Goal: Task Accomplishment & Management: Complete application form

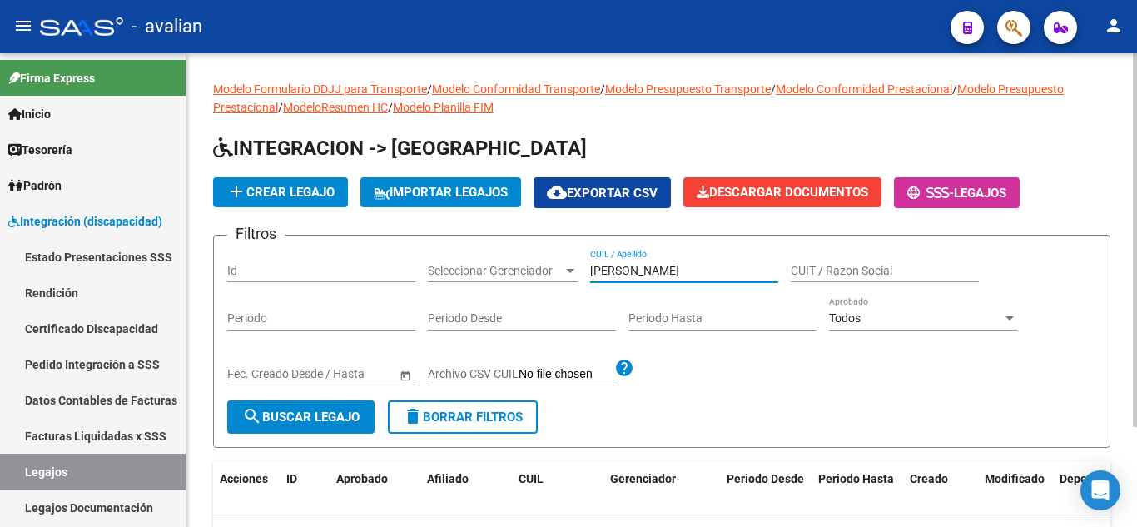
click at [290, 193] on span "add Crear Legajo" at bounding box center [280, 192] width 108 height 15
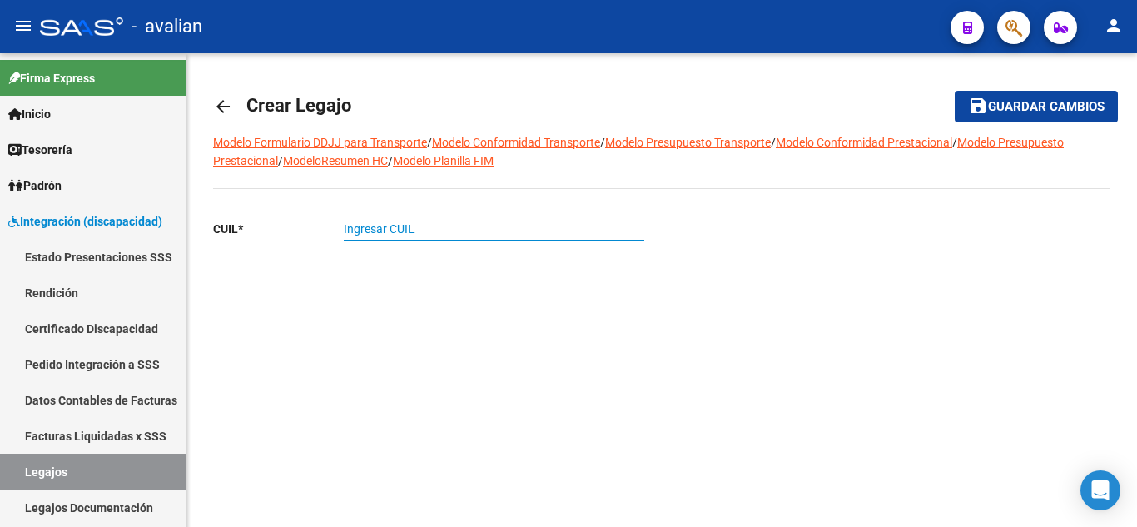
click at [398, 225] on input "Ingresar CUIL" at bounding box center [494, 229] width 300 height 14
paste input "20-48815948-9"
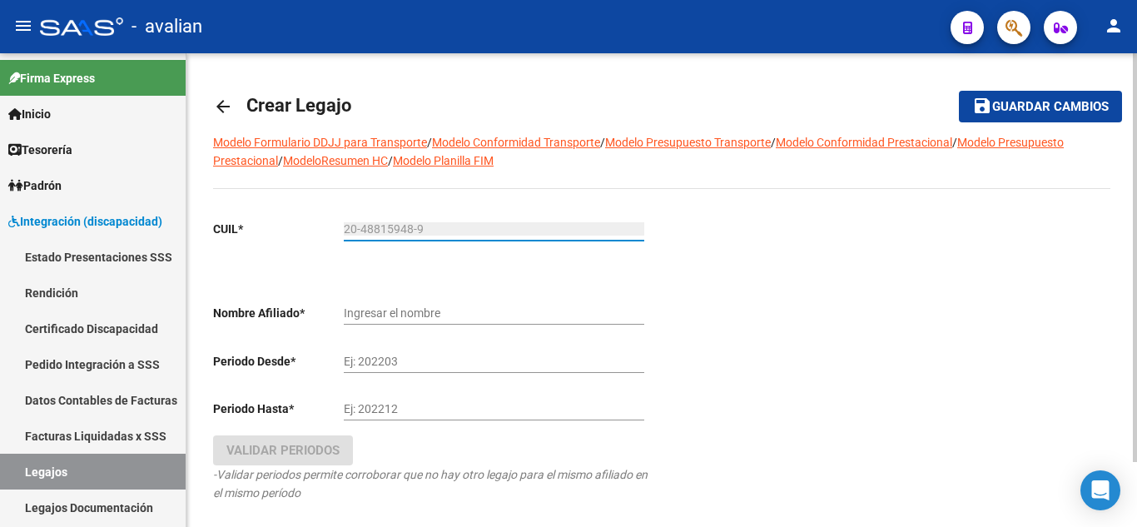
scroll to position [75, 0]
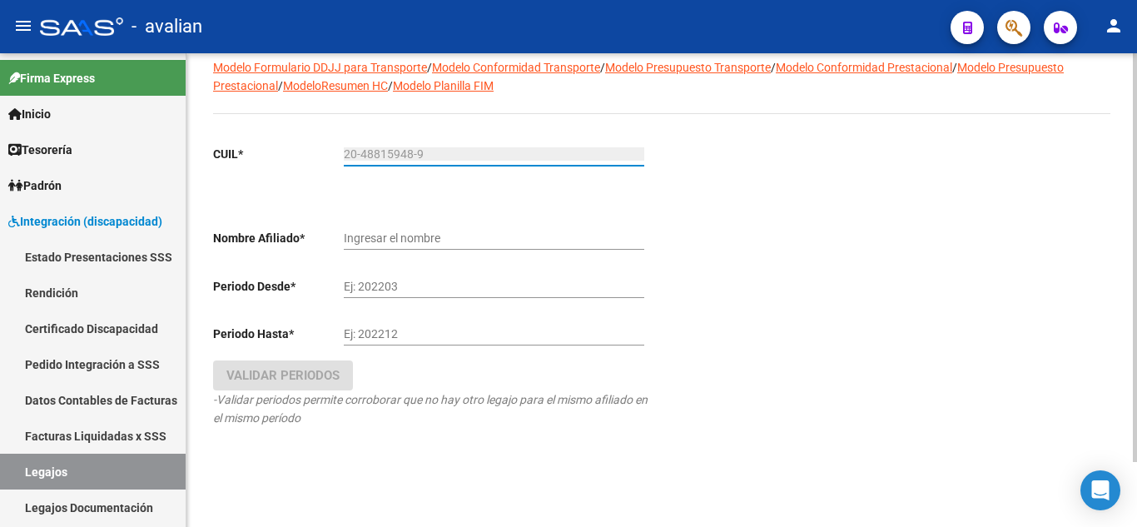
type input "20-48815948-9"
click at [483, 206] on div "CUIL * 20-48815948-9 Ingresar CUIL ARCA Padrón Nombre Afiliado * Ingresar el no…" at bounding box center [430, 302] width 435 height 341
type input "[PERSON_NAME]"
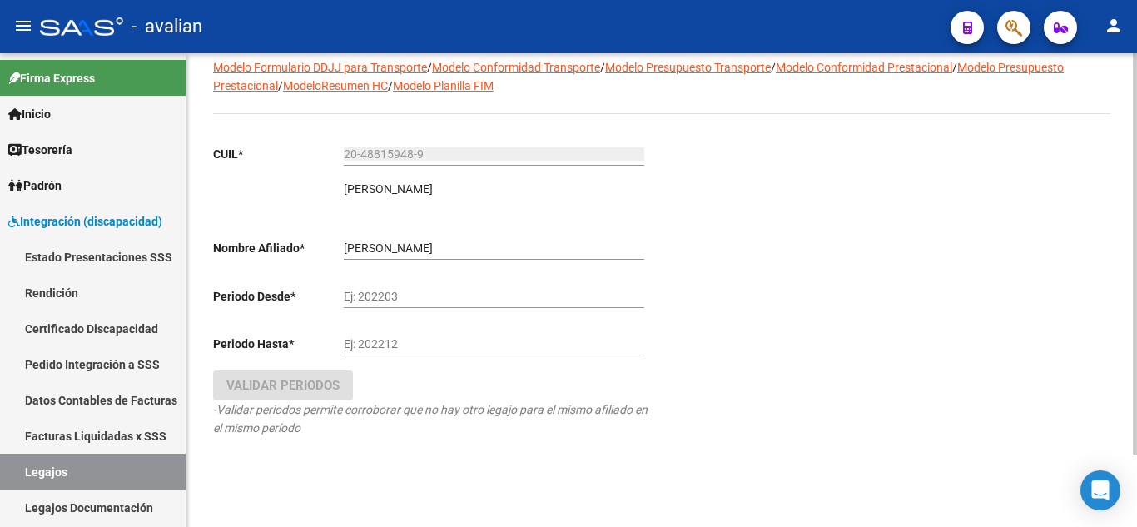
scroll to position [85, 0]
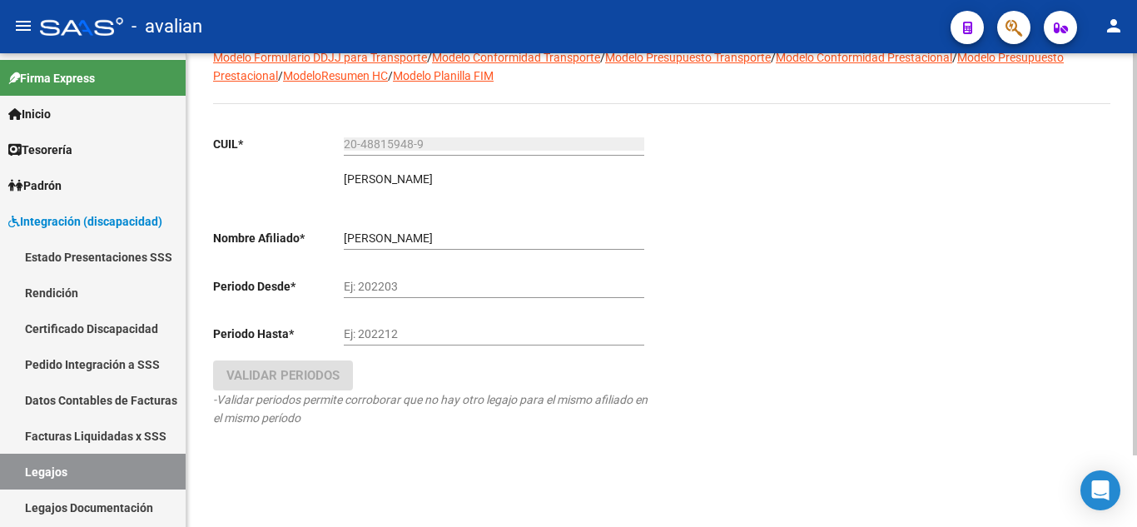
click at [435, 287] on input "Ej: 202203" at bounding box center [494, 287] width 300 height 14
type input "202502"
click at [409, 339] on input "Ej: 202212" at bounding box center [494, 334] width 300 height 14
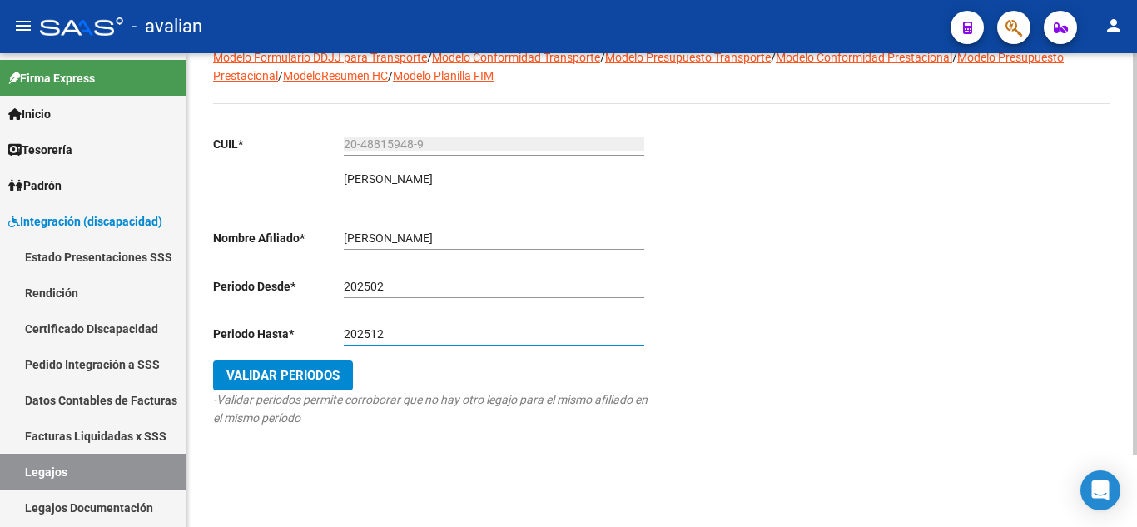
type input "202512"
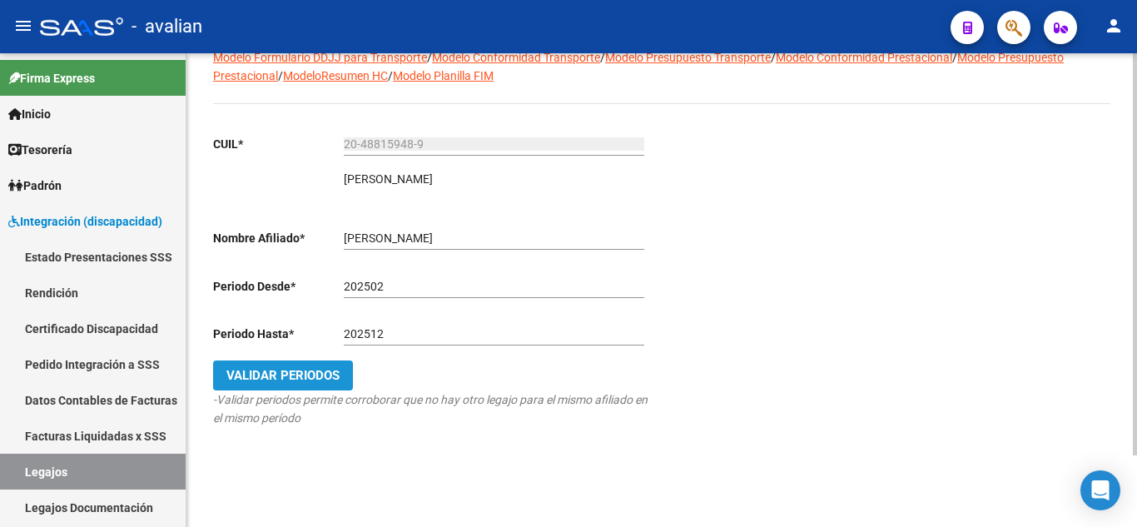
click at [298, 364] on button "Validar Periodos" at bounding box center [283, 375] width 140 height 30
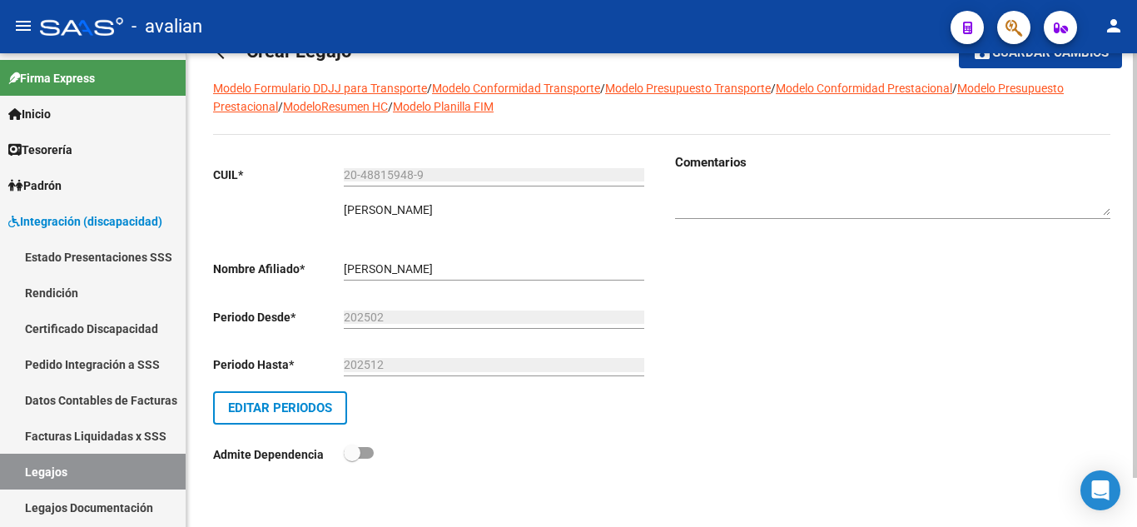
scroll to position [0, 0]
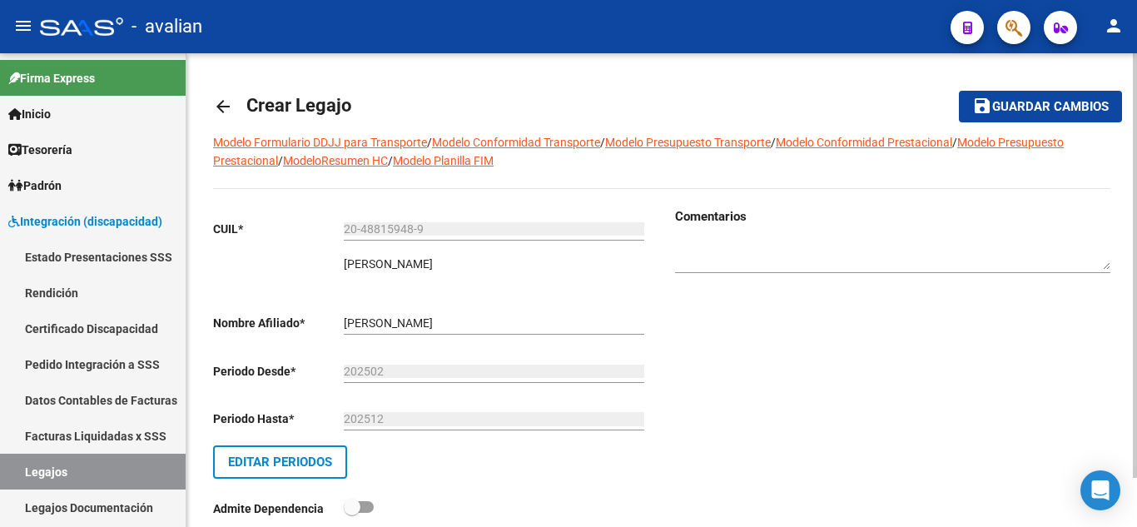
click at [978, 92] on button "save Guardar cambios" at bounding box center [1040, 106] width 163 height 31
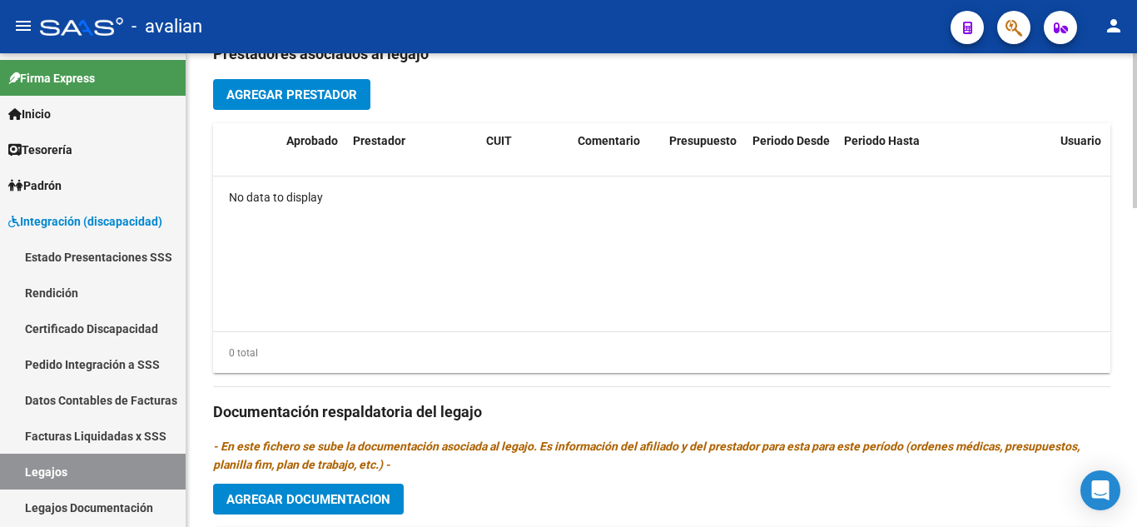
scroll to position [499, 0]
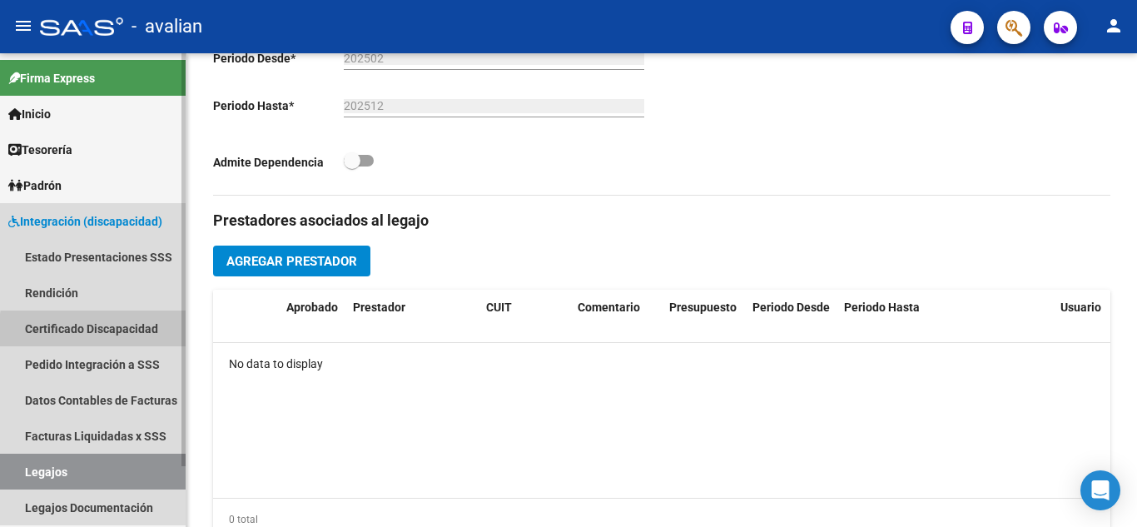
click at [111, 332] on link "Certificado Discapacidad" at bounding box center [93, 328] width 186 height 36
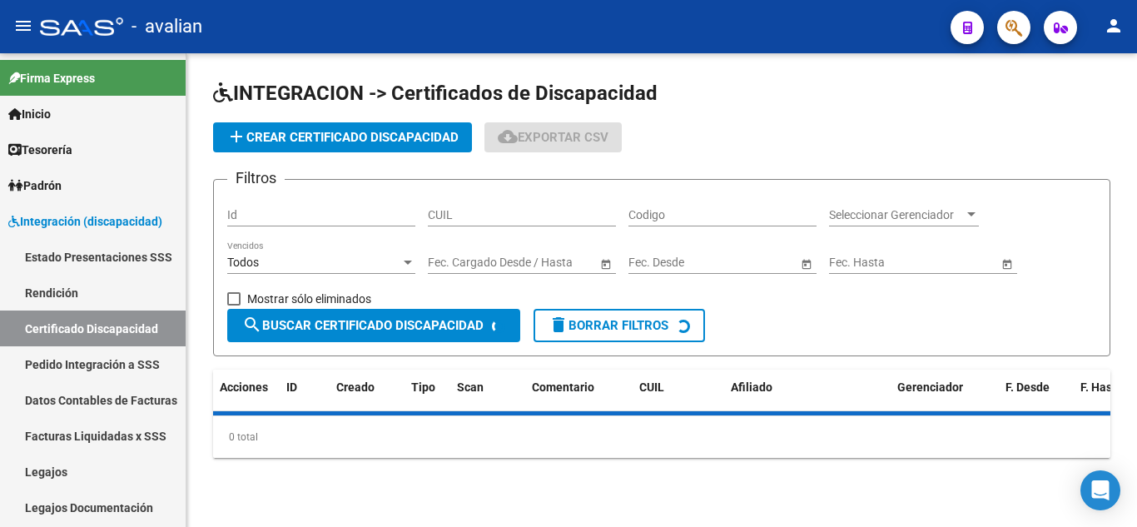
click at [481, 214] on input "CUIL" at bounding box center [522, 215] width 188 height 14
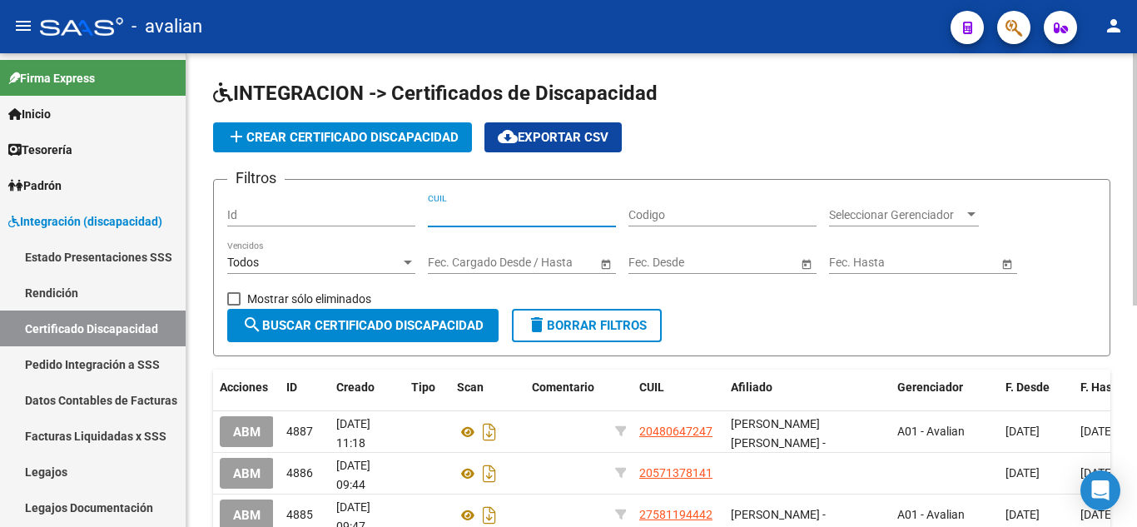
paste input "20-48815948-9"
type input "20-48815948-9"
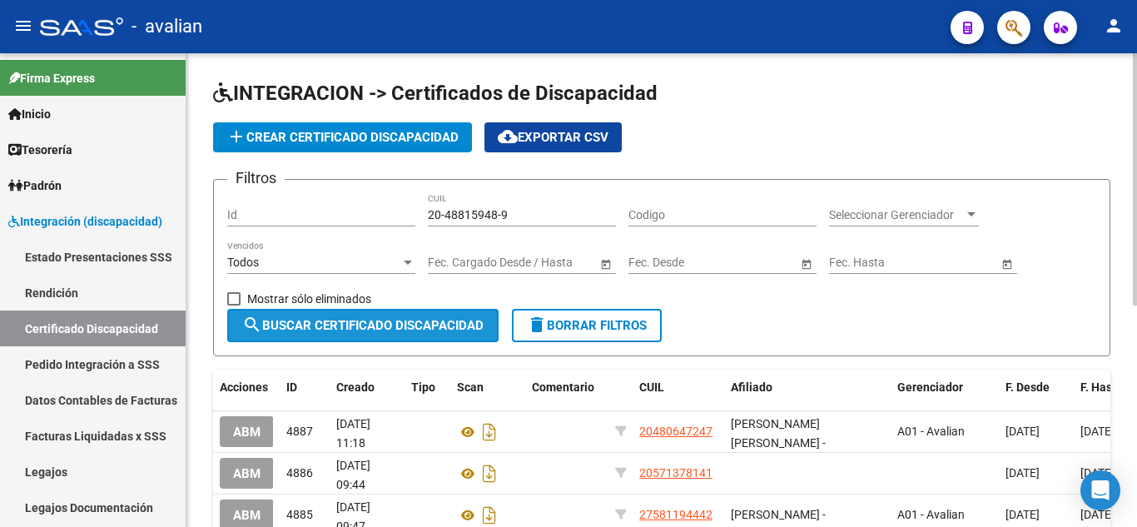
click at [398, 325] on span "search Buscar Certificado Discapacidad" at bounding box center [362, 325] width 241 height 15
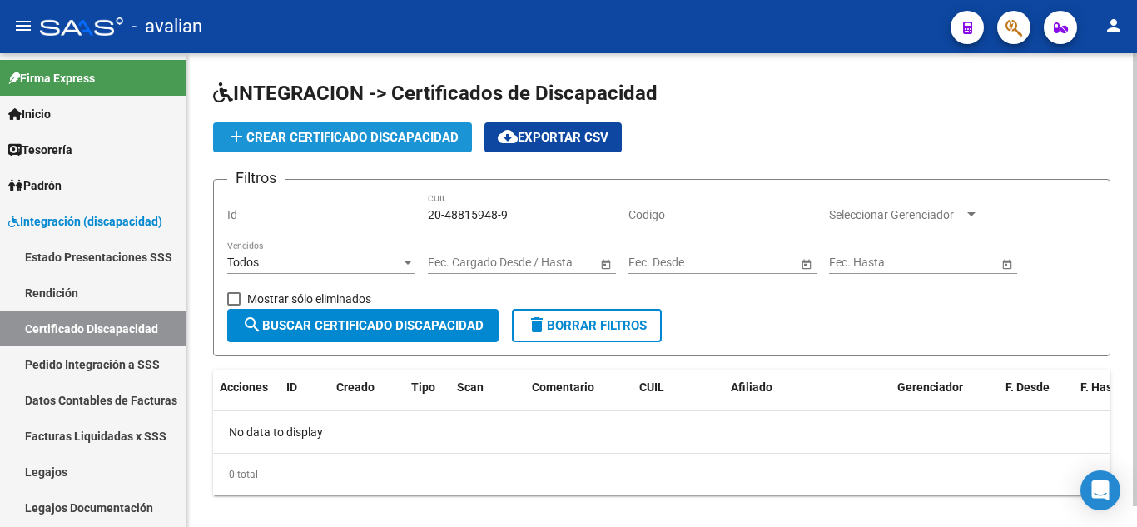
click at [317, 136] on span "add Crear Certificado Discapacidad" at bounding box center [342, 137] width 232 height 15
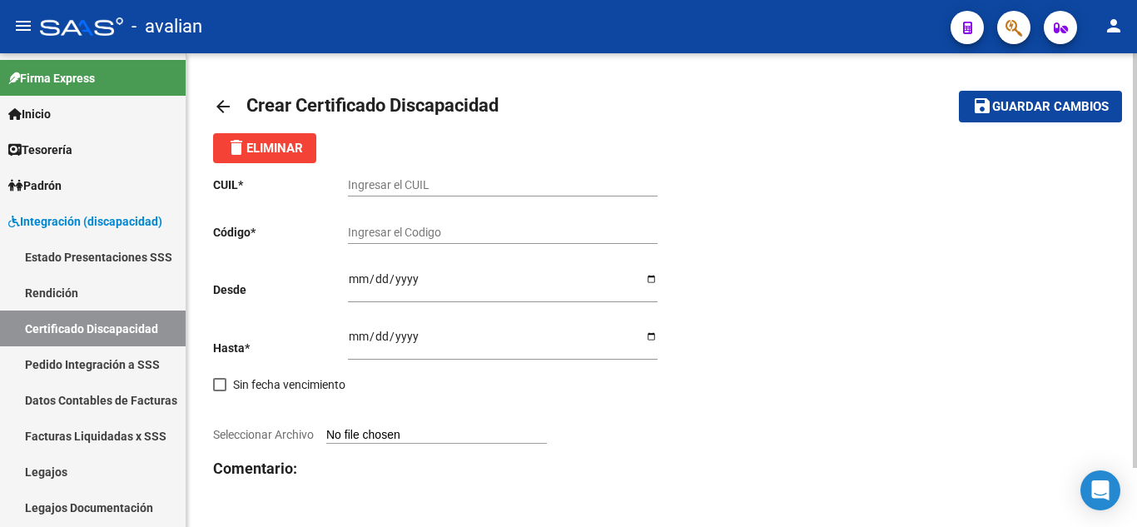
click at [412, 185] on input "Ingresar el CUIL" at bounding box center [503, 185] width 310 height 14
paste input "20-48815948-9"
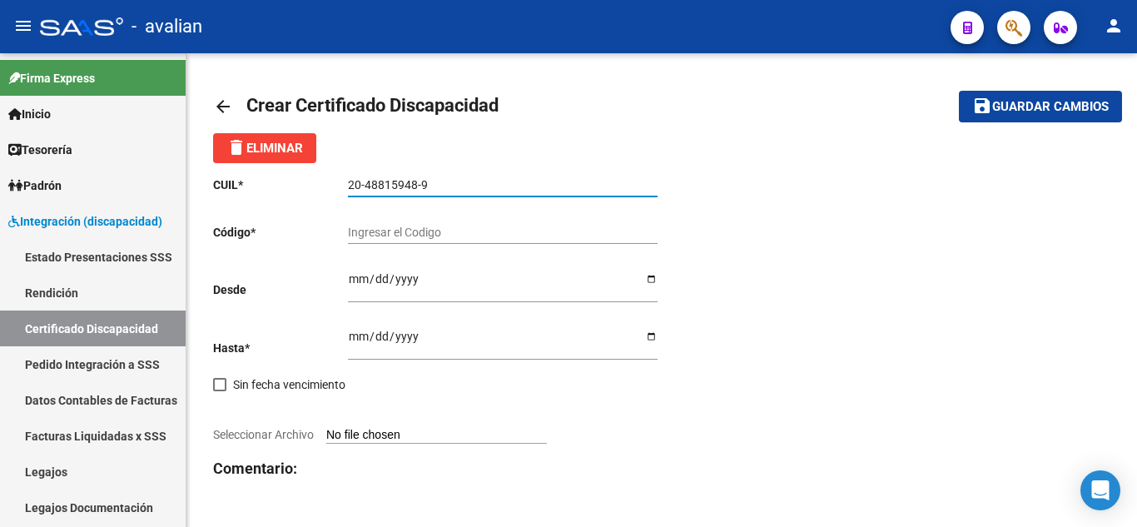
type input "20-48815948-9"
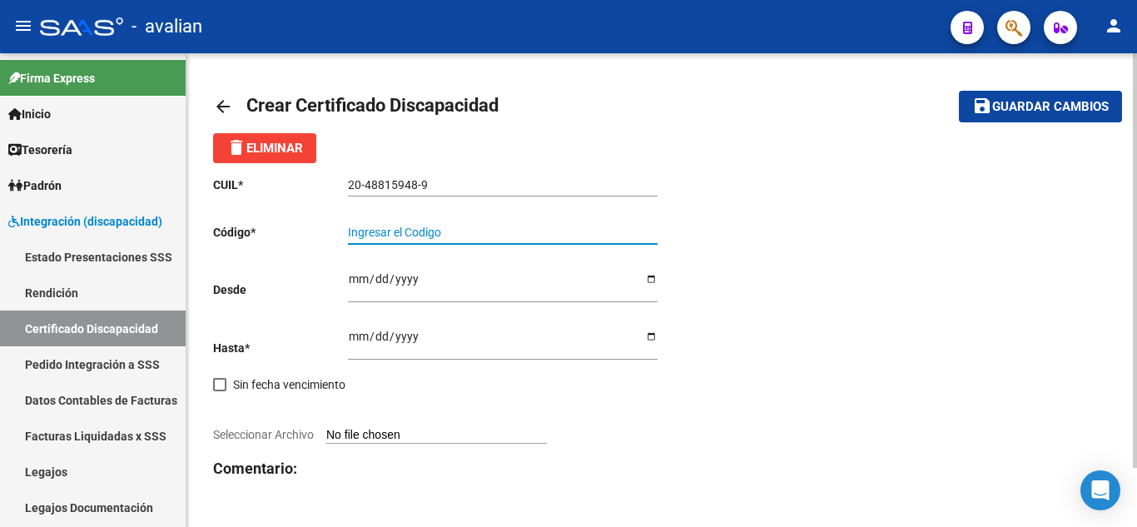
click at [479, 233] on input "Ingresar el Codigo" at bounding box center [503, 232] width 310 height 14
paste input "ARG-02-00048815948-20250416-20280416-COR-234"
drag, startPoint x: 602, startPoint y: 228, endPoint x: 612, endPoint y: 227, distance: 10.8
click at [602, 227] on input "ARG-02-00048815948-20250416-20280416-COR-234" at bounding box center [503, 232] width 310 height 14
click at [577, 236] on input "ARG-02-00048815948-20250416-20280416-COR234" at bounding box center [503, 232] width 310 height 14
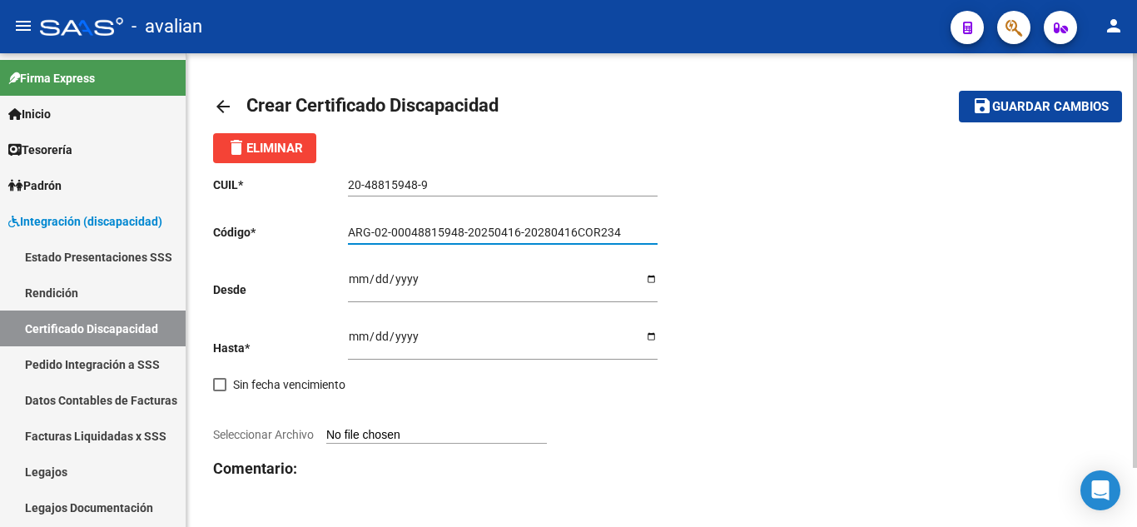
click at [518, 228] on input "ARG-02-00048815948-20250416-20280416COR234" at bounding box center [503, 232] width 310 height 14
click at [523, 227] on input "ARG-02-00048815948-20250416-20280416COR234" at bounding box center [503, 232] width 310 height 14
click at [468, 230] on input "ARG-02-00048815948-2025041620280416COR234" at bounding box center [503, 232] width 310 height 14
click at [389, 226] on input "ARG-02-000488159482025041620280416COR234" at bounding box center [503, 232] width 310 height 14
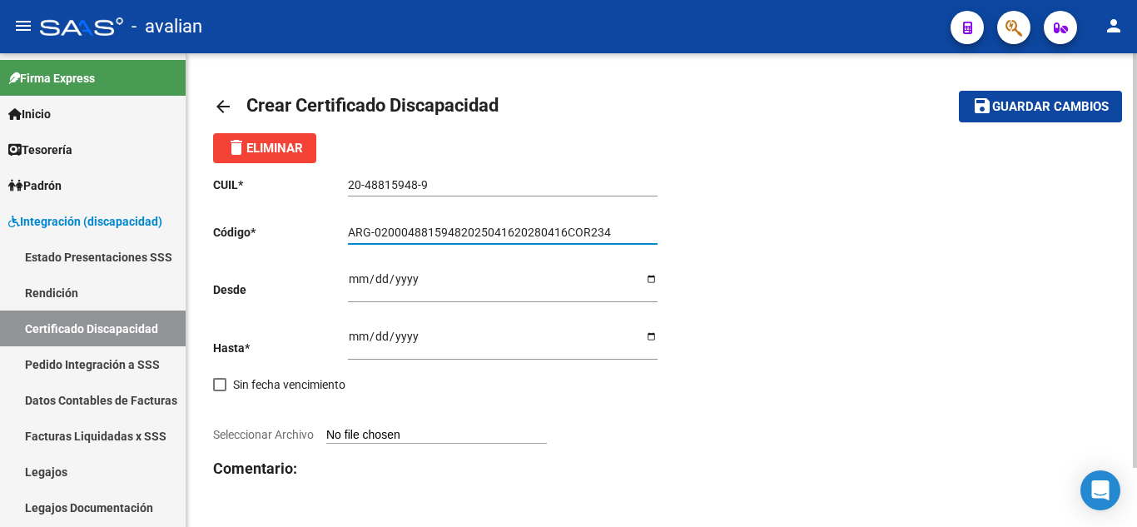
click at [374, 231] on input "ARG-02000488159482025041620280416COR234" at bounding box center [503, 232] width 310 height 14
type input "ARG02000488159482025041620280416COR234"
click at [357, 287] on input "Ingresar fec. Desde" at bounding box center [503, 284] width 310 height 25
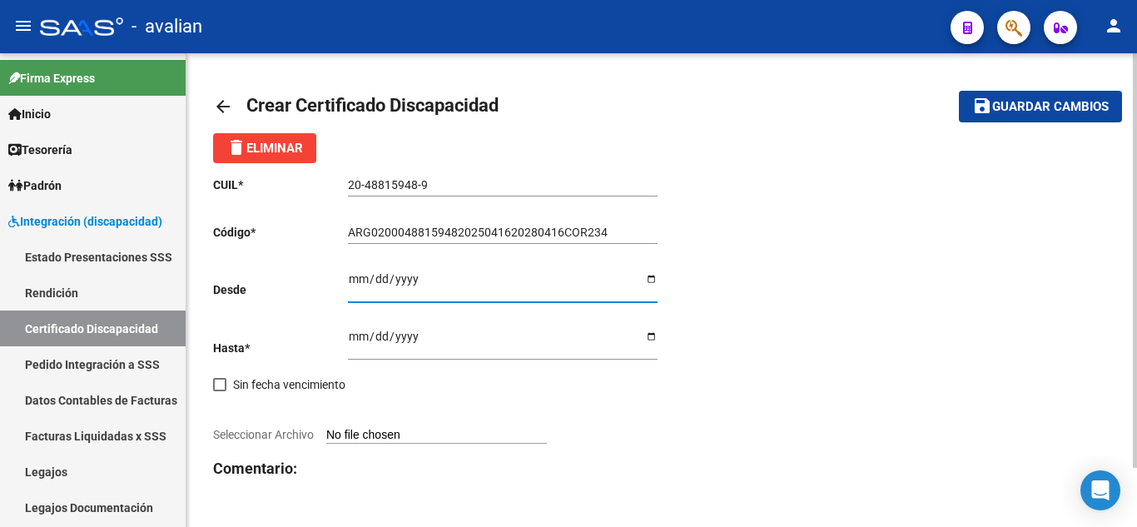
click at [364, 286] on input "Ingresar fec. Desde" at bounding box center [503, 284] width 310 height 25
type input "[DATE]"
click at [458, 320] on div "Ingresar fec. Hasta" at bounding box center [503, 337] width 310 height 43
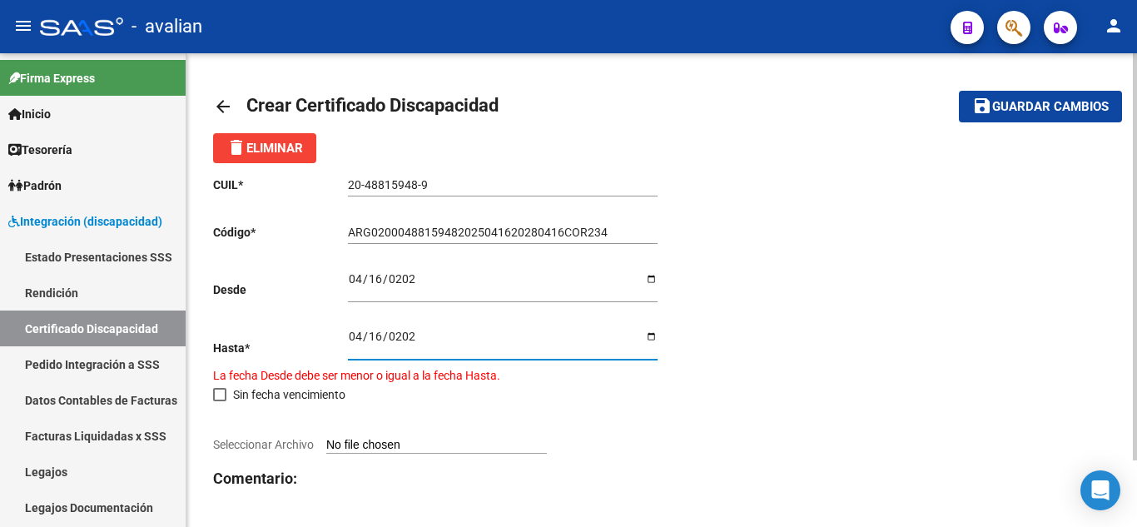
type input "[DATE]"
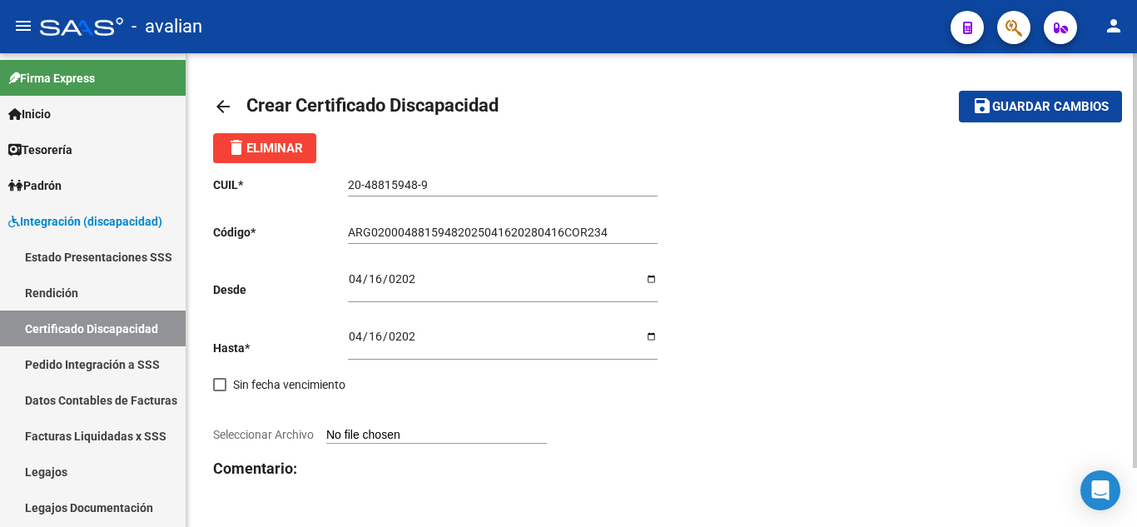
click at [414, 388] on div "CUIL * 20-48815948-9 Ingresar el CUIL Código * ARG02000488159482025041620280416…" at bounding box center [437, 359] width 448 height 392
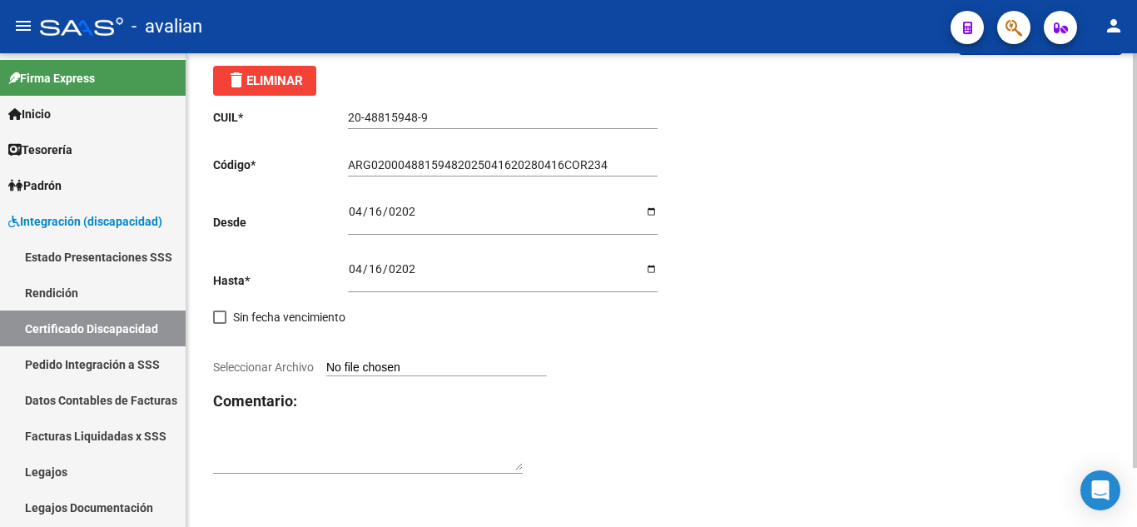
click at [415, 364] on input "Seleccionar Archivo" at bounding box center [436, 368] width 221 height 16
type input "C:\fakepath\CUD1.jpg"
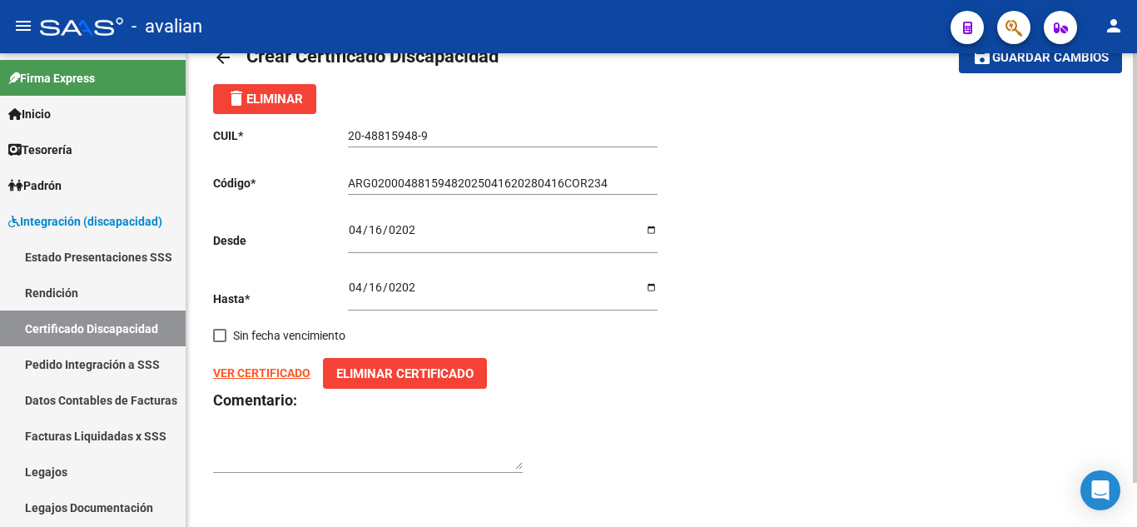
scroll to position [0, 0]
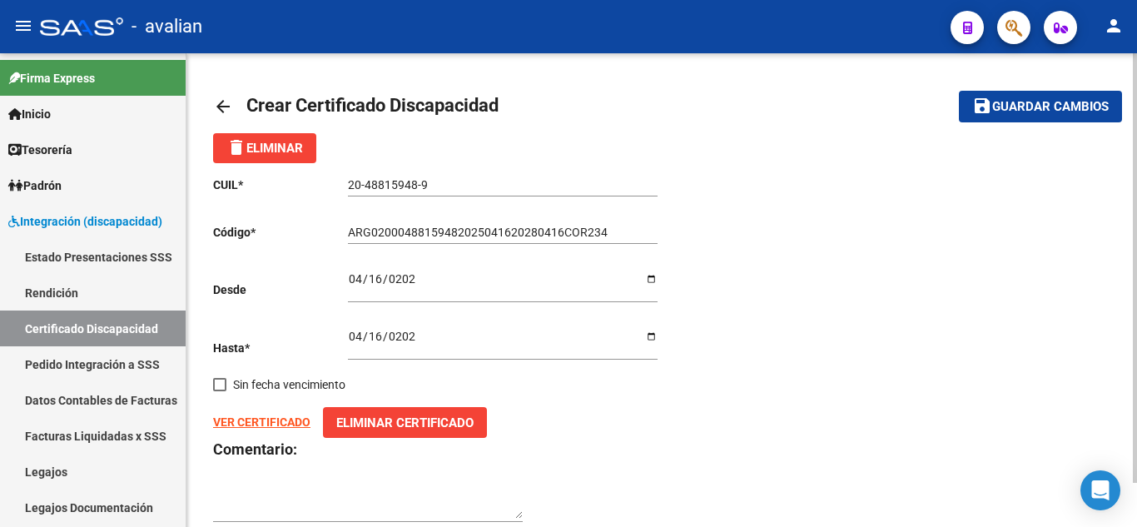
click at [983, 106] on mat-icon "save" at bounding box center [982, 106] width 20 height 20
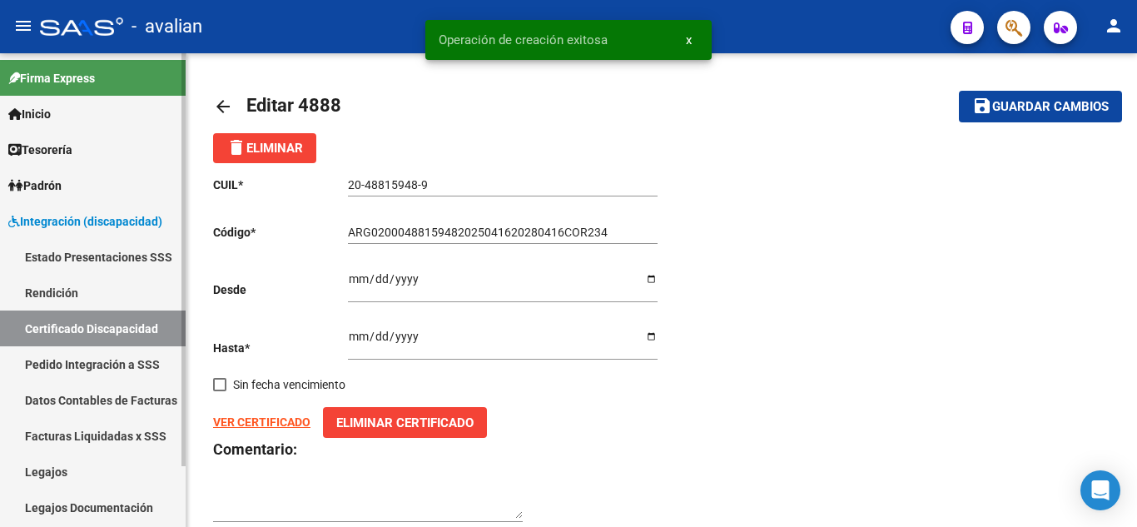
click at [98, 467] on link "Legajos" at bounding box center [93, 471] width 186 height 36
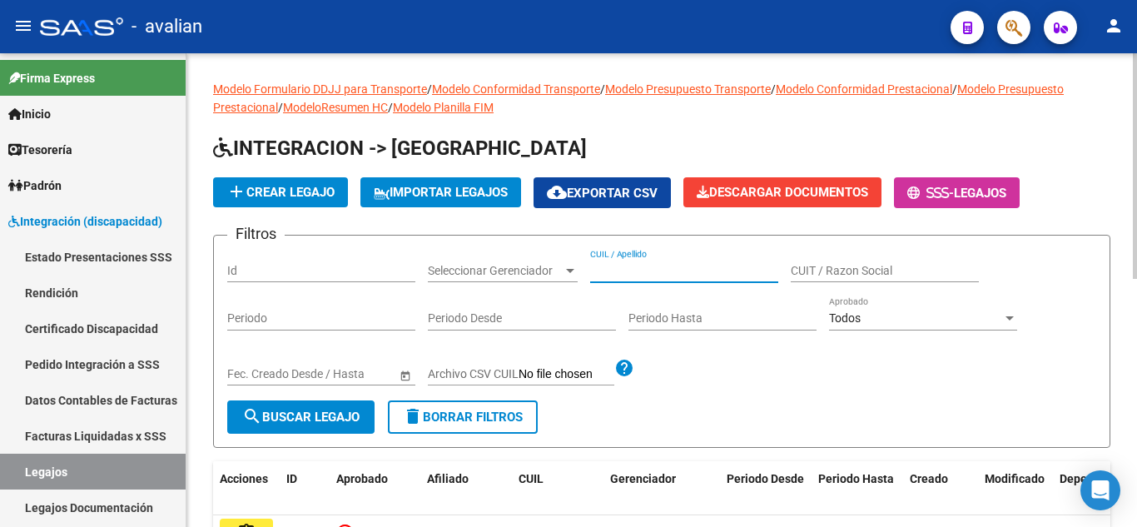
click at [632, 274] on input "CUIL / Apellido" at bounding box center [684, 271] width 188 height 14
paste input "20488159489"
type input "20488159489"
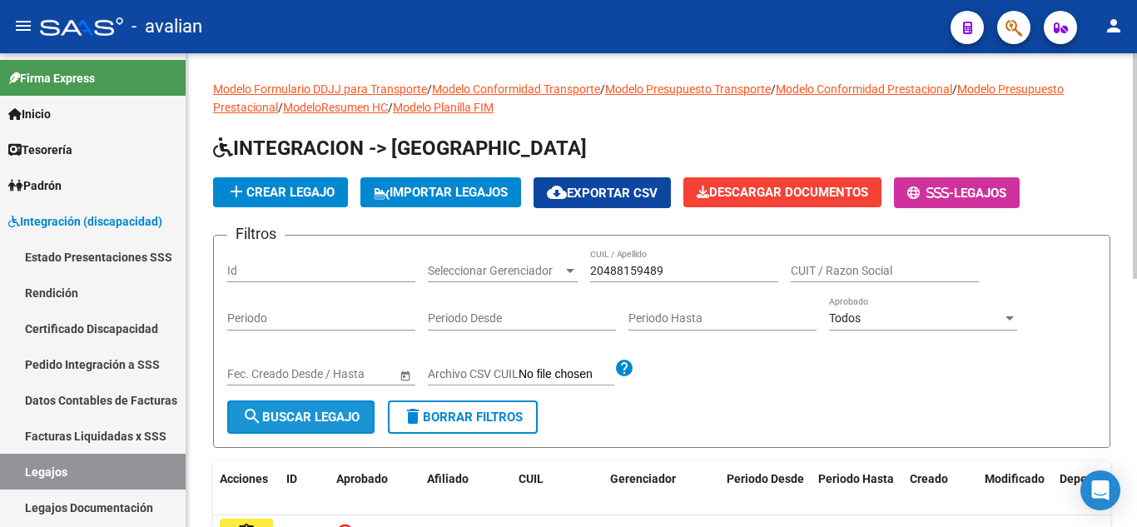
click at [334, 409] on button "search Buscar Legajo" at bounding box center [300, 416] width 147 height 33
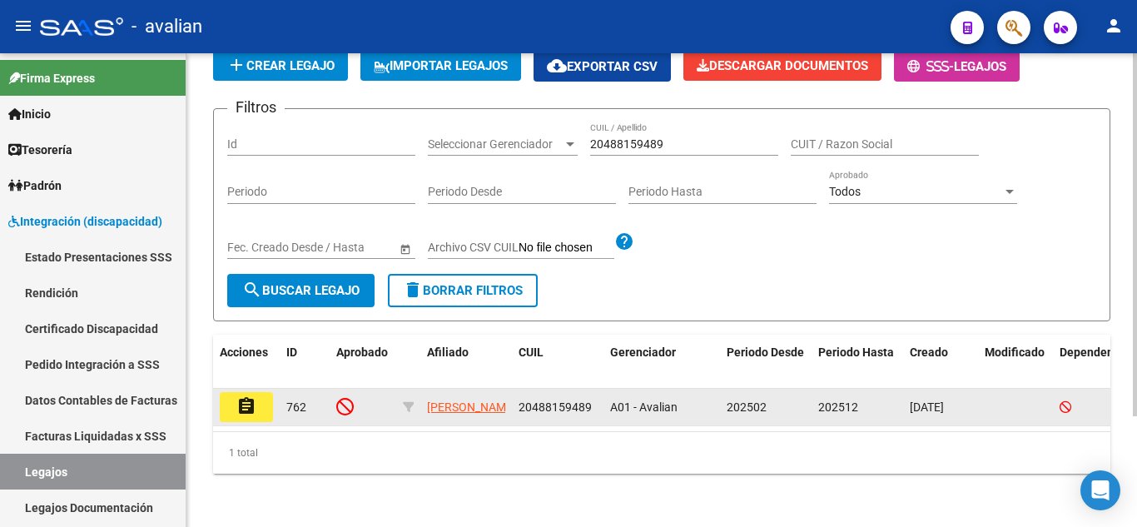
click at [264, 395] on button "assignment" at bounding box center [246, 407] width 53 height 30
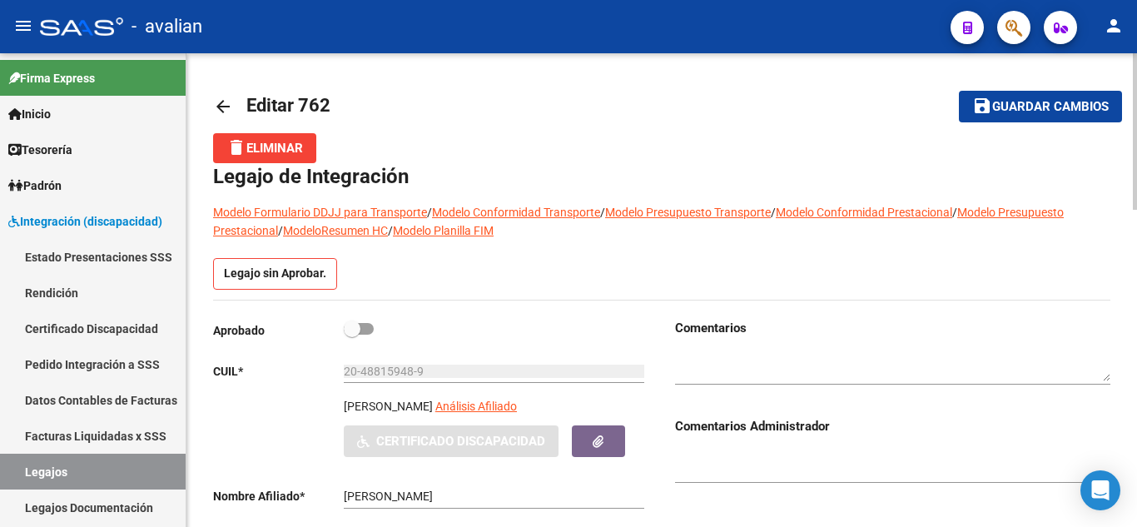
scroll to position [83, 0]
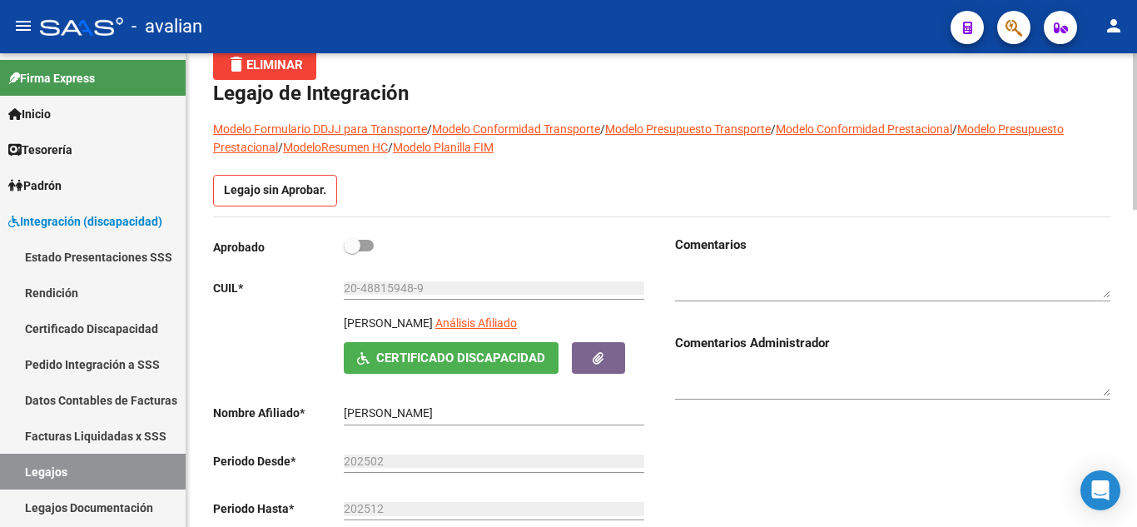
click at [401, 357] on span "Certificado Discapacidad" at bounding box center [460, 358] width 169 height 15
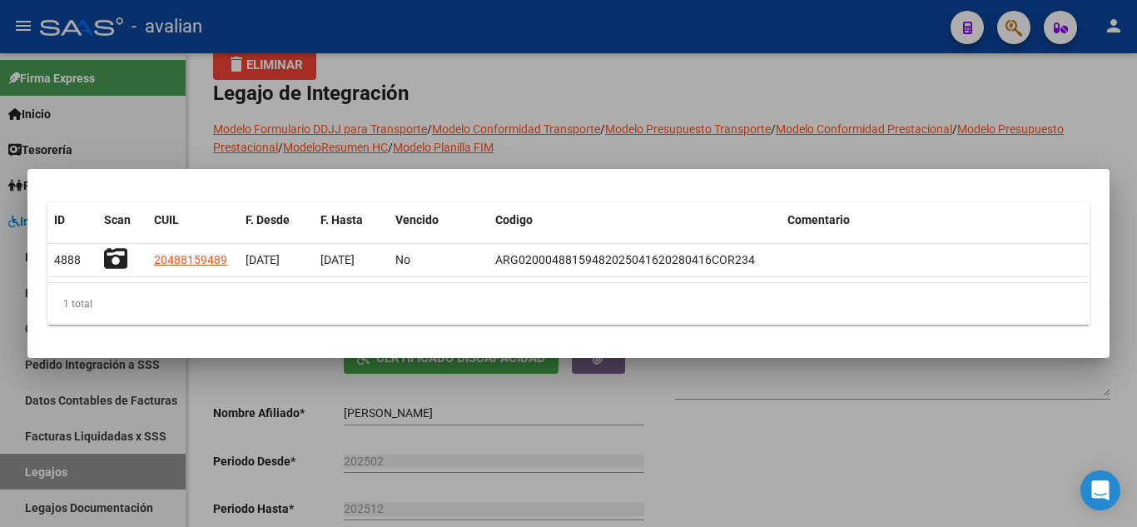
click at [712, 411] on div at bounding box center [568, 263] width 1137 height 527
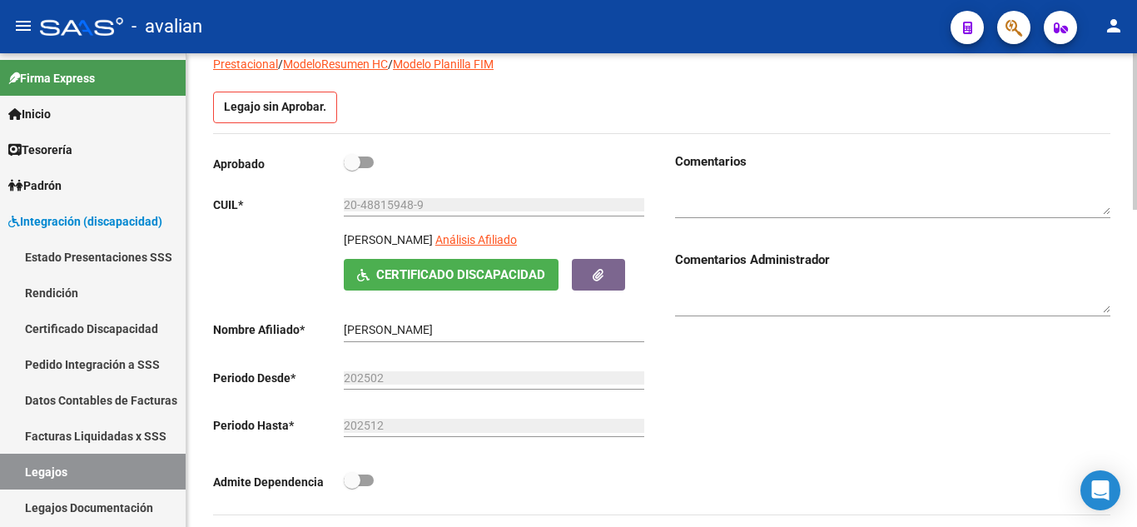
scroll to position [250, 0]
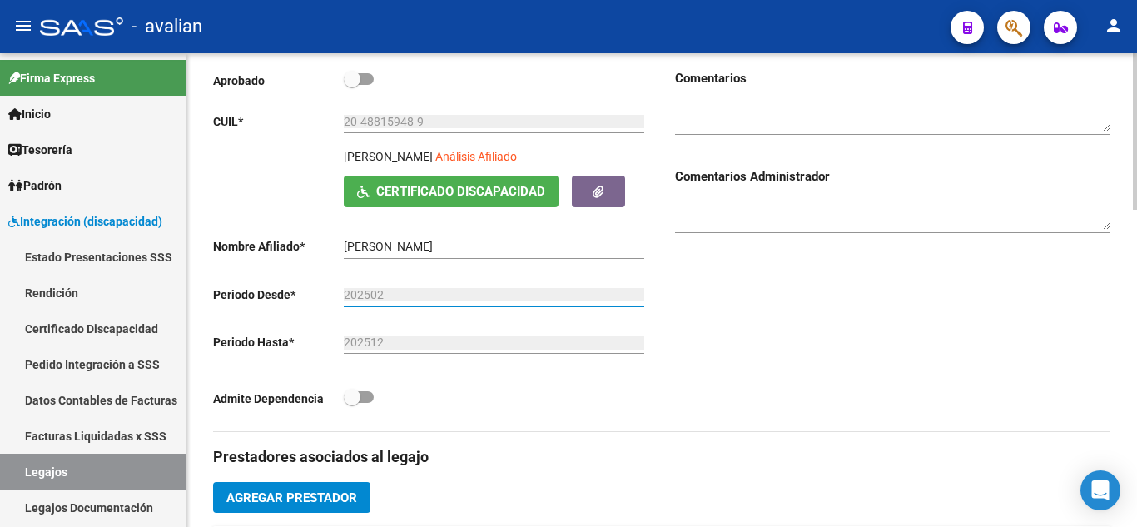
click at [387, 293] on input "202502" at bounding box center [494, 295] width 300 height 14
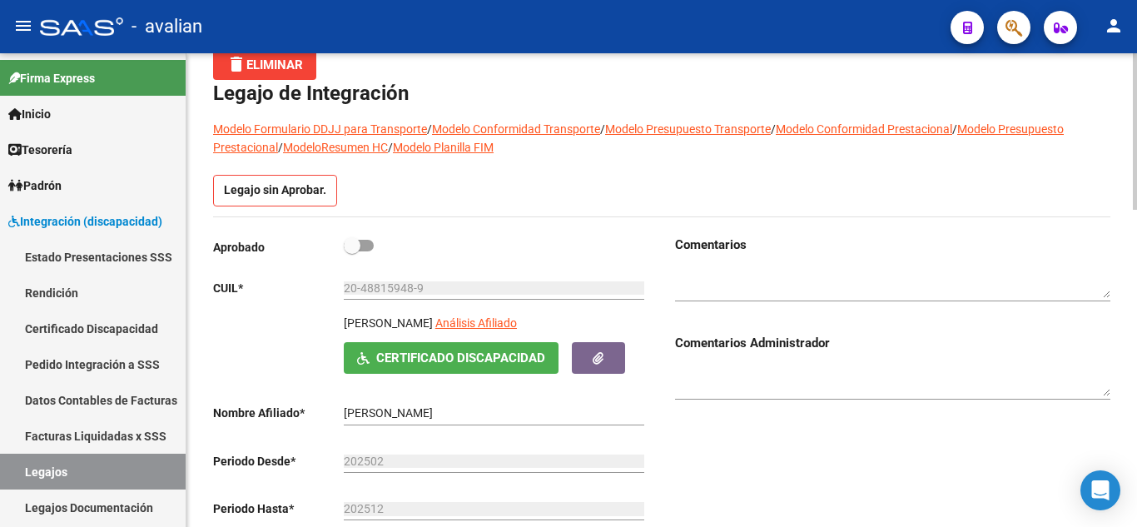
scroll to position [166, 0]
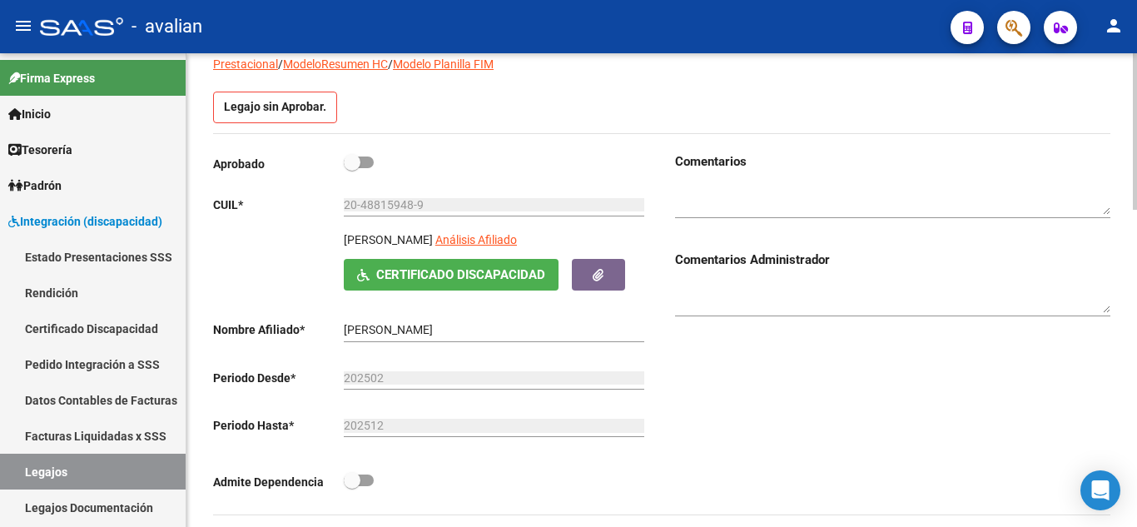
click at [712, 194] on textarea at bounding box center [892, 200] width 435 height 32
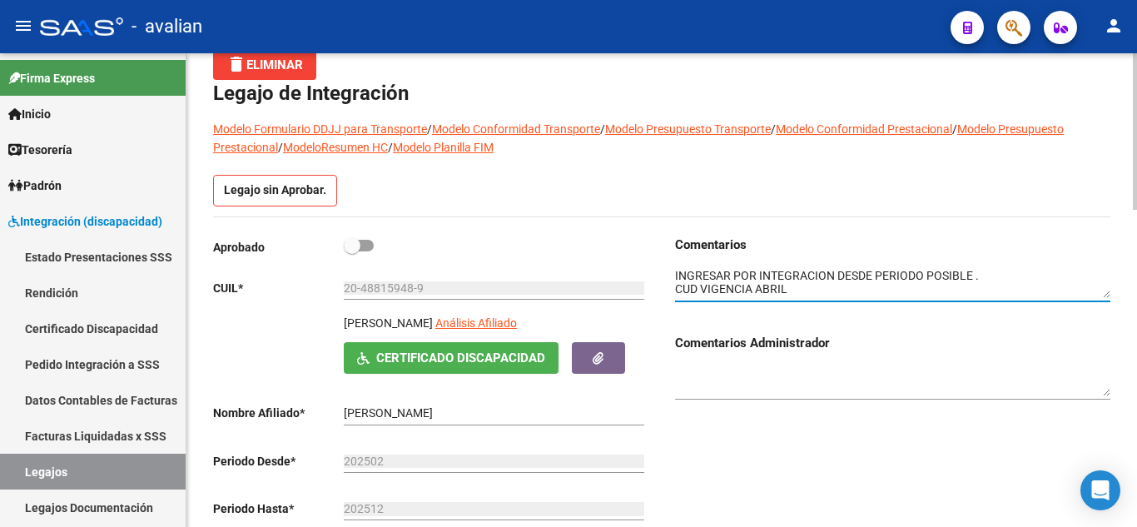
scroll to position [0, 0]
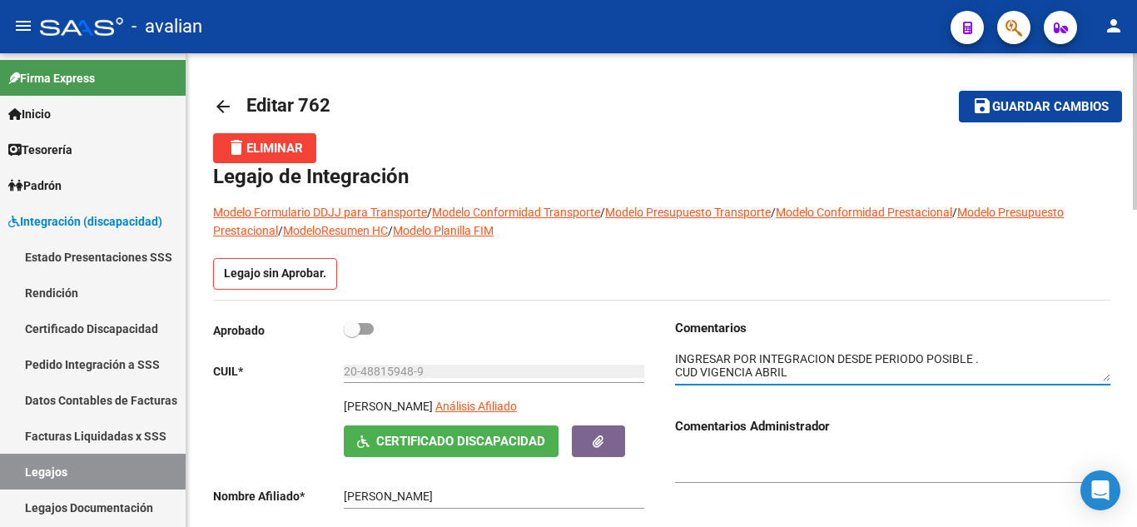
click at [1053, 116] on button "save Guardar cambios" at bounding box center [1040, 106] width 163 height 31
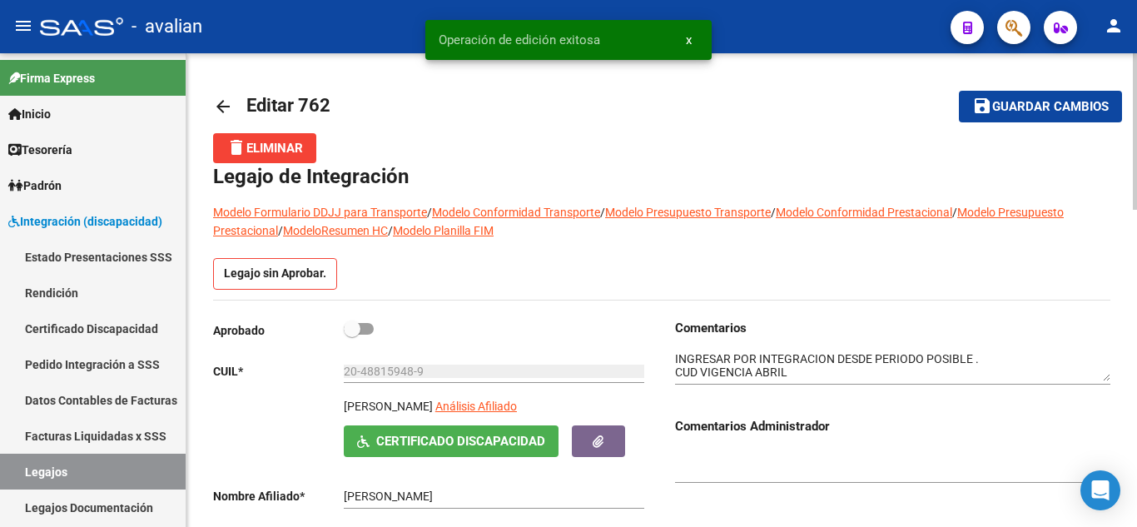
click at [856, 364] on textarea at bounding box center [892, 366] width 435 height 32
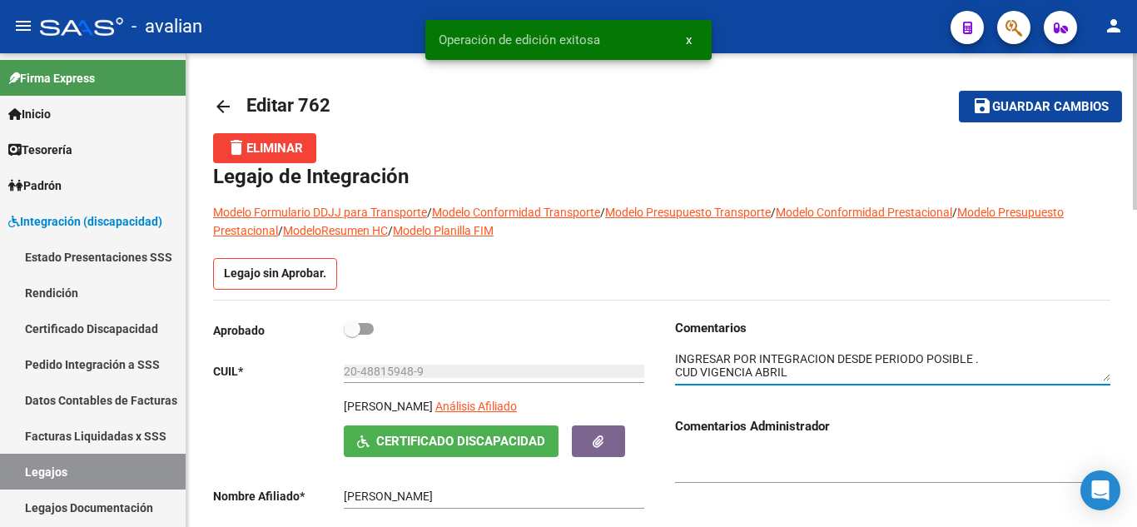
click at [921, 358] on textarea at bounding box center [892, 366] width 435 height 32
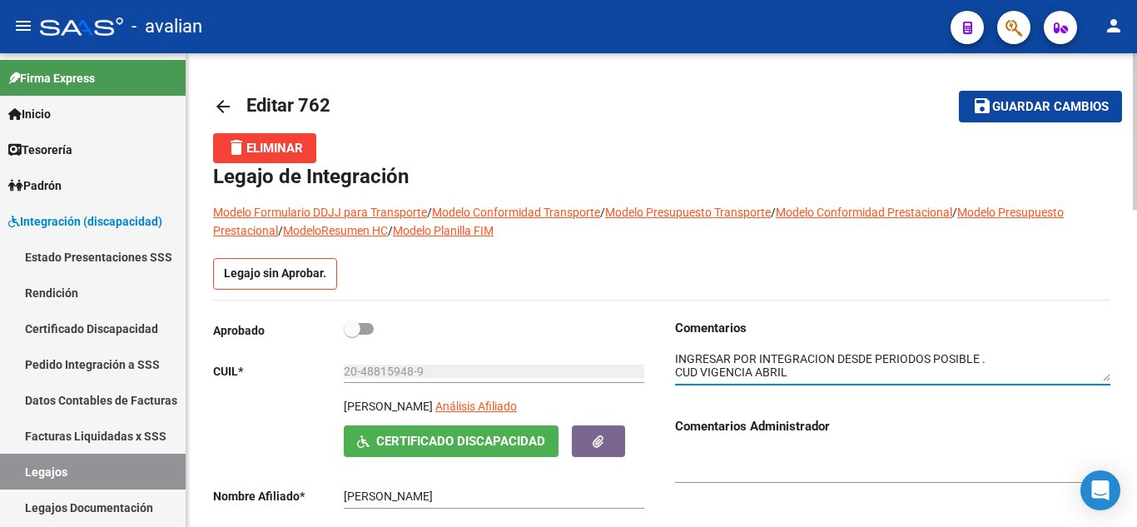
click at [811, 375] on textarea at bounding box center [892, 366] width 435 height 32
drag, startPoint x: 894, startPoint y: 379, endPoint x: 662, endPoint y: 386, distance: 231.4
click at [662, 386] on div "Comentarios Comentarios Administrador" at bounding box center [886, 500] width 448 height 362
type textarea "INGRESAR POR INTEGRACION DESDE PERIODOS POSIBLE . CUD VIGENCIA ABRIL"
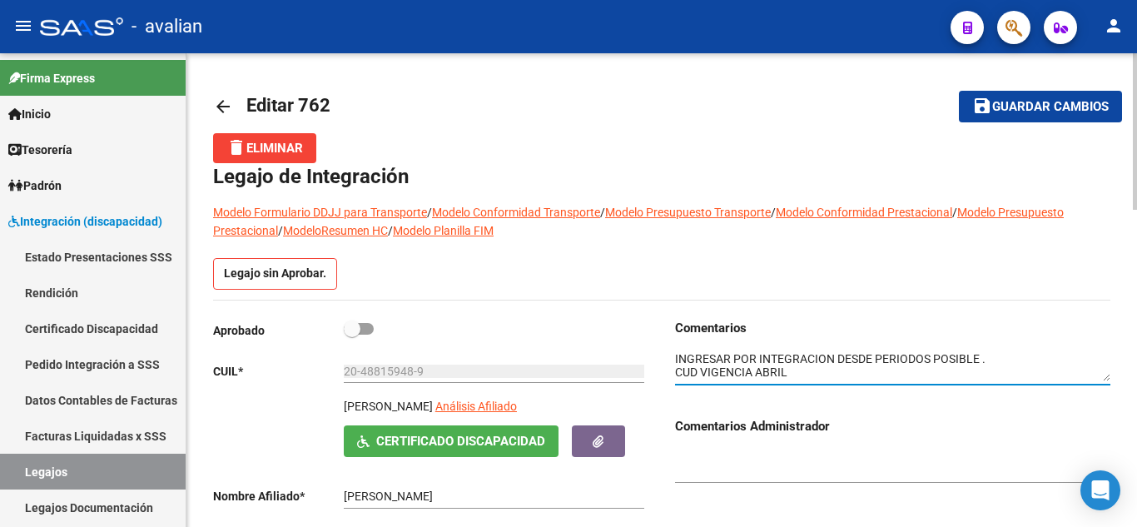
click at [1033, 107] on span "Guardar cambios" at bounding box center [1050, 107] width 116 height 15
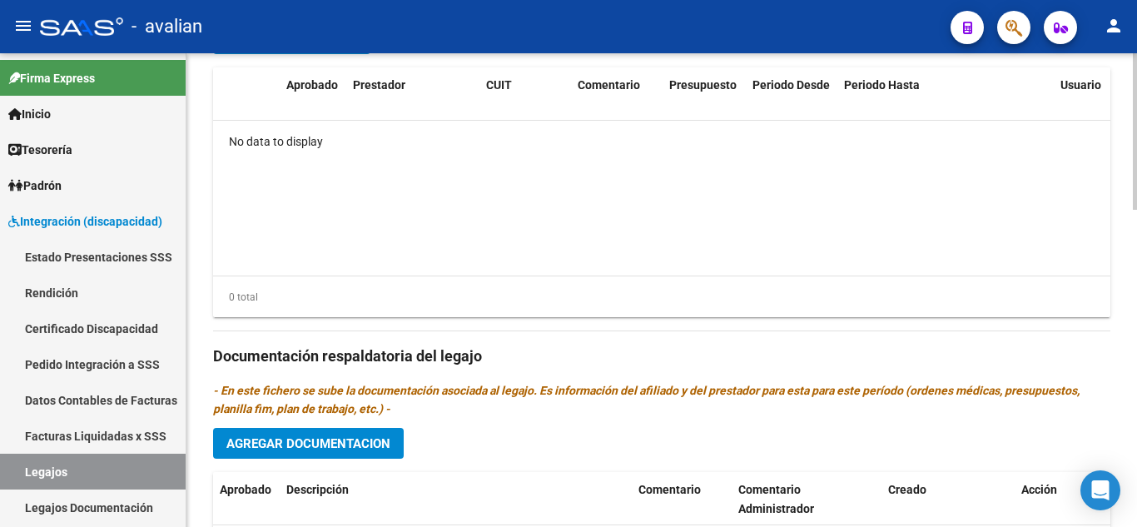
scroll to position [625, 0]
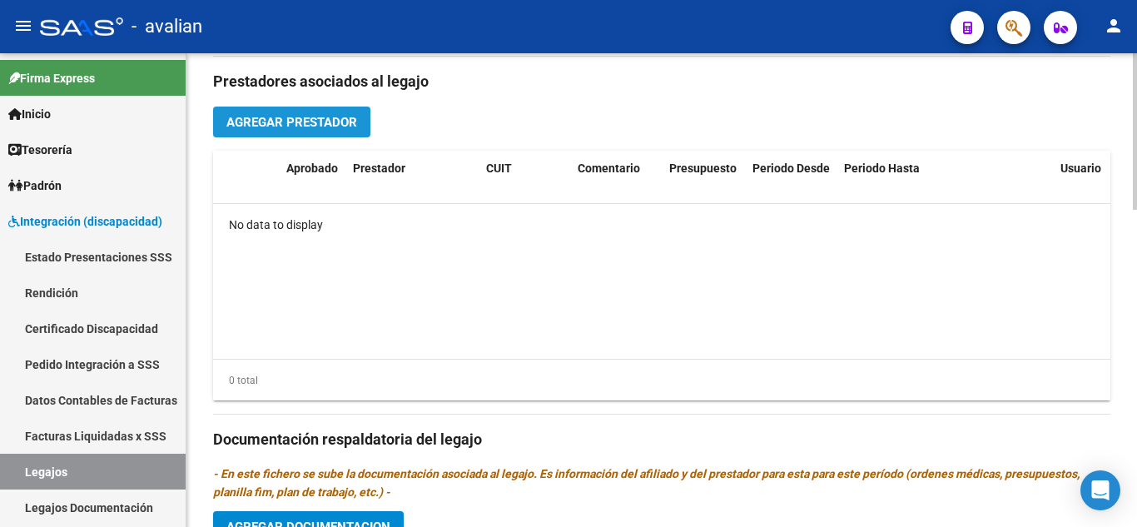
click at [286, 126] on span "Agregar Prestador" at bounding box center [291, 122] width 131 height 15
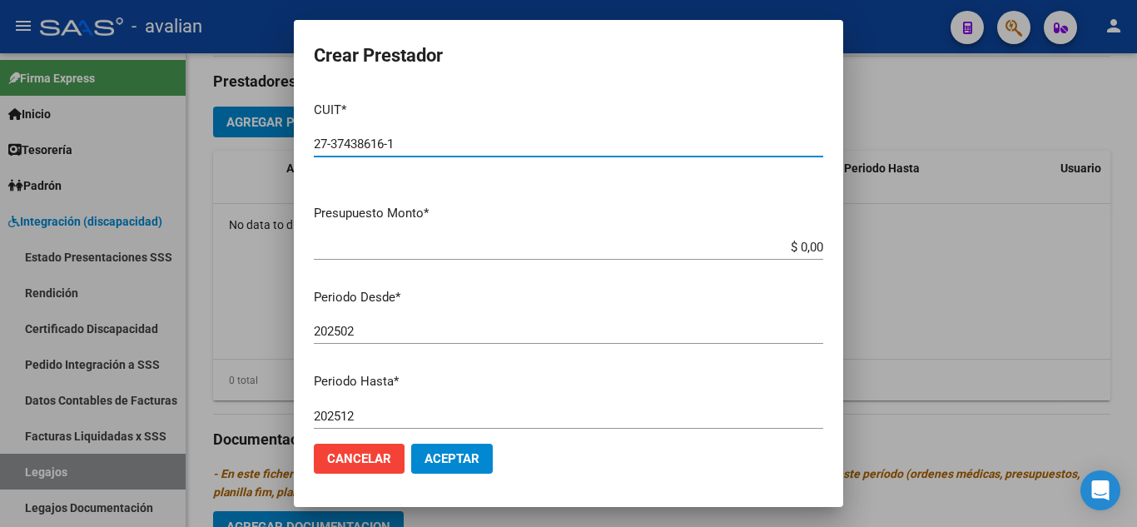
type input "27-37438616-1"
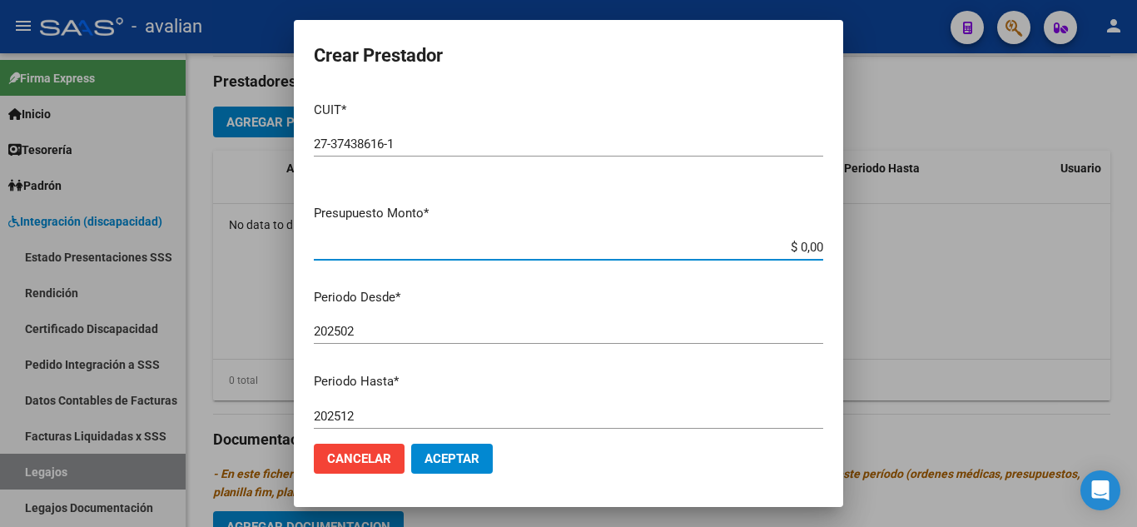
drag, startPoint x: 786, startPoint y: 241, endPoint x: 851, endPoint y: 255, distance: 66.4
click at [851, 255] on div "Crear Prestador CUIT * 27-37438616-1 Ingresar CUIT ARCA Padrón Presupuesto Mont…" at bounding box center [568, 263] width 1137 height 527
paste input "49.482,44"
type input "$ 49.482,44"
click at [550, 315] on mat-dialog-content "CUIT * 27-37438616-1 Ingresar CUIT ARCA Padrón Presupuesto Monto * $ 49.482,44 …" at bounding box center [568, 259] width 549 height 342
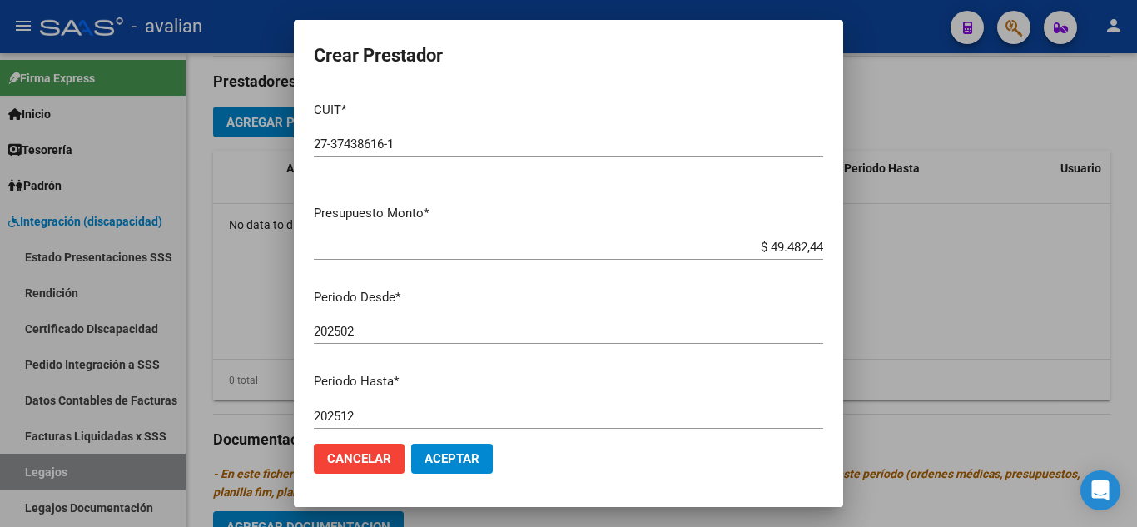
scroll to position [83, 0]
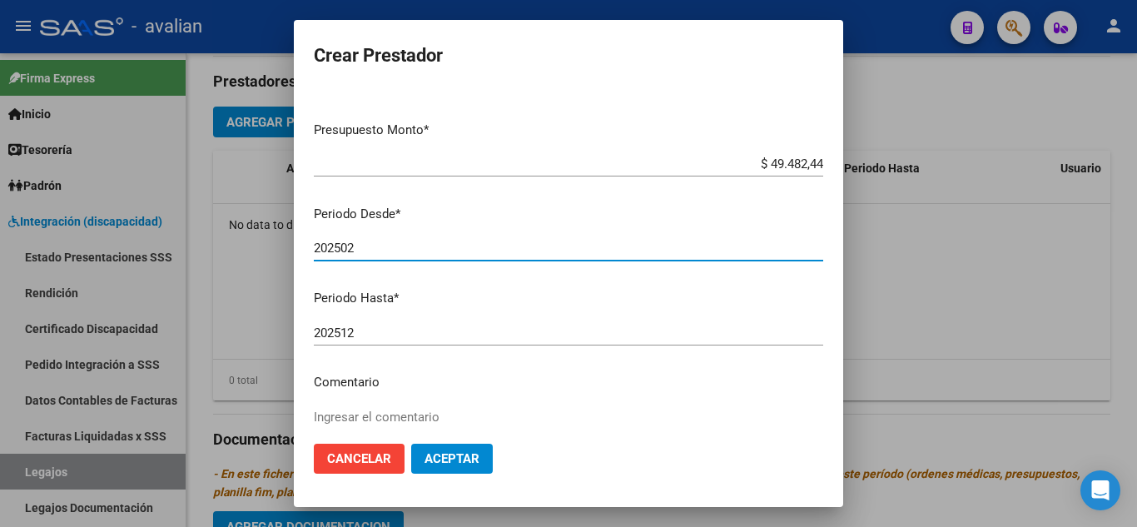
click at [390, 246] on input "202502" at bounding box center [568, 247] width 509 height 15
type input "202502"
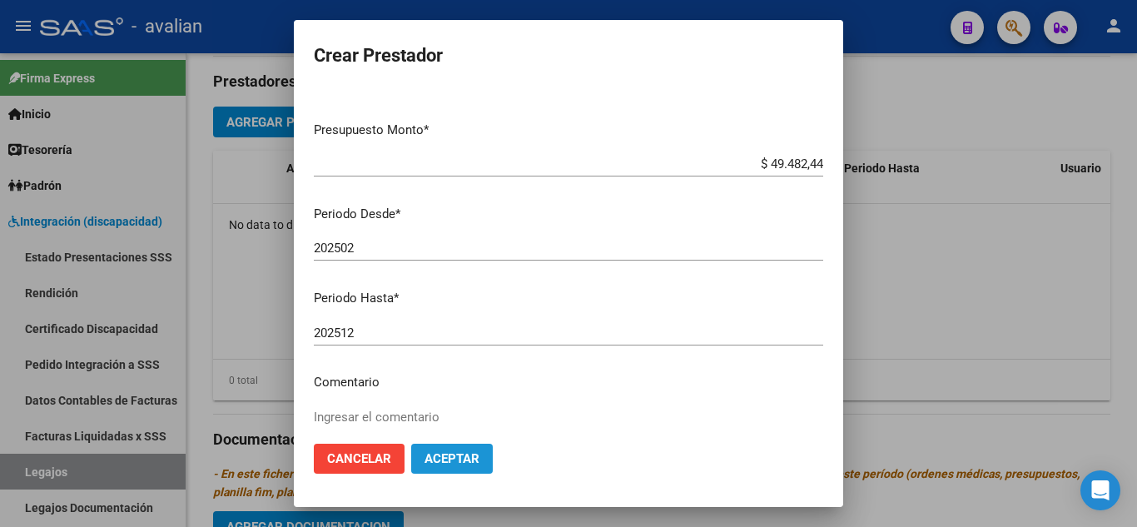
click at [474, 452] on span "Aceptar" at bounding box center [451, 458] width 55 height 15
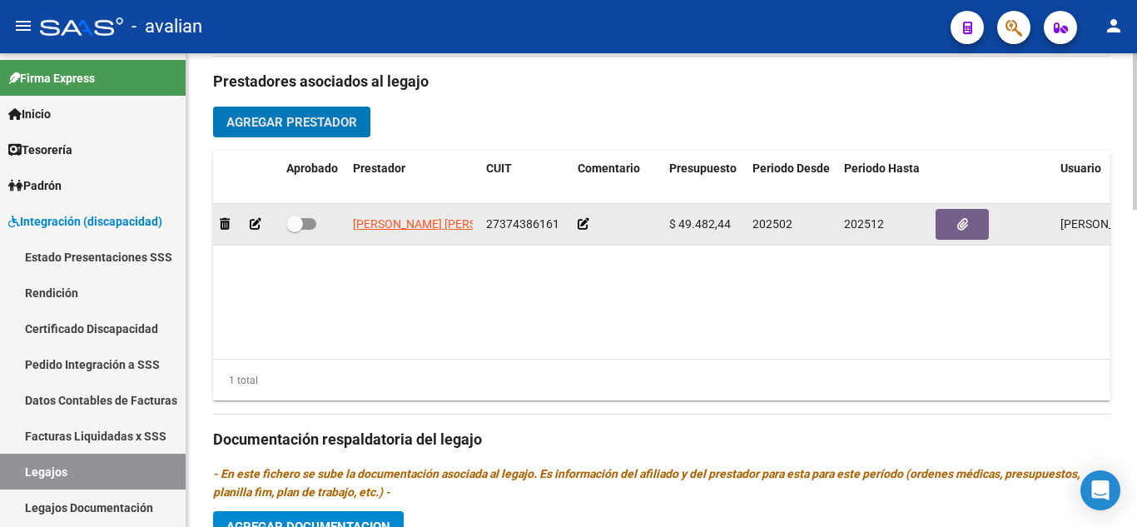
click at [577, 220] on datatable-body-cell at bounding box center [617, 224] width 92 height 41
click at [580, 221] on icon at bounding box center [583, 224] width 12 height 12
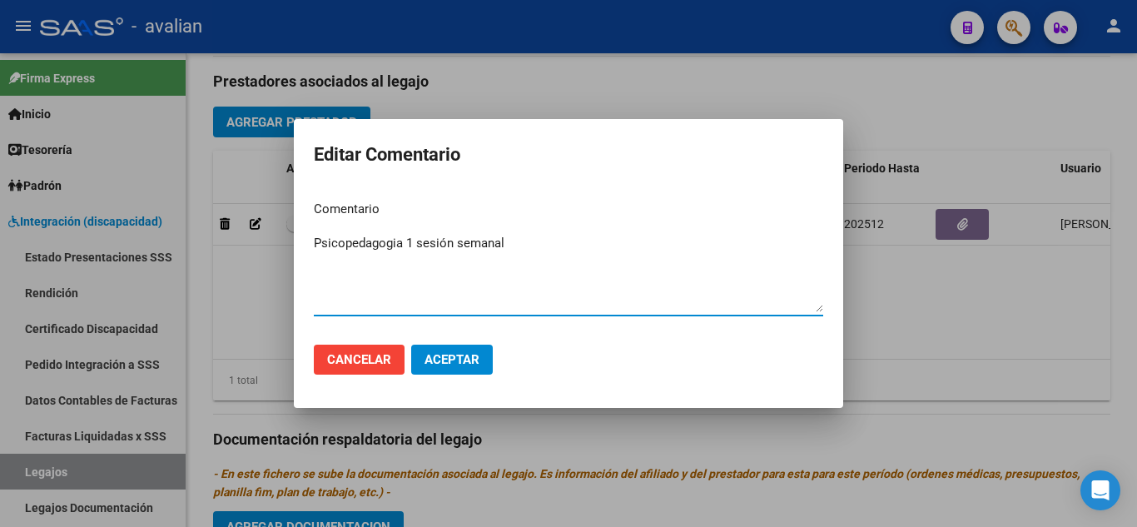
type textarea "Psicopedagogia 1 sesión semanal"
click at [473, 351] on button "Aceptar" at bounding box center [452, 359] width 82 height 30
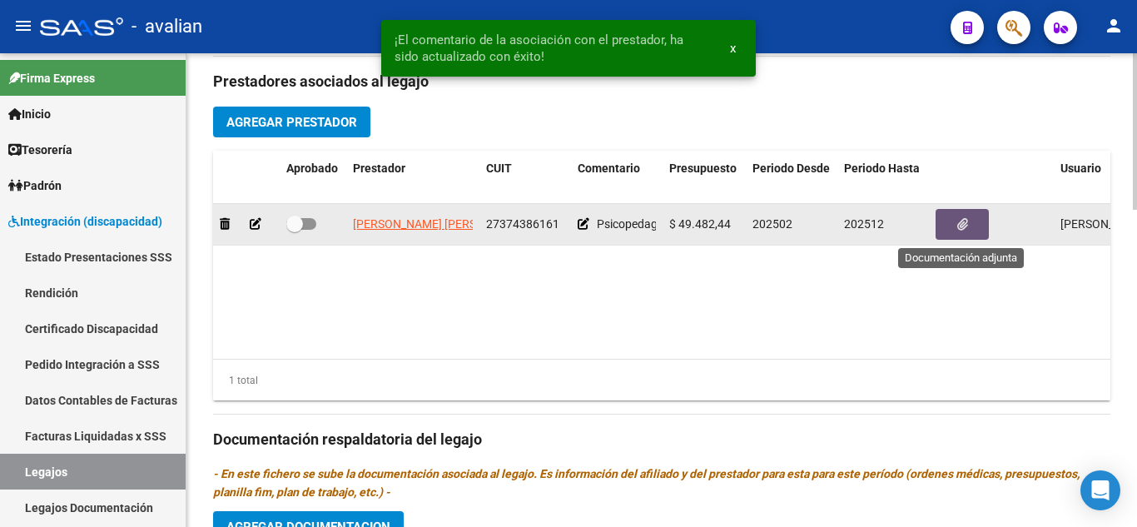
click at [984, 218] on button "button" at bounding box center [961, 224] width 53 height 31
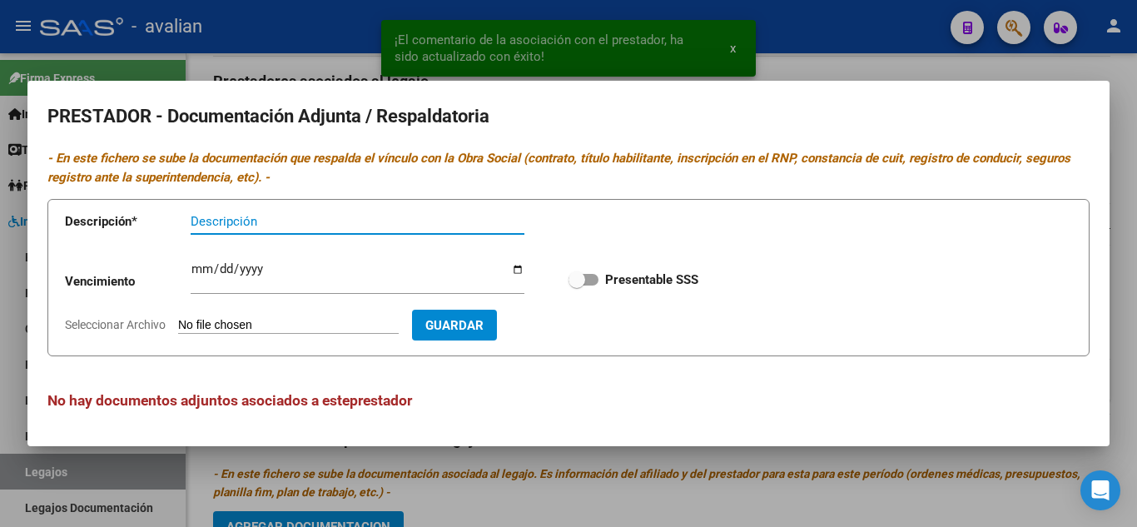
click at [595, 282] on span at bounding box center [583, 280] width 30 height 12
click at [577, 285] on input "Presentable SSS" at bounding box center [576, 285] width 1 height 1
checkbox input "true"
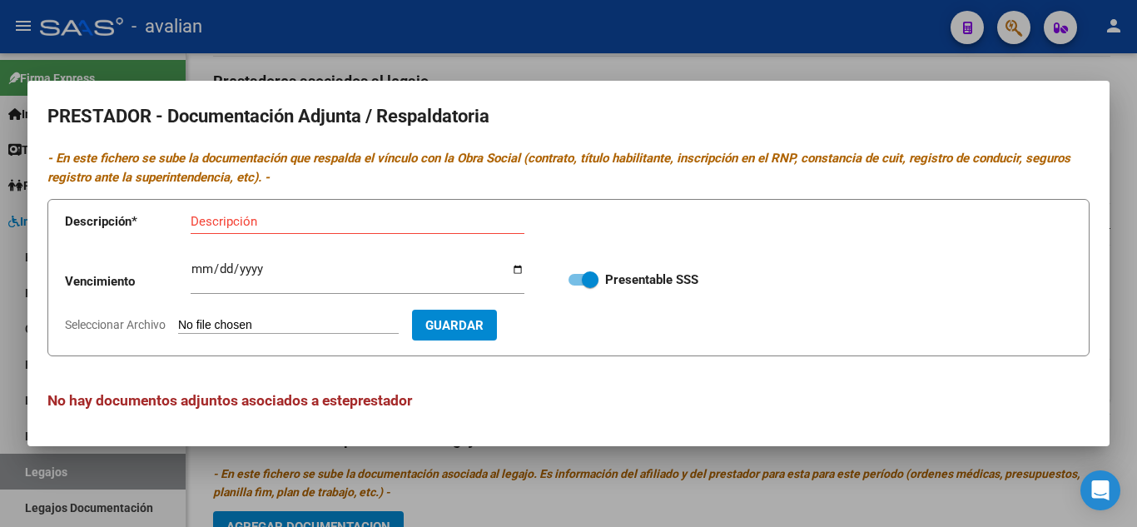
click at [285, 230] on div "Descripción" at bounding box center [358, 221] width 334 height 25
click at [275, 221] on input "Descripción" at bounding box center [358, 221] width 334 height 15
type input "DNI"
click at [283, 324] on input "Seleccionar Archivo" at bounding box center [288, 326] width 221 height 16
type input "C:\fakepath\DNI.jpg"
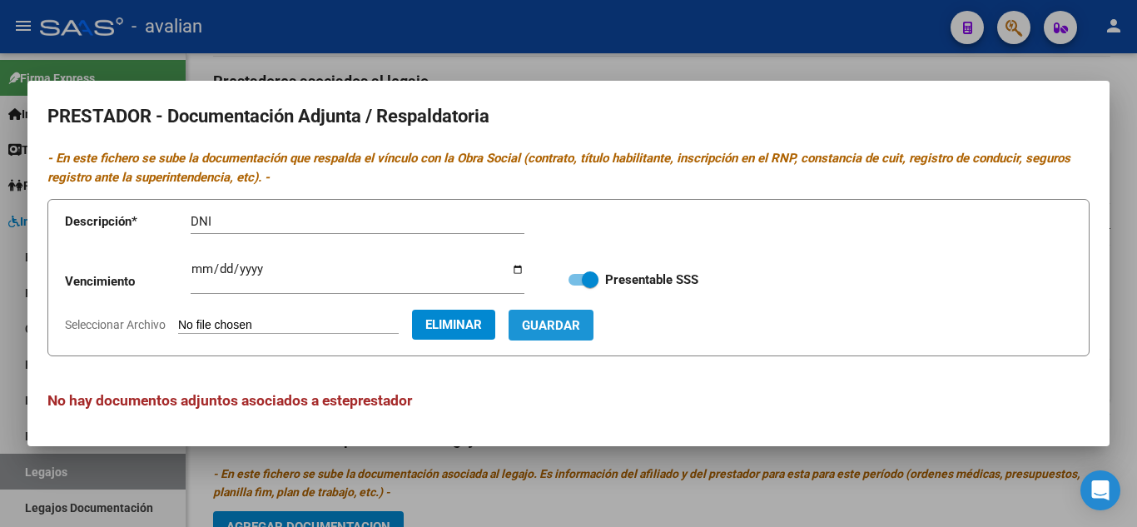
click at [593, 327] on button "Guardar" at bounding box center [550, 325] width 85 height 31
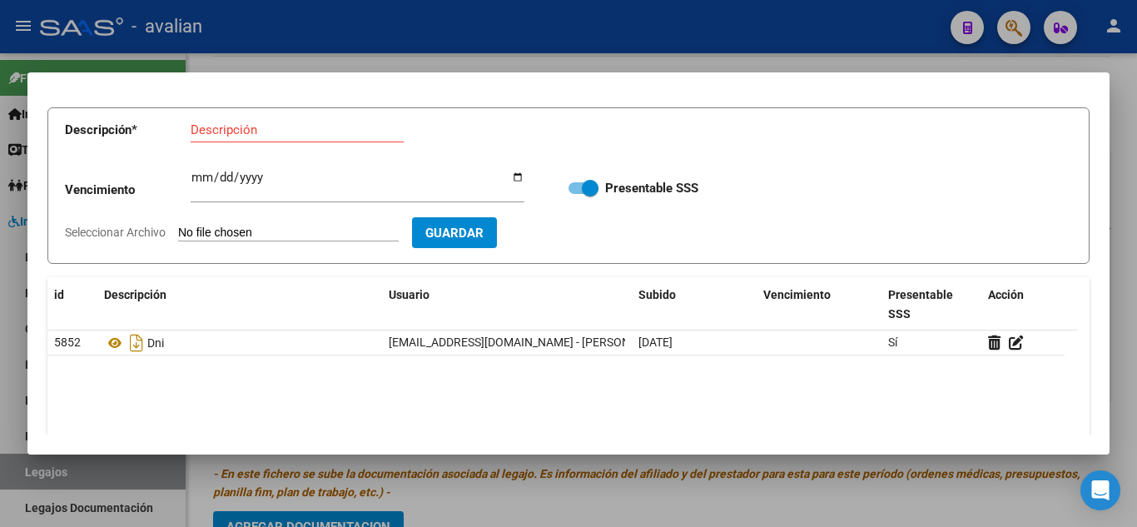
click at [258, 127] on input "Descripción" at bounding box center [297, 129] width 213 height 15
type input "CBU"
click at [212, 232] on input "Seleccionar Archivo" at bounding box center [288, 233] width 221 height 16
type input "C:\fakepath\CBU.jpg"
click at [580, 226] on span "Guardar" at bounding box center [551, 232] width 58 height 15
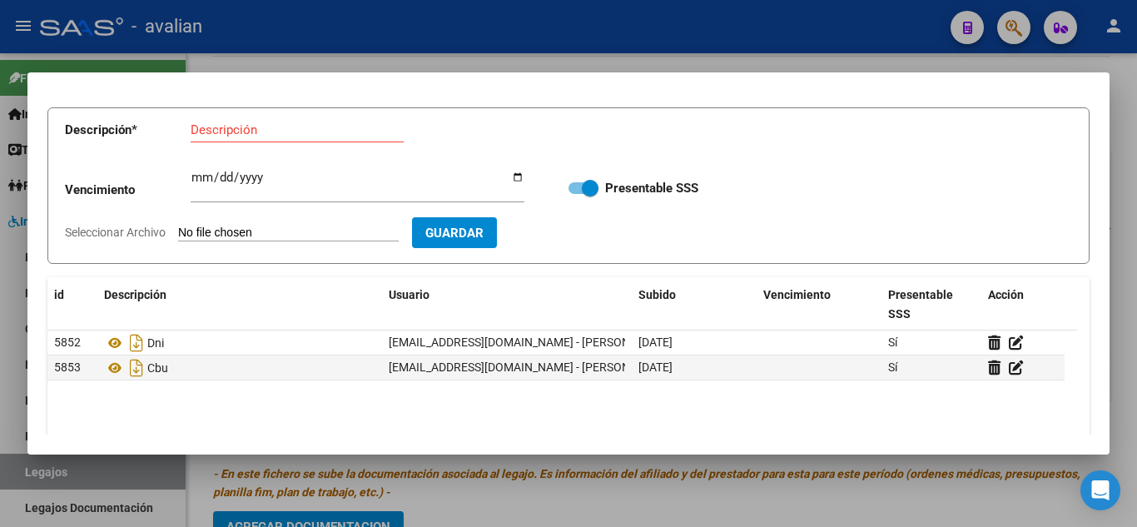
click at [248, 138] on div "Descripción" at bounding box center [297, 129] width 213 height 25
type input "RNP"
click at [194, 181] on input "Ingresar vencimiento" at bounding box center [358, 184] width 334 height 27
type input "[DATE]"
click at [215, 240] on input "Seleccionar Archivo" at bounding box center [288, 233] width 221 height 16
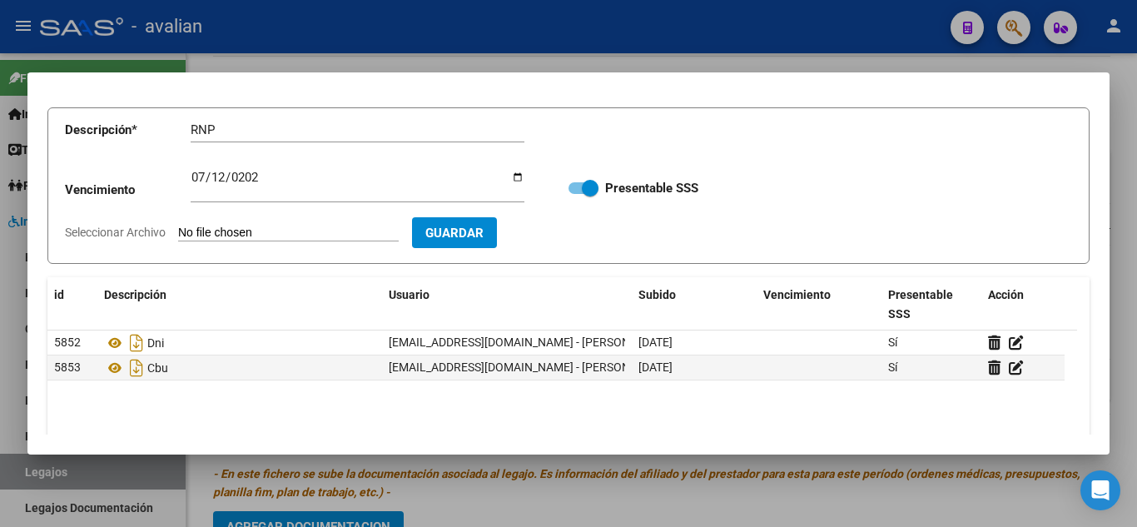
type input "C:\fakepath\RNP.jpg"
click at [580, 234] on span "Guardar" at bounding box center [551, 232] width 58 height 15
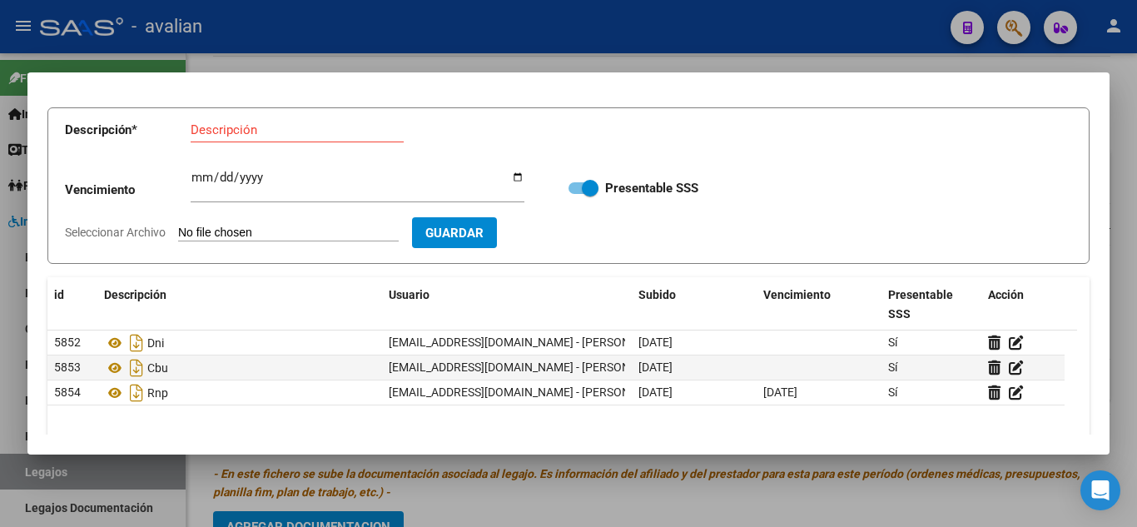
click at [242, 127] on input "Descripción" at bounding box center [297, 129] width 213 height 15
type input "ARCA"
click at [246, 223] on form "Descripción * ARCA Descripción Vencimiento Ingresar vencimiento Presentable SSS…" at bounding box center [568, 185] width 1042 height 157
click at [259, 232] on input "Seleccionar Archivo" at bounding box center [288, 233] width 221 height 16
type input "C:\fakepath\ARCA.jpg"
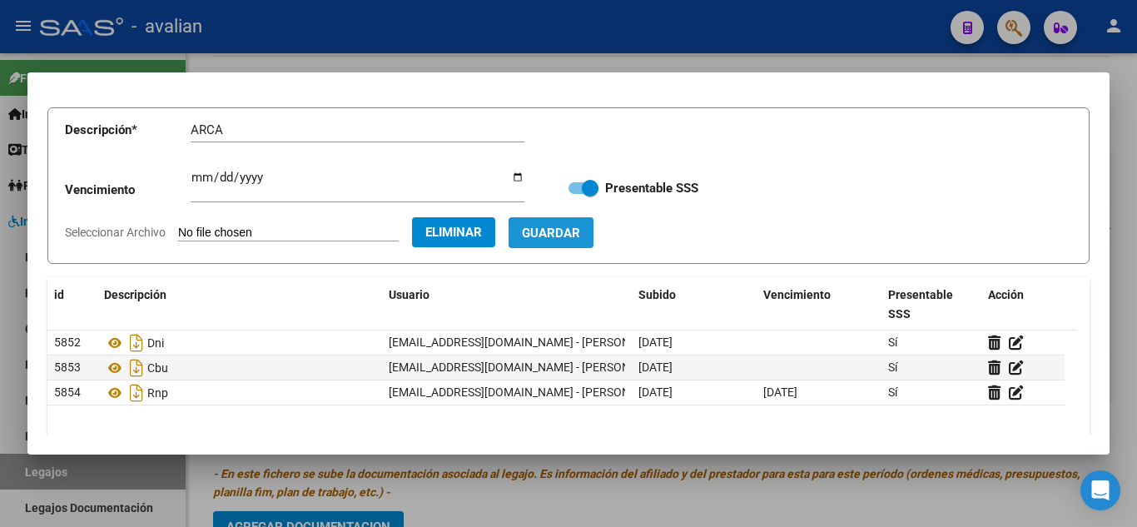
click at [580, 239] on span "Guardar" at bounding box center [551, 232] width 58 height 15
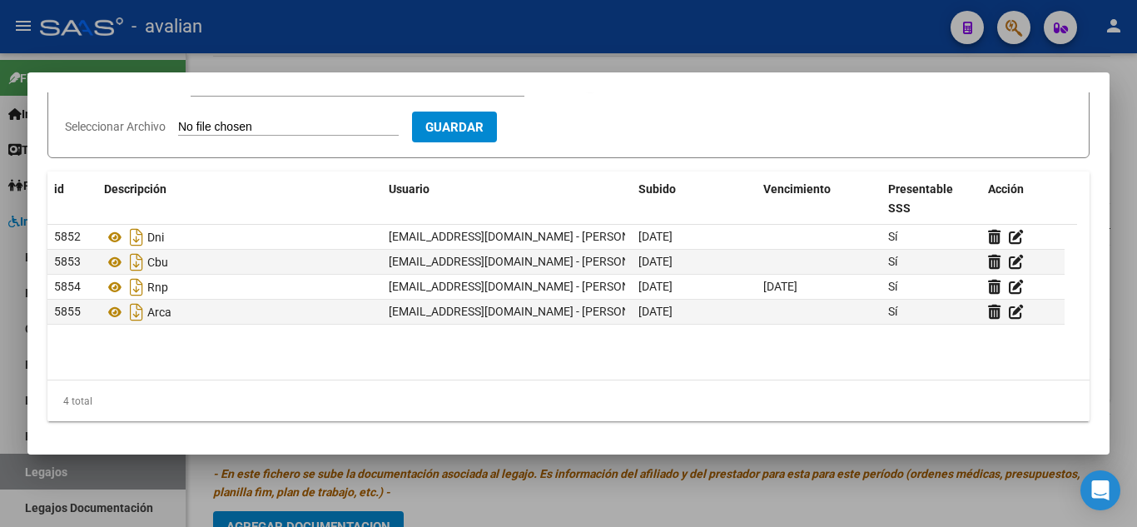
scroll to position [0, 0]
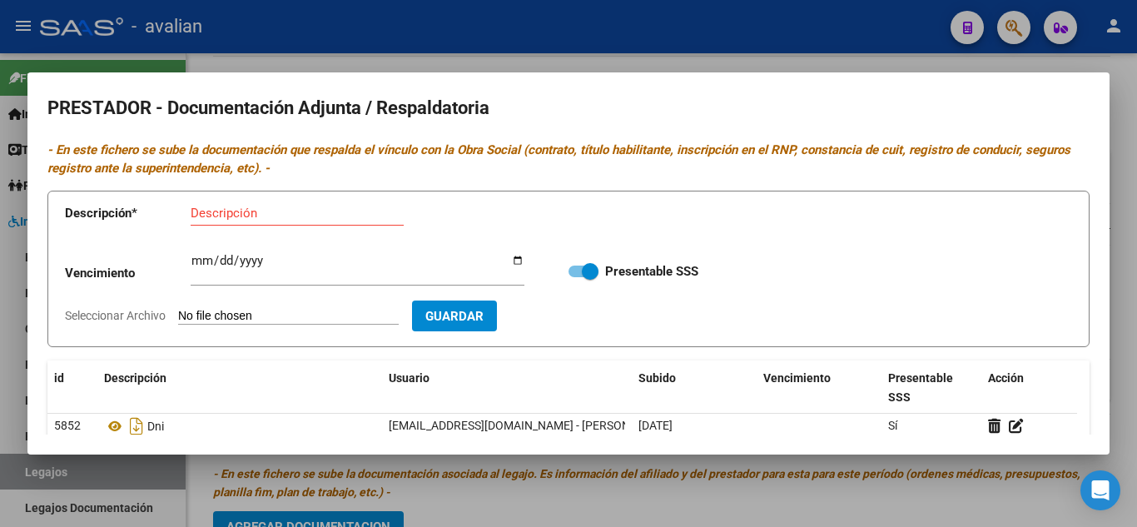
click at [220, 213] on input "Descripción" at bounding box center [297, 213] width 213 height 15
type input "TITULO FRENTE"
click at [273, 320] on input "Seleccionar Archivo" at bounding box center [288, 317] width 221 height 16
type input "C:\fakepath\T1.jpg"
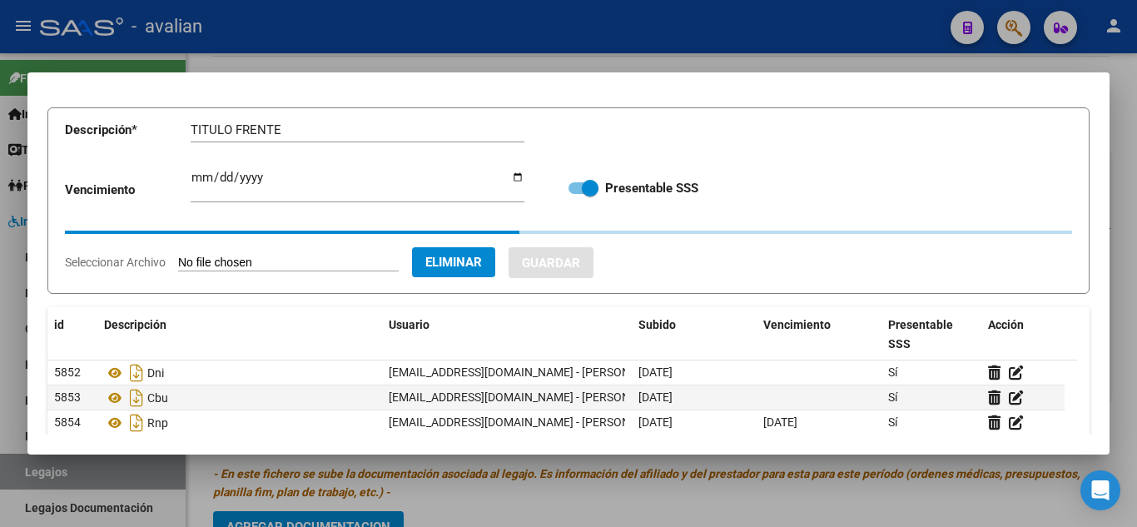
scroll to position [166, 0]
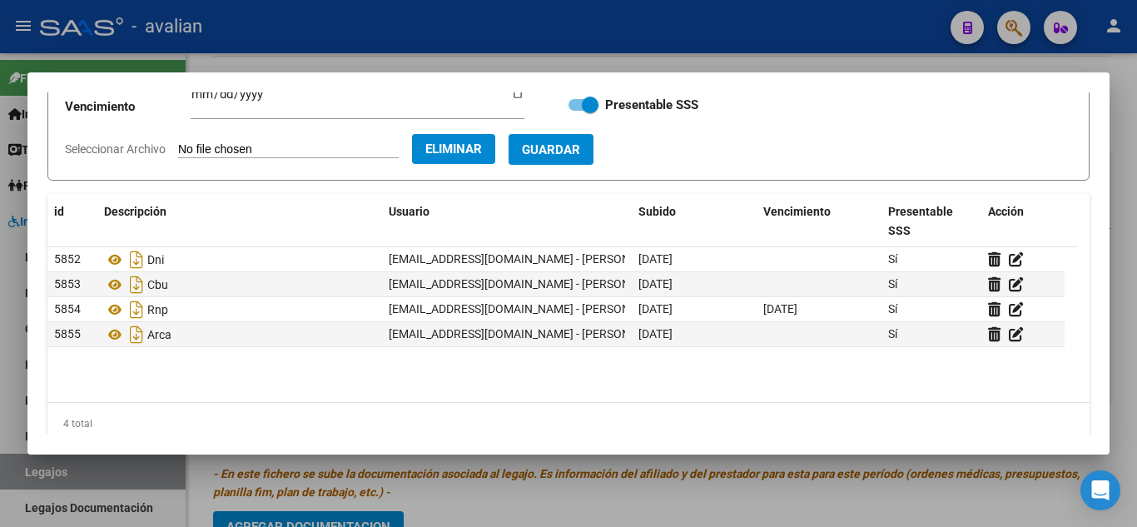
click at [580, 151] on span "Guardar" at bounding box center [551, 149] width 58 height 15
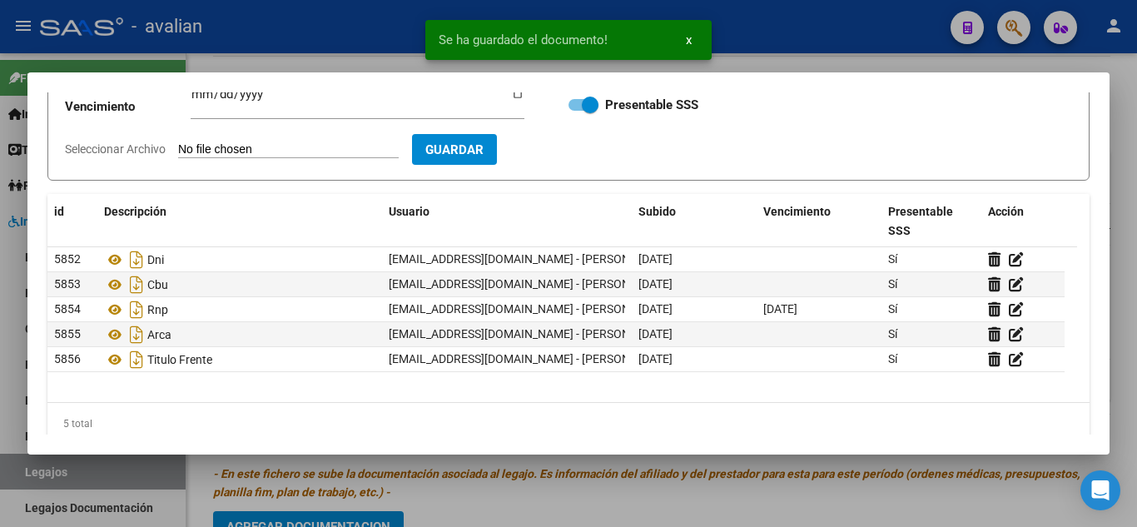
scroll to position [0, 0]
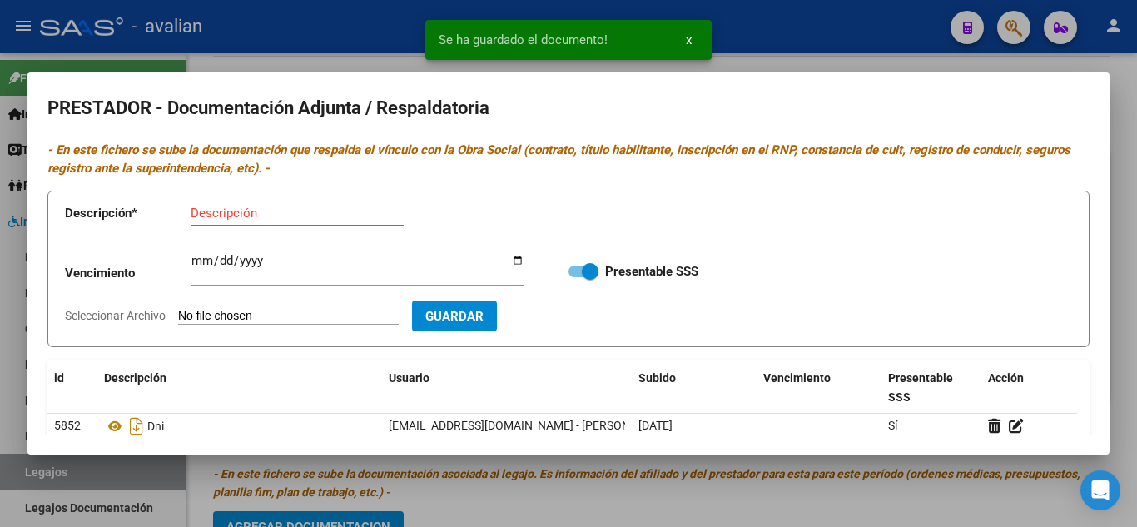
click at [837, 52] on div at bounding box center [568, 263] width 1137 height 527
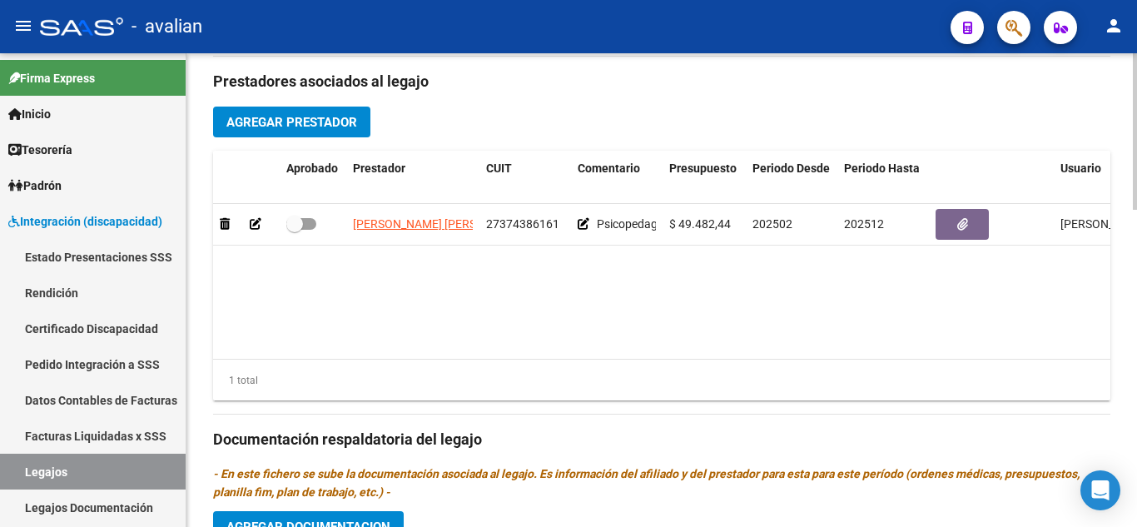
click at [671, 280] on datatable-body "[PERSON_NAME] [PERSON_NAME] 27374386161 Psicopedagogia 1 sesión semanal $ 49.48…" at bounding box center [661, 281] width 897 height 155
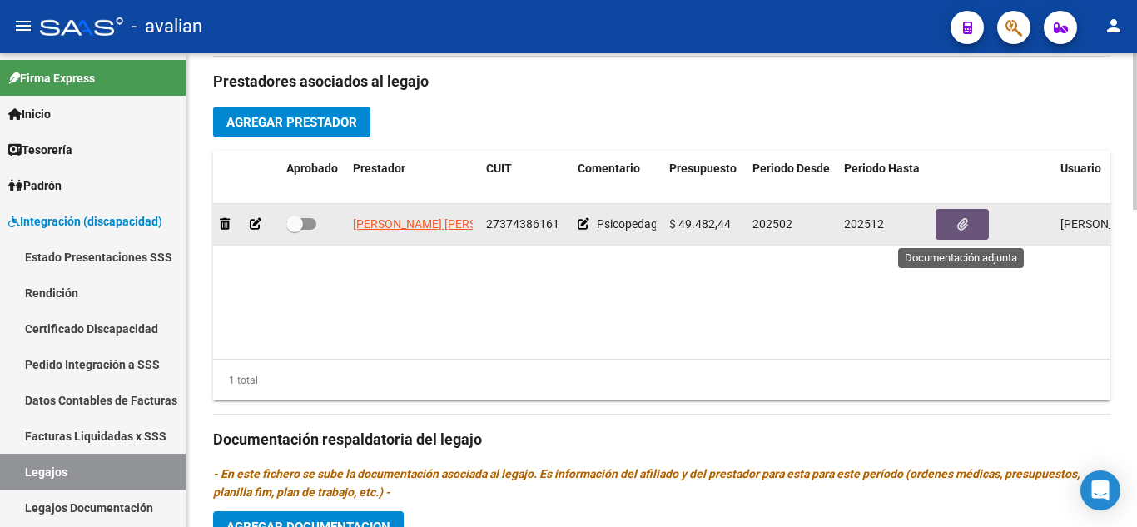
click at [965, 218] on span "button" at bounding box center [962, 224] width 11 height 15
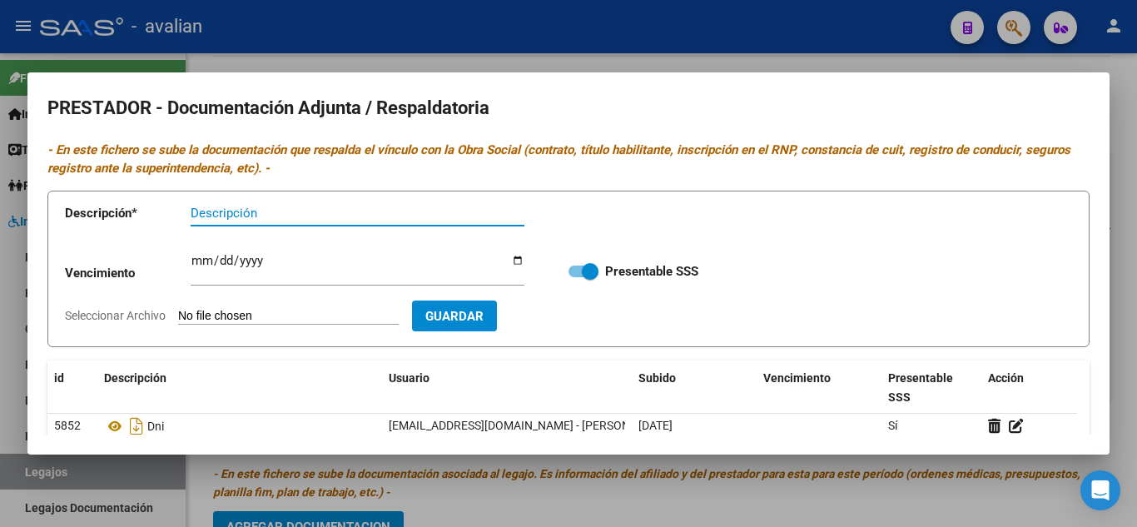
click at [348, 217] on input "Descripción" at bounding box center [358, 213] width 334 height 15
type input "ANALITICO1"
click at [281, 312] on input "Seleccionar Archivo" at bounding box center [288, 317] width 221 height 16
type input "C:\fakepath\ANALTICO1.jpg"
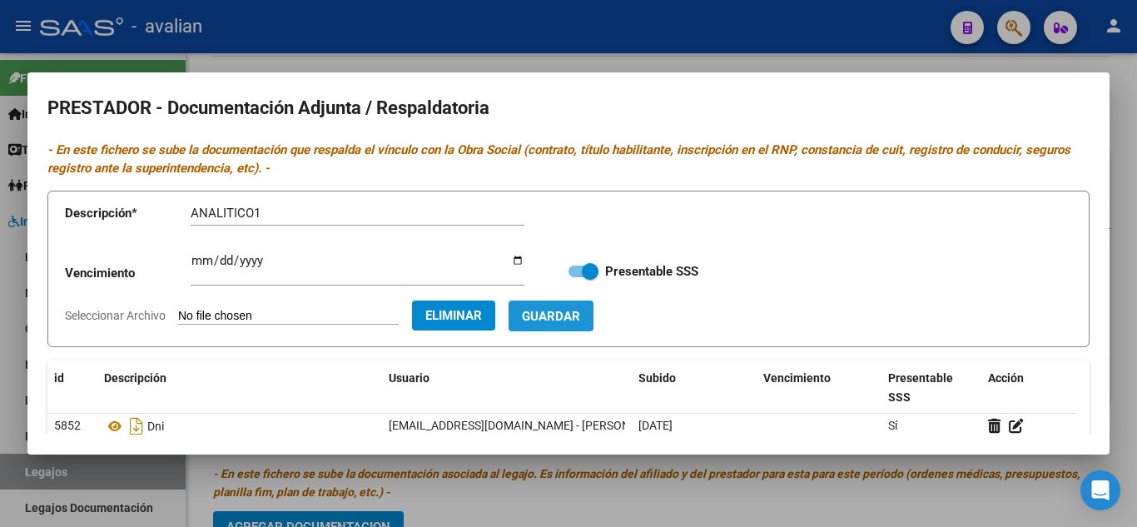
click at [580, 315] on span "Guardar" at bounding box center [551, 316] width 58 height 15
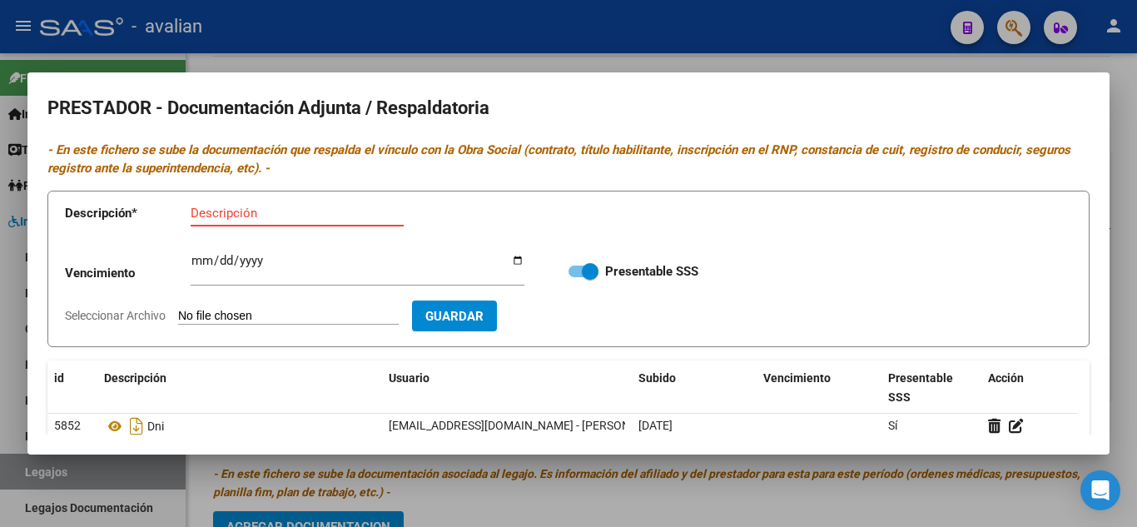
click at [261, 210] on input "Descripción" at bounding box center [297, 213] width 213 height 15
type input "ANALITICO2"
click at [270, 309] on input "Seleccionar Archivo" at bounding box center [288, 317] width 221 height 16
type input "C:\fakepath\ANALITICO2.jpg"
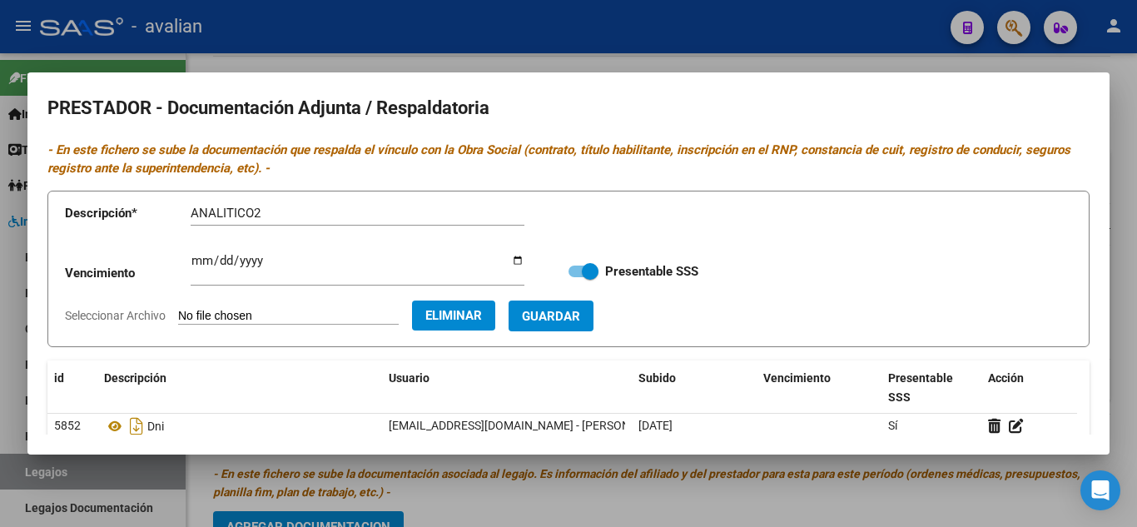
click at [580, 312] on span "Guardar" at bounding box center [551, 316] width 58 height 15
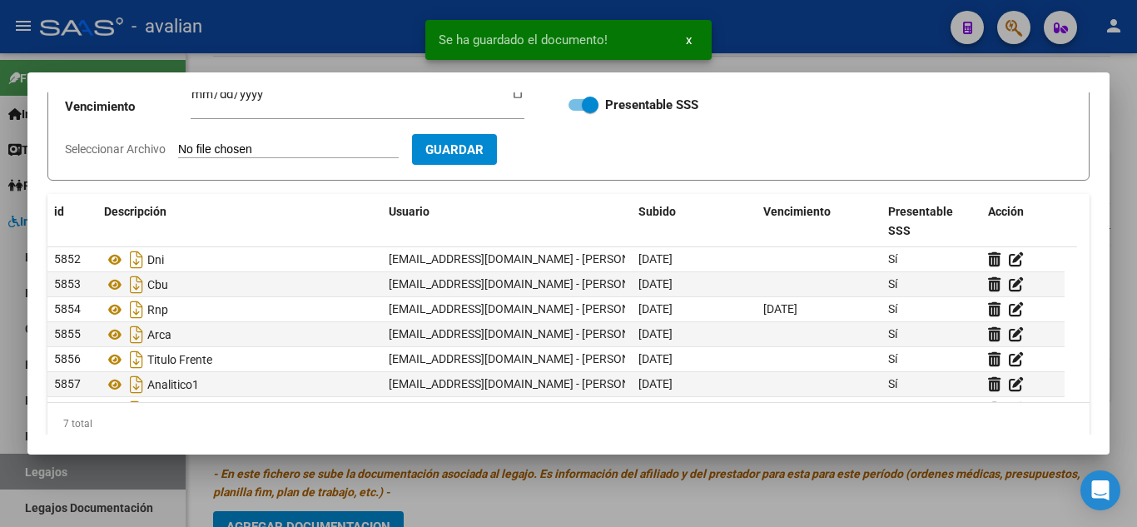
click at [826, 34] on div at bounding box center [568, 263] width 1137 height 527
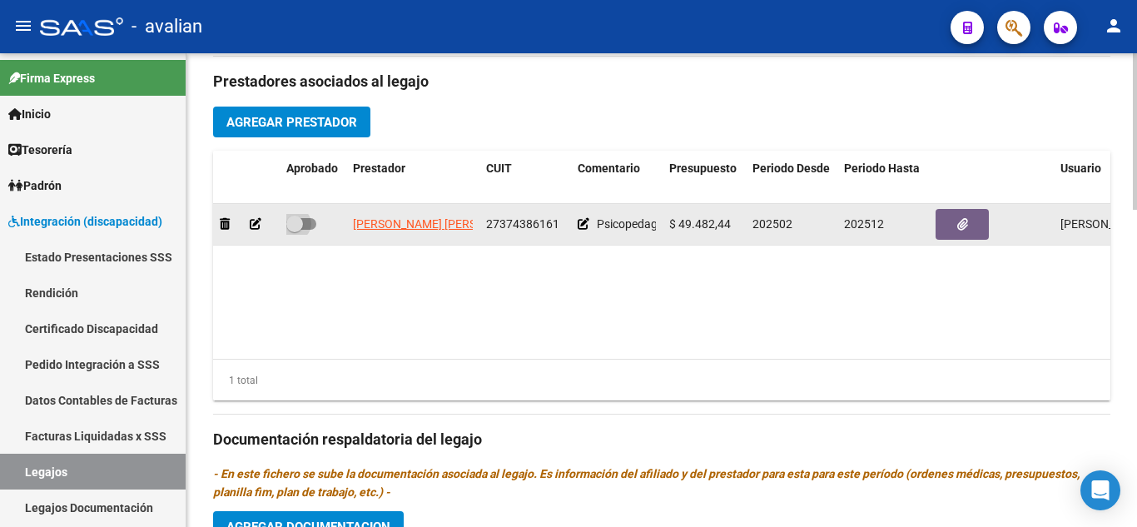
click at [315, 227] on span at bounding box center [301, 224] width 30 height 12
click at [295, 230] on input "checkbox" at bounding box center [294, 230] width 1 height 1
checkbox input "true"
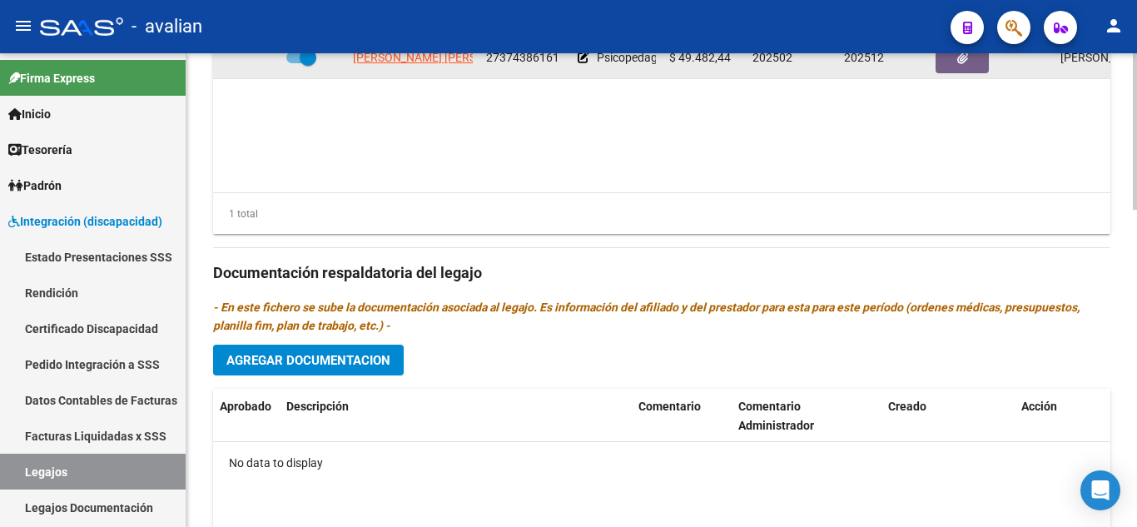
scroll to position [958, 0]
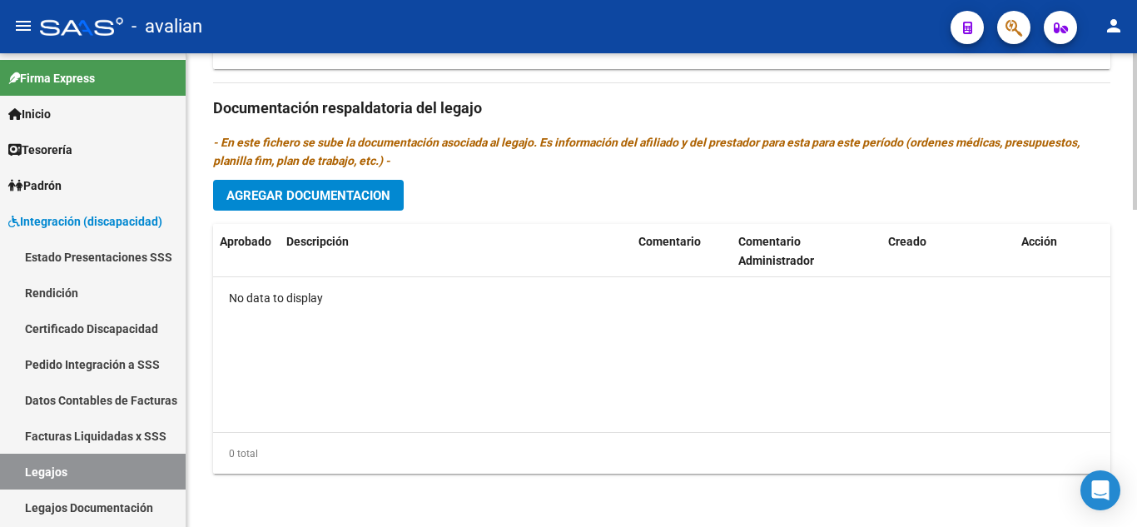
click at [305, 170] on div "Prestadores asociados al legajo Agregar Prestador Aprobado Prestador CUIT Comen…" at bounding box center [661, 105] width 897 height 761
click at [318, 206] on button "Agregar Documentacion" at bounding box center [308, 195] width 191 height 31
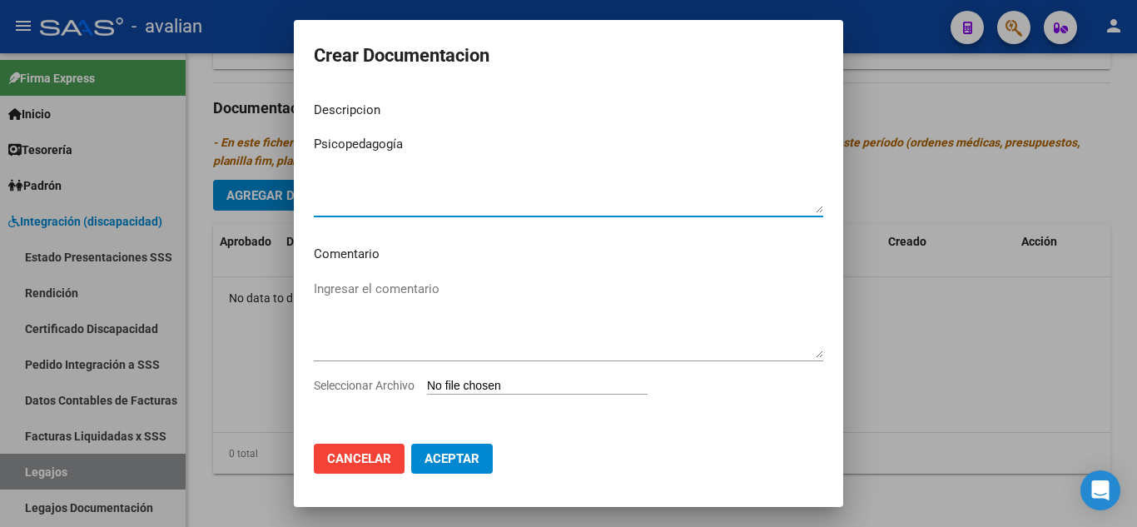
type textarea "Psicopedagogía"
click at [453, 382] on input "Seleccionar Archivo" at bounding box center [537, 387] width 221 height 16
type input "C:\fakepath\psp_documentacion.pdf"
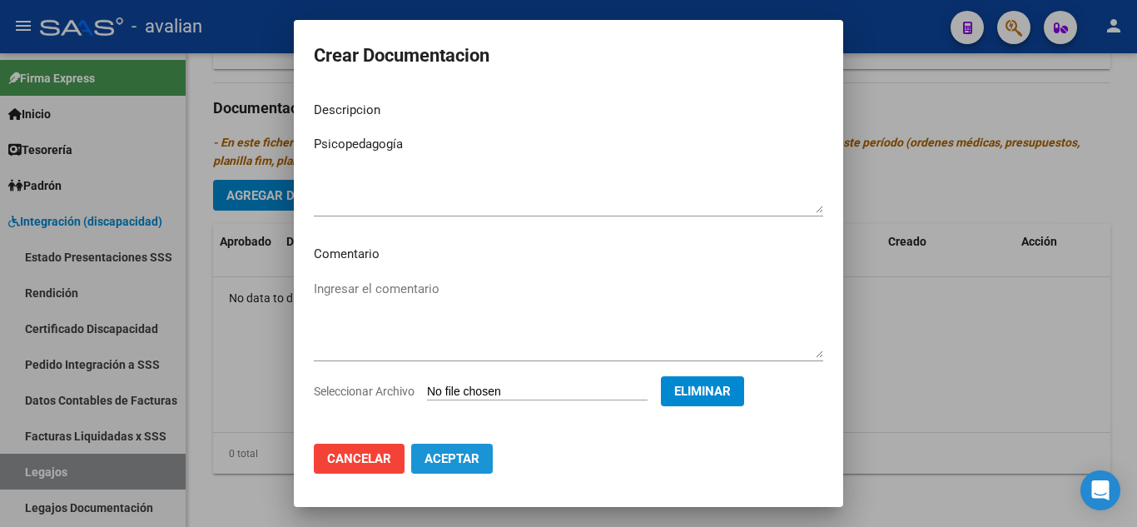
click at [440, 454] on span "Aceptar" at bounding box center [451, 458] width 55 height 15
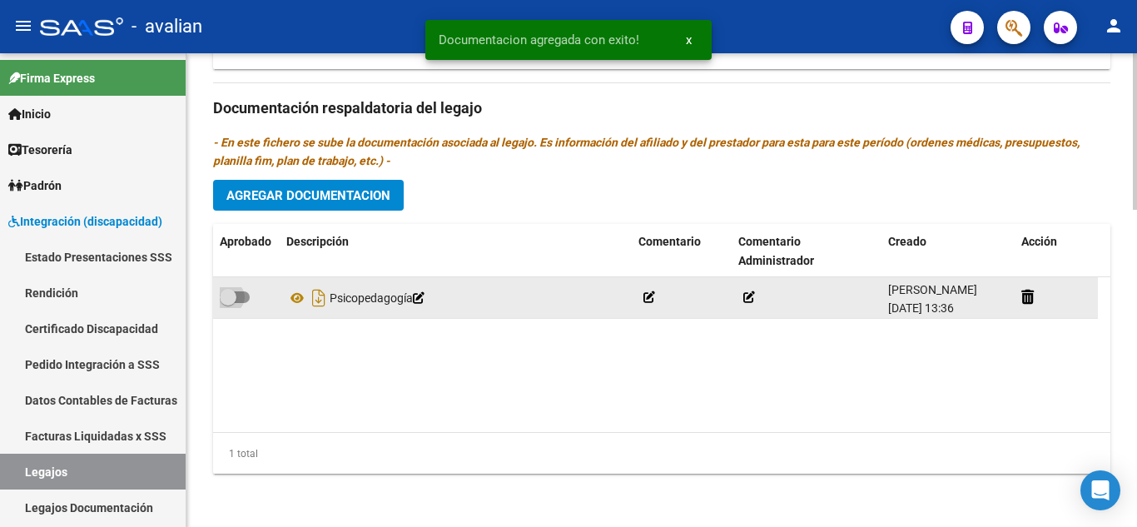
click at [242, 297] on span at bounding box center [235, 297] width 30 height 12
click at [228, 303] on input "checkbox" at bounding box center [227, 303] width 1 height 1
checkbox input "true"
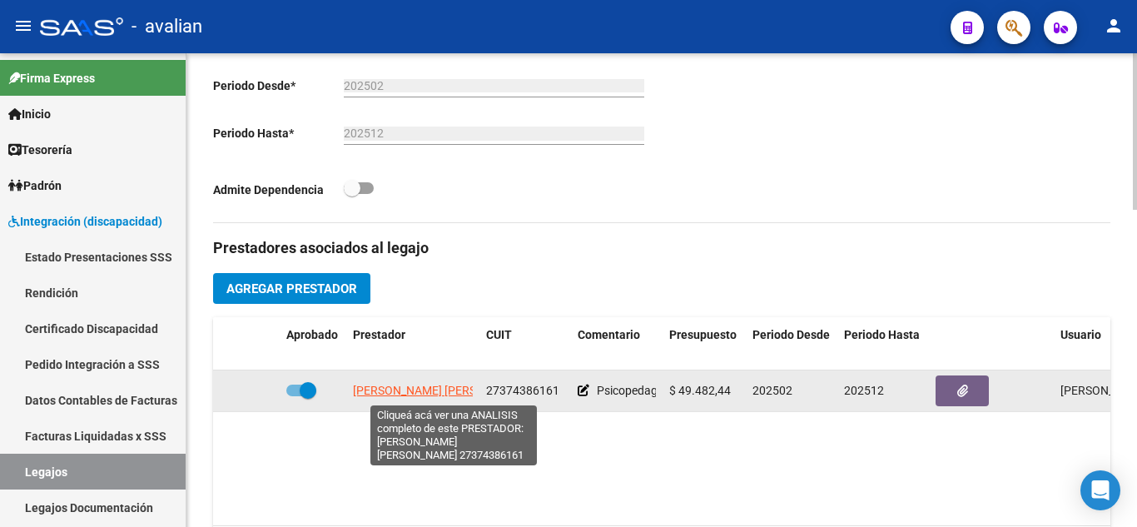
scroll to position [542, 0]
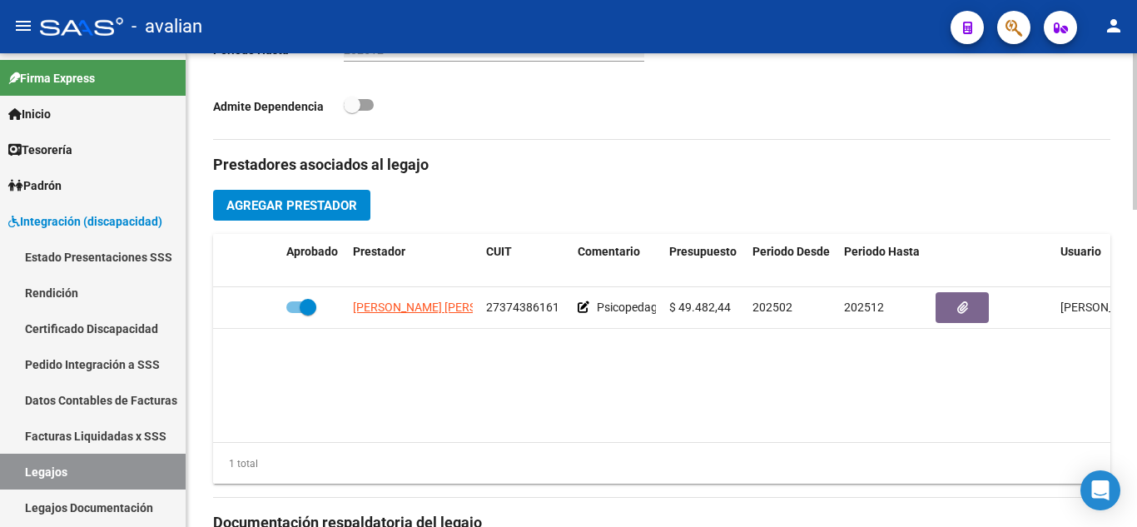
click at [288, 216] on button "Agregar Prestador" at bounding box center [291, 205] width 157 height 31
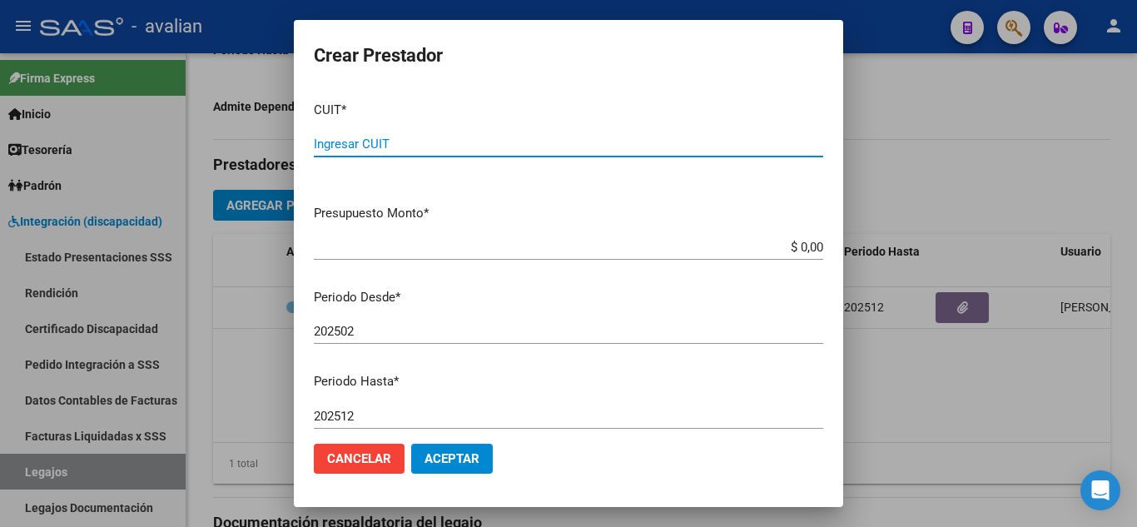
paste input "23-34671952-4"
type input "23-34671952-4"
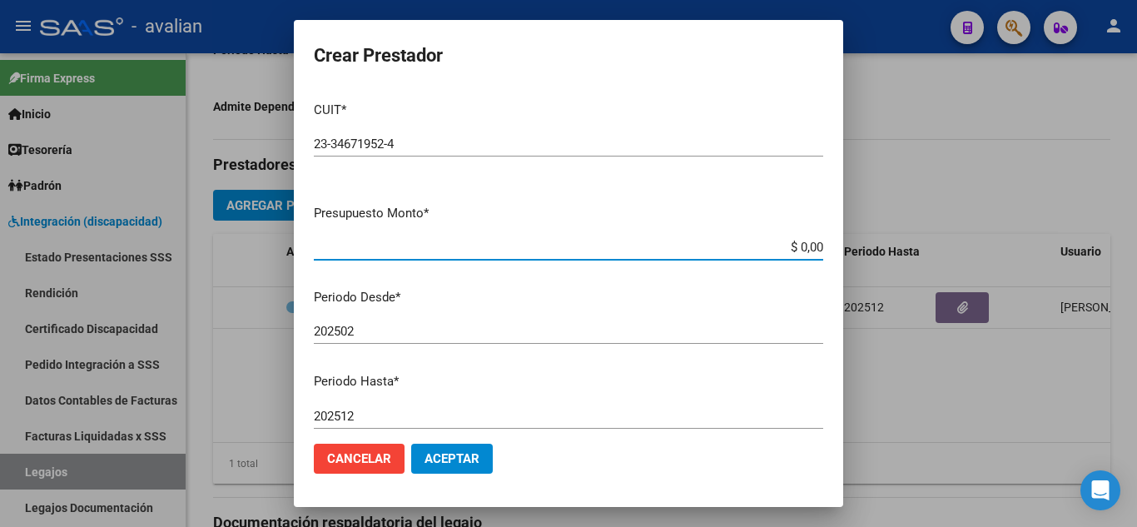
drag, startPoint x: 531, startPoint y: 252, endPoint x: 761, endPoint y: 240, distance: 230.8
click at [553, 248] on input "$ 0,00" at bounding box center [568, 247] width 509 height 15
drag, startPoint x: 785, startPoint y: 240, endPoint x: 857, endPoint y: 242, distance: 71.6
click at [857, 242] on div "Crear Prestador CUIT * 23-34671952-4 Ingresar CUIT ARCA Padrón Presupuesto Mont…" at bounding box center [568, 263] width 1137 height 527
paste input "49.482,44"
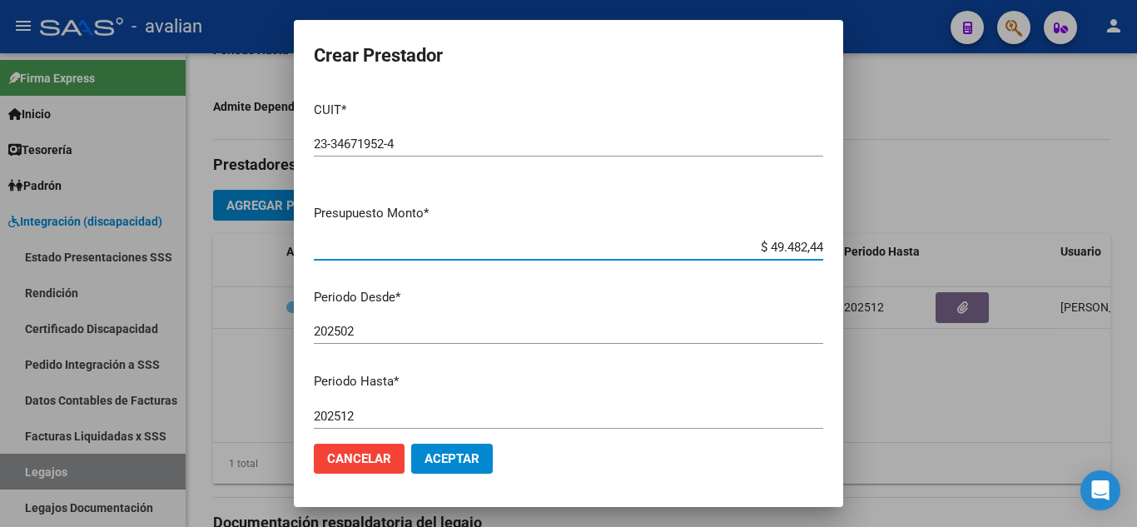
type input "$ 49.482,44"
click at [603, 323] on div "202502 Ingresar el periodo" at bounding box center [568, 331] width 509 height 25
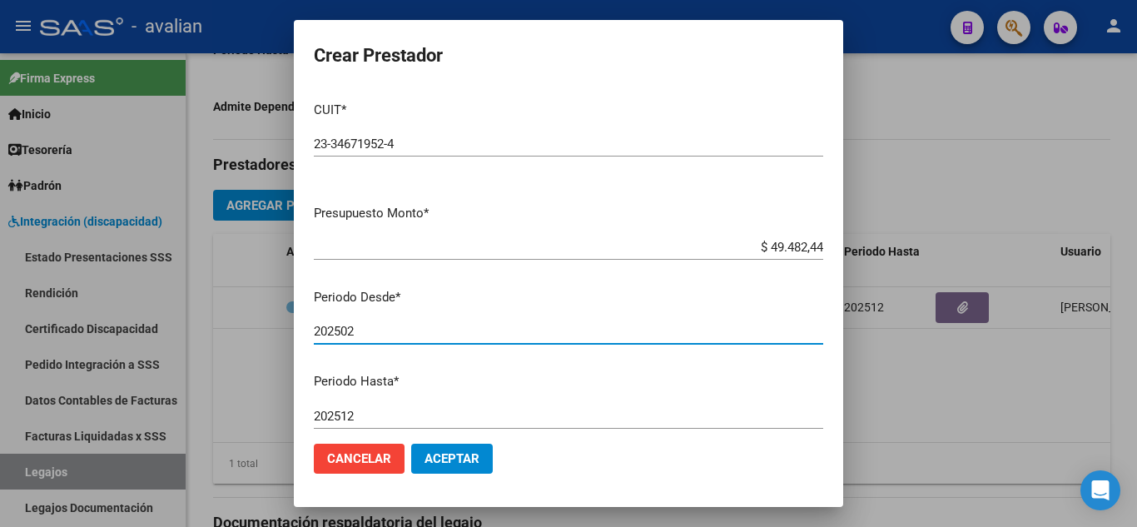
click at [469, 469] on button "Aceptar" at bounding box center [452, 458] width 82 height 30
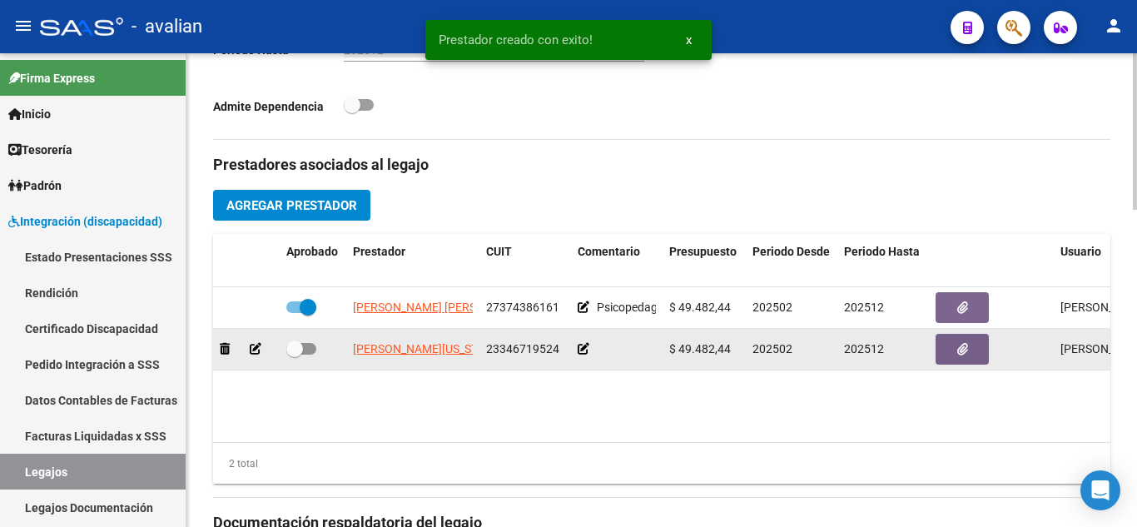
click at [586, 352] on icon at bounding box center [583, 349] width 12 height 12
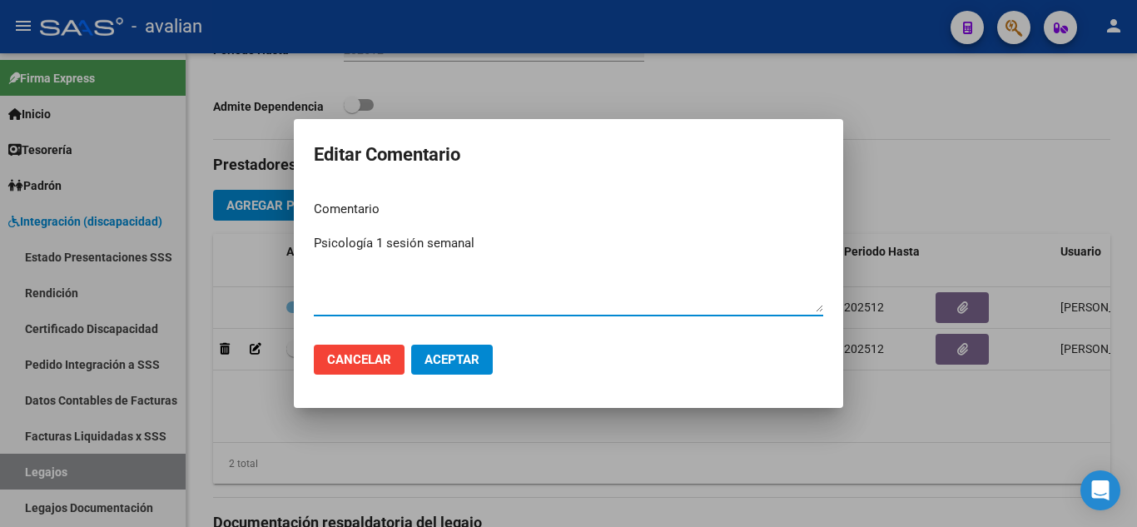
type textarea "Psicología 1 sesión semanal"
click at [471, 355] on span "Aceptar" at bounding box center [451, 359] width 55 height 15
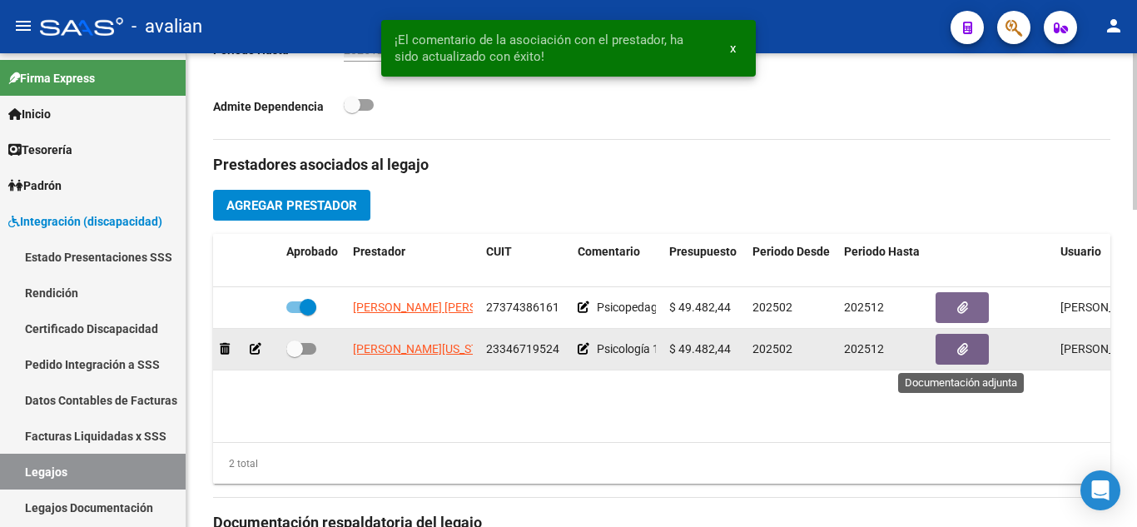
click at [949, 359] on button "button" at bounding box center [961, 349] width 53 height 31
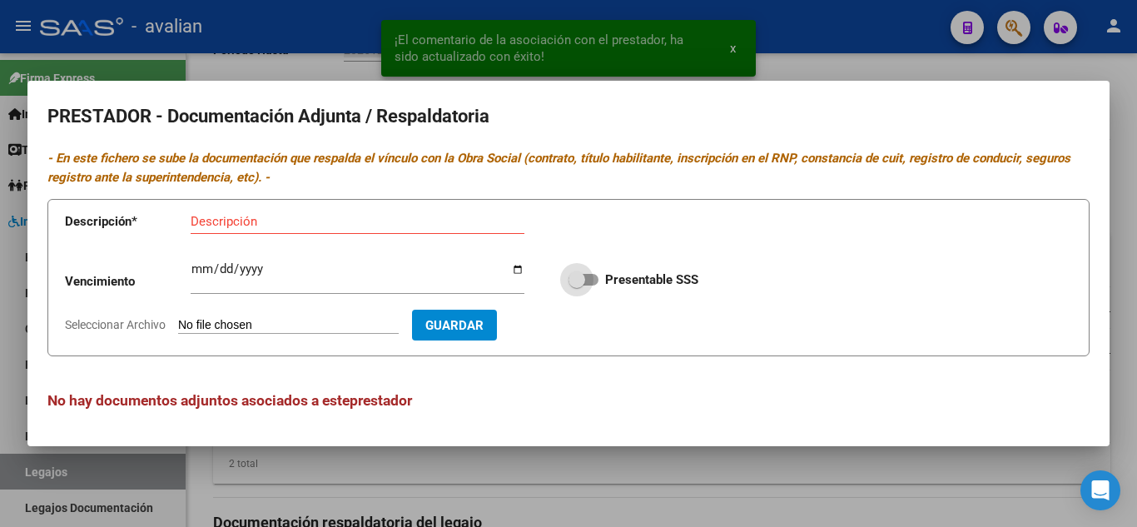
click at [595, 280] on span at bounding box center [583, 280] width 30 height 12
click at [577, 285] on input "Presentable SSS" at bounding box center [576, 285] width 1 height 1
checkbox input "true"
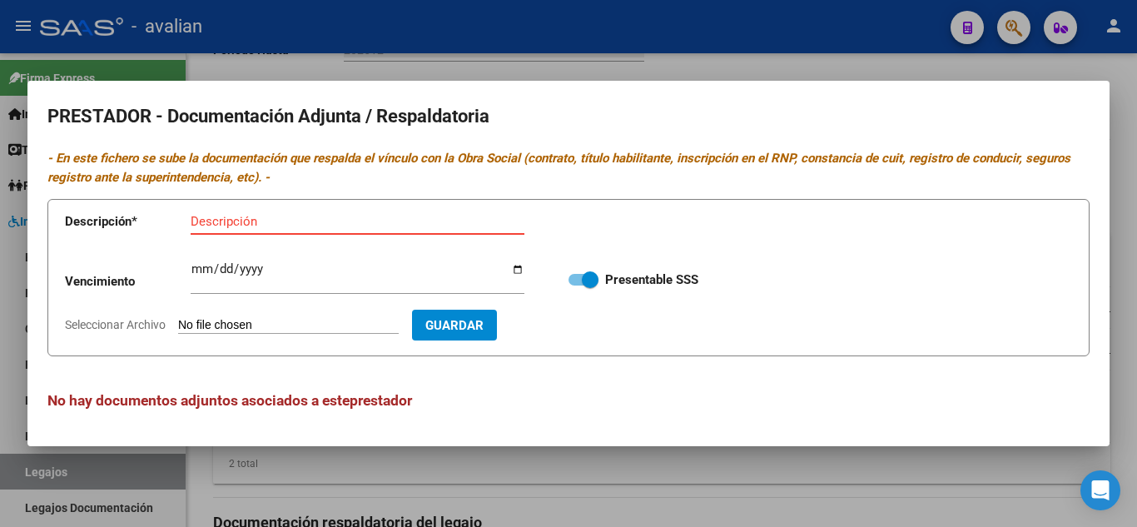
click at [243, 217] on input "Descripción" at bounding box center [358, 221] width 334 height 15
type input "DNI"
click at [251, 337] on form "Descripción * DNI Descripción Vencimiento Ingresar vencimiento Presentable SSS …" at bounding box center [568, 277] width 1042 height 157
click at [245, 329] on input "Seleccionar Archivo" at bounding box center [288, 326] width 221 height 16
type input "C:\fakepath\DNI.jpg"
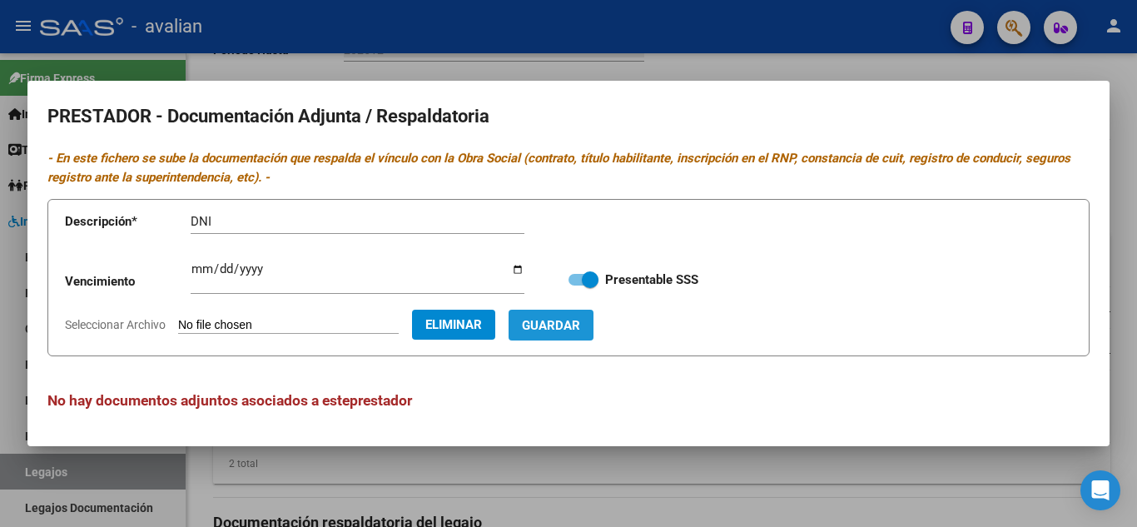
click at [572, 315] on button "Guardar" at bounding box center [550, 325] width 85 height 31
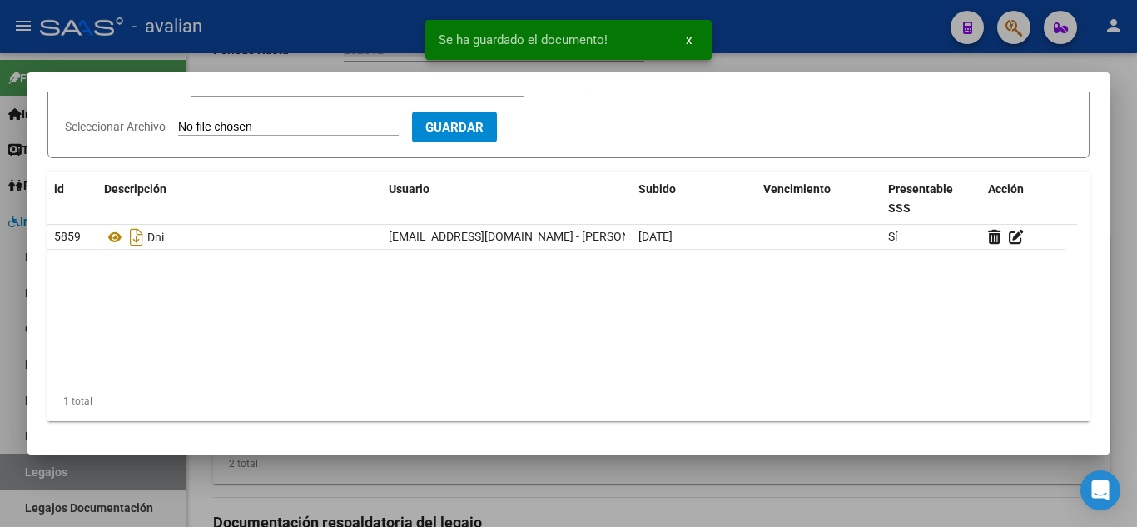
scroll to position [0, 0]
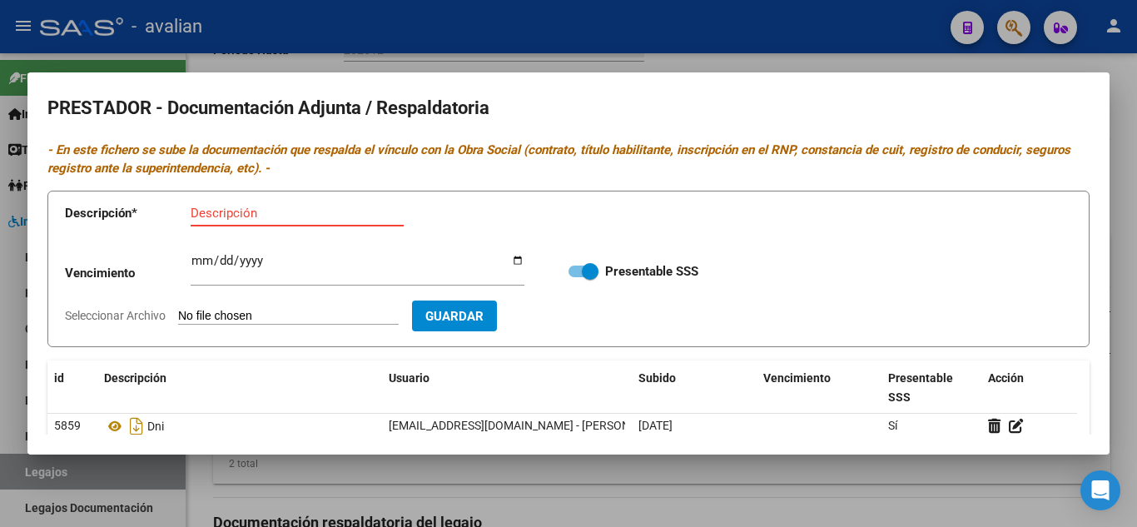
click at [254, 216] on input "Descripción" at bounding box center [297, 213] width 213 height 15
type input "CBU"
click at [268, 314] on input "Seleccionar Archivo" at bounding box center [288, 317] width 221 height 16
type input "C:\fakepath\CBU.jpg"
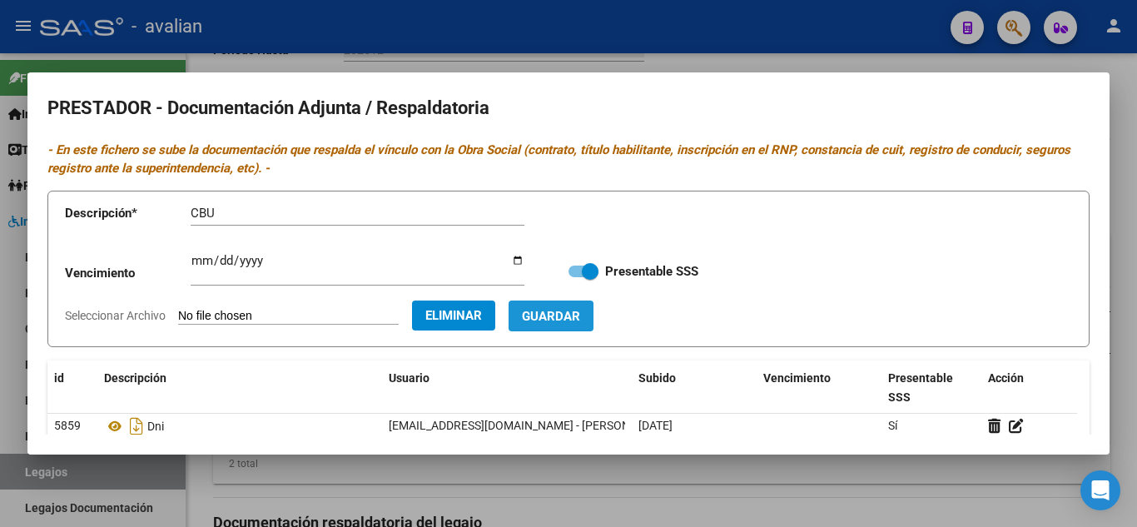
click at [574, 318] on span "Guardar" at bounding box center [551, 316] width 58 height 15
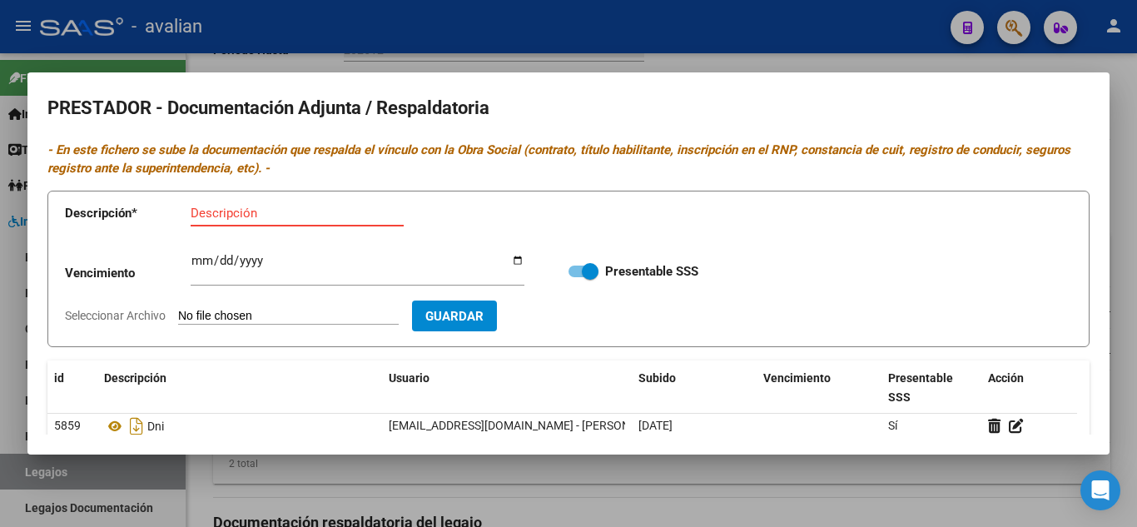
click at [215, 211] on input "Descripción" at bounding box center [297, 213] width 213 height 15
type input "RNP"
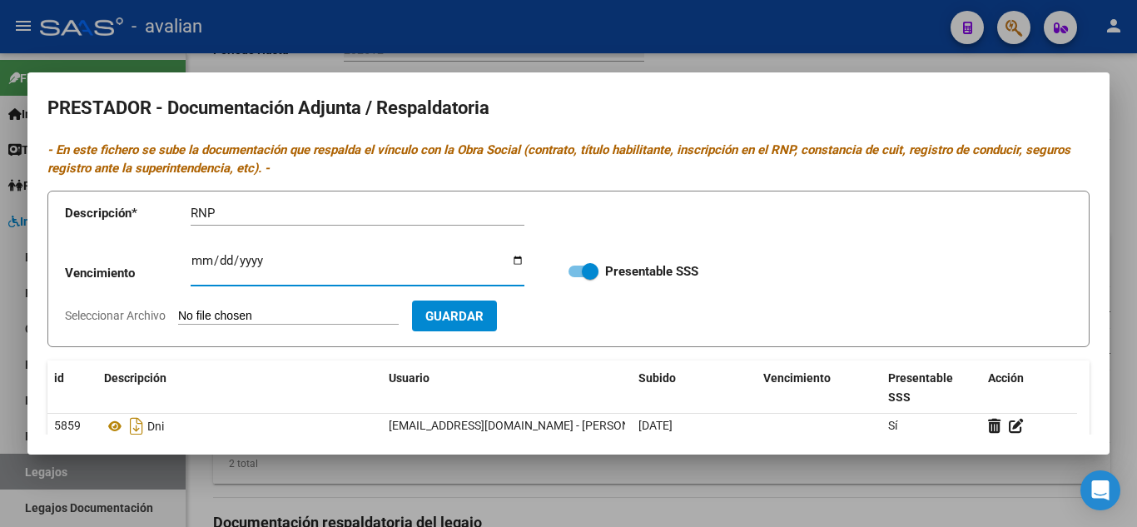
click at [201, 261] on input "Ingresar vencimiento" at bounding box center [358, 267] width 334 height 27
type input "[DATE]"
click at [230, 313] on input "Seleccionar Archivo" at bounding box center [288, 317] width 221 height 16
type input "C:\fakepath\RNP.jpg"
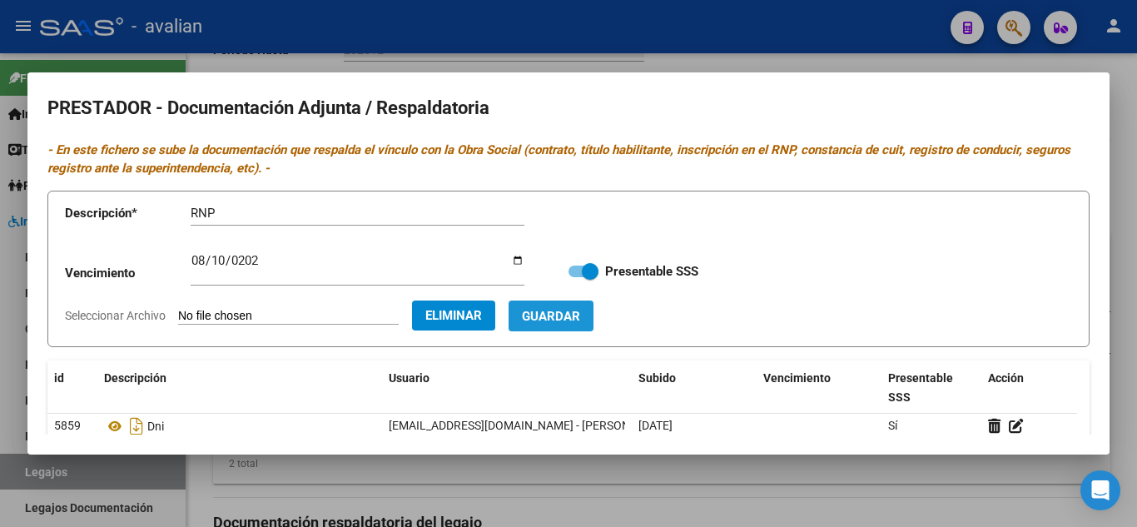
click at [593, 328] on button "Guardar" at bounding box center [550, 315] width 85 height 31
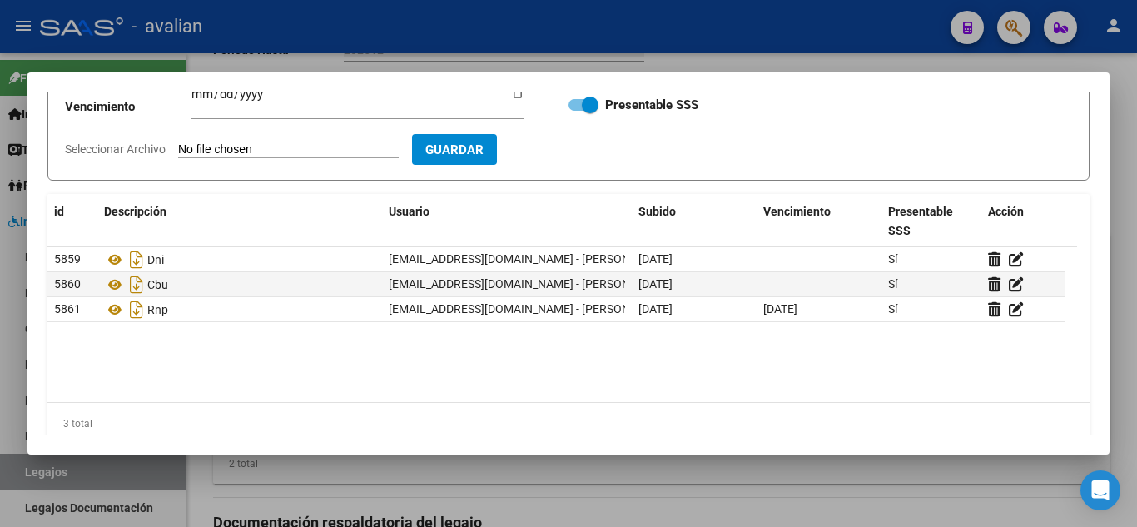
scroll to position [83, 0]
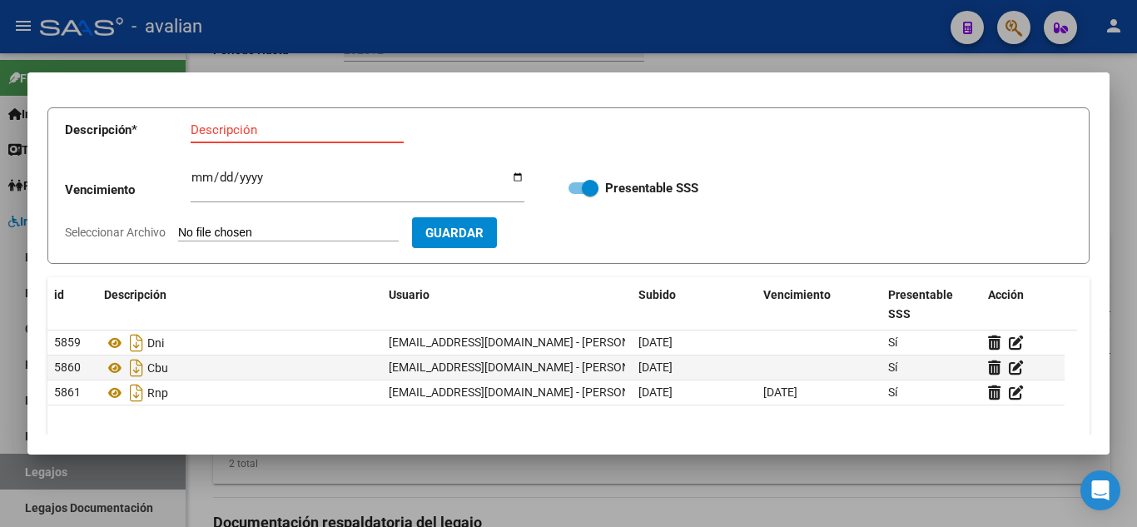
click at [254, 132] on input "Descripción" at bounding box center [297, 129] width 213 height 15
type input "ARCA"
click at [212, 236] on input "Seleccionar Archivo" at bounding box center [288, 233] width 221 height 16
type input "C:\fakepath\ARCA.jpg"
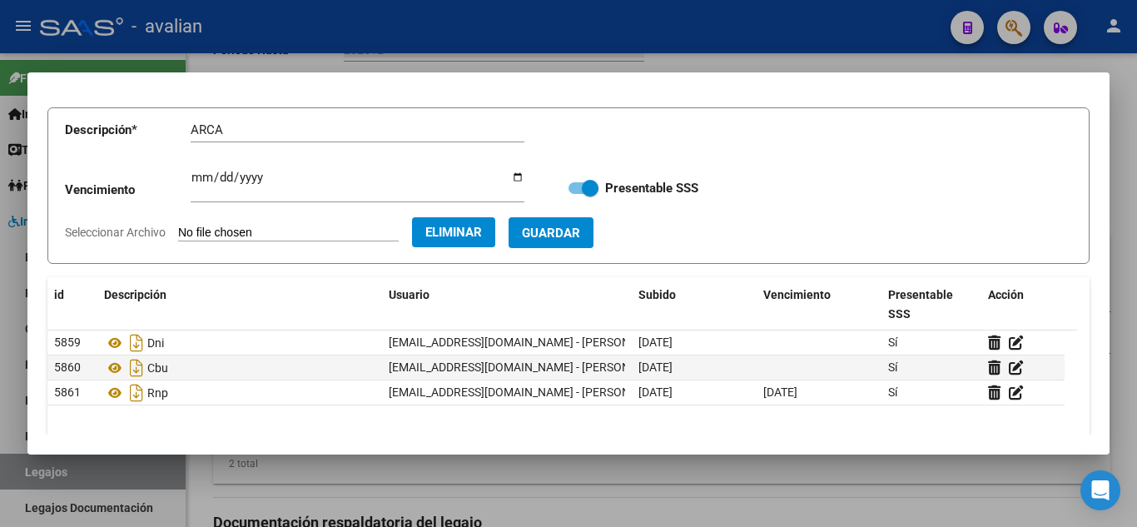
click at [580, 237] on span "Guardar" at bounding box center [551, 232] width 58 height 15
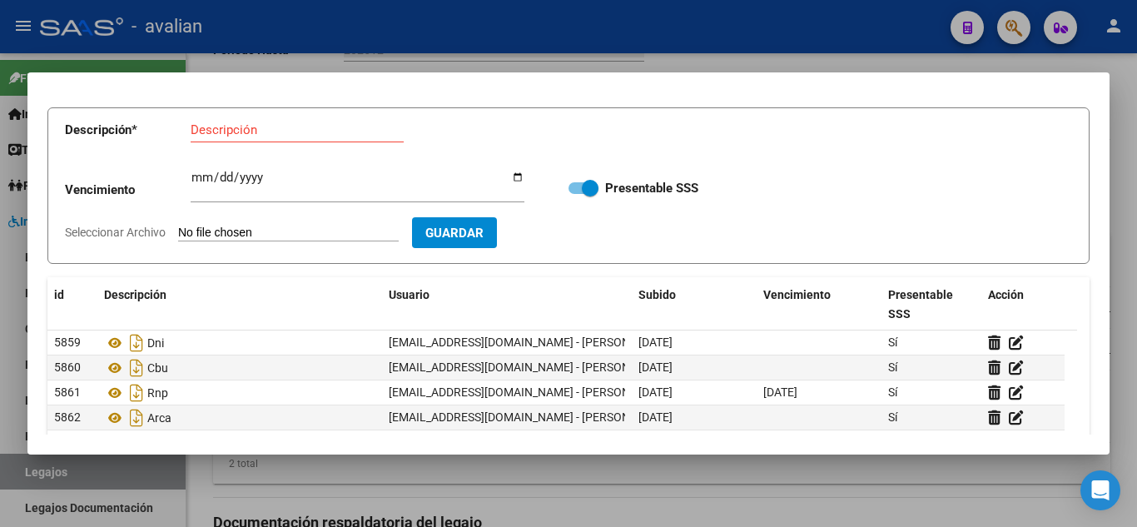
click at [223, 122] on input "Descripción" at bounding box center [297, 129] width 213 height 15
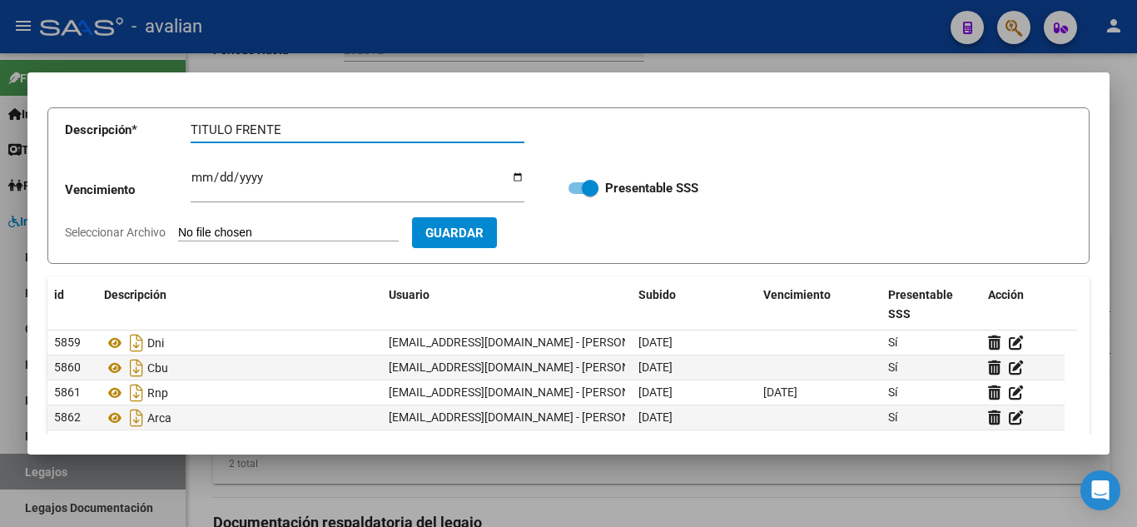
type input "TITULO FRENTE"
click at [217, 232] on input "Seleccionar Archivo" at bounding box center [288, 233] width 221 height 16
type input "C:\fakepath\T1.jpg"
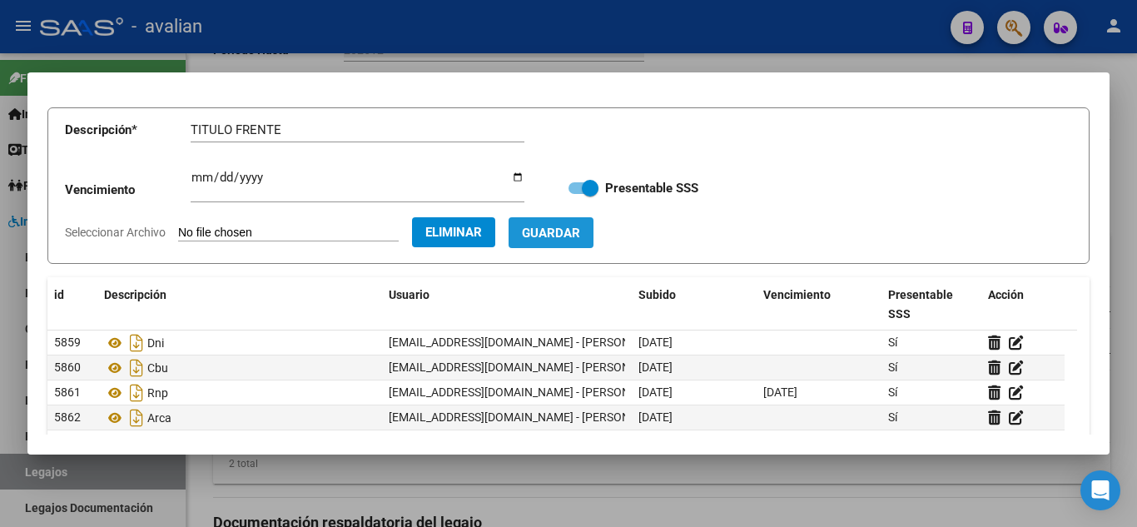
click at [580, 228] on span "Guardar" at bounding box center [551, 232] width 58 height 15
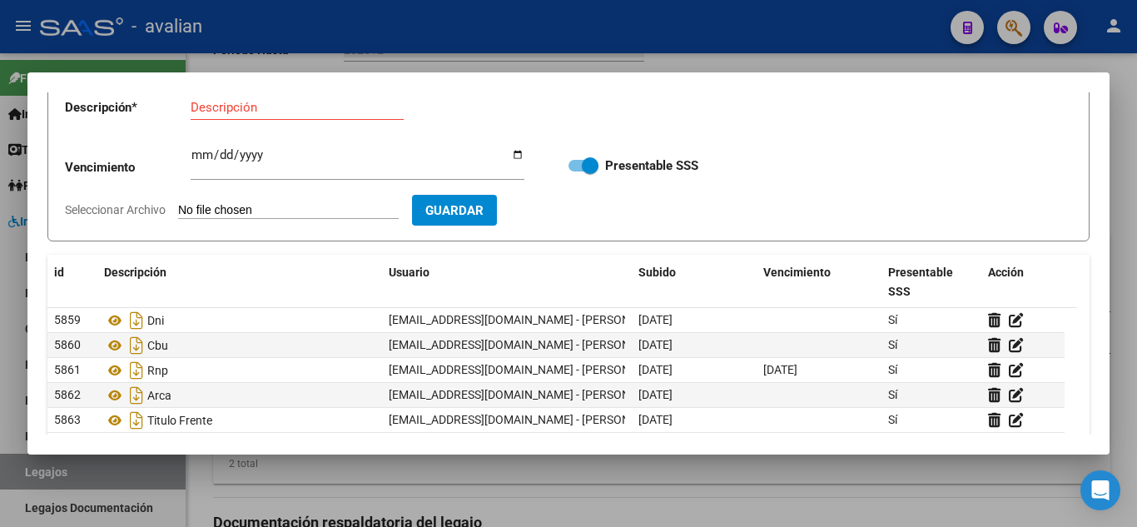
scroll to position [0, 0]
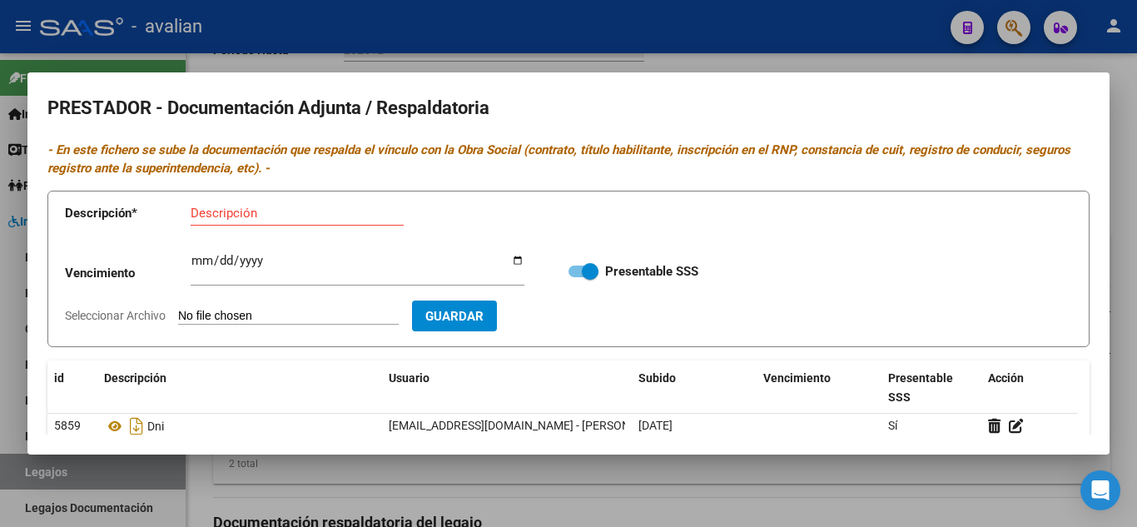
click at [743, 50] on div at bounding box center [568, 263] width 1137 height 527
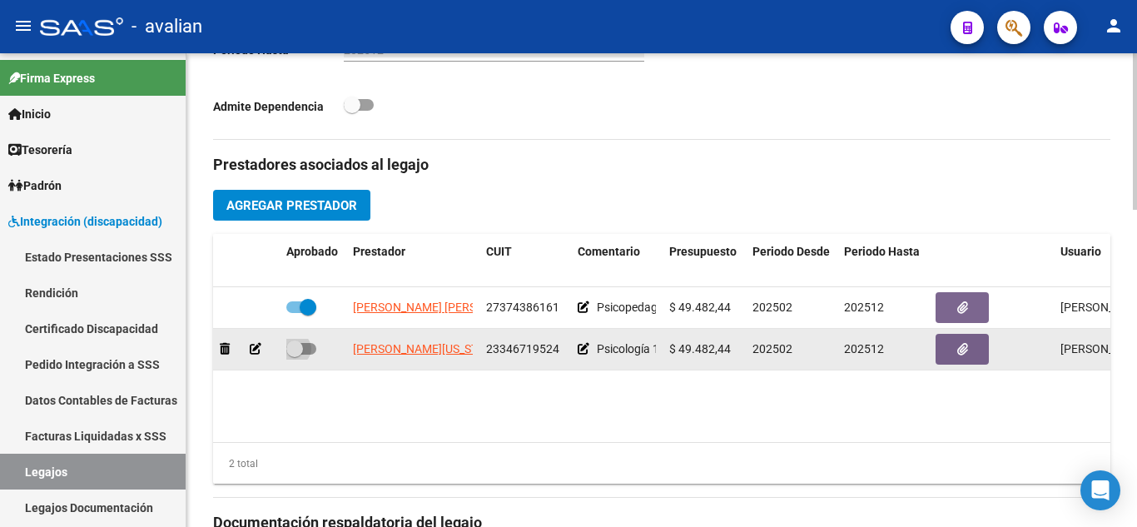
click at [302, 349] on span at bounding box center [294, 348] width 17 height 17
click at [295, 354] on input "checkbox" at bounding box center [294, 354] width 1 height 1
checkbox input "true"
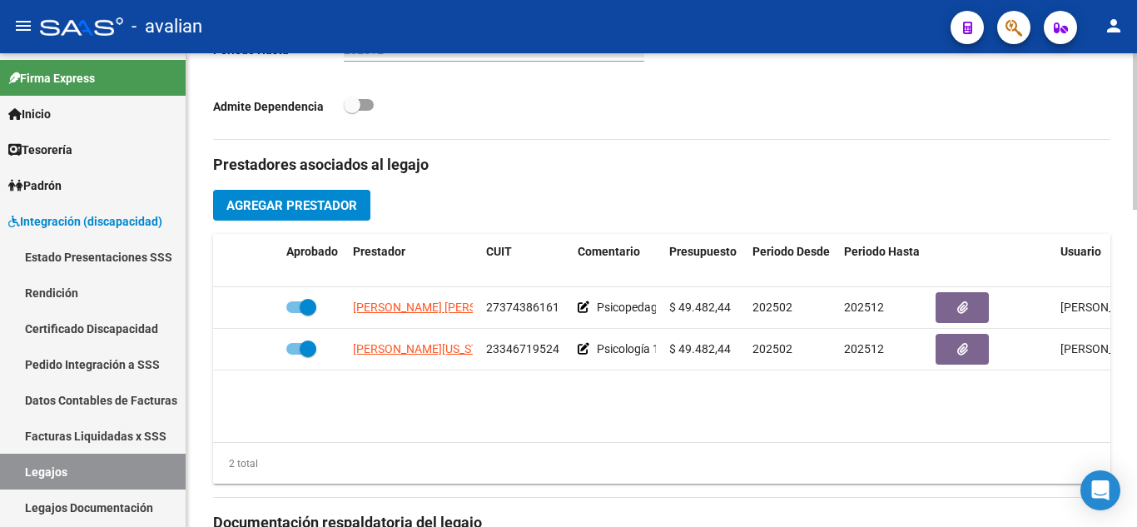
scroll to position [958, 0]
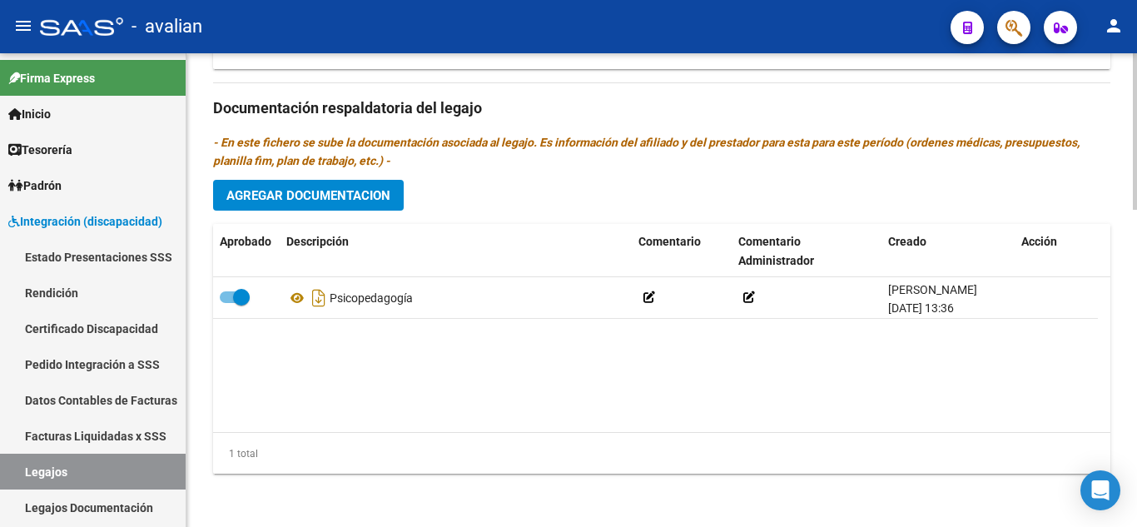
click at [290, 197] on span "Agregar Documentacion" at bounding box center [308, 195] width 164 height 15
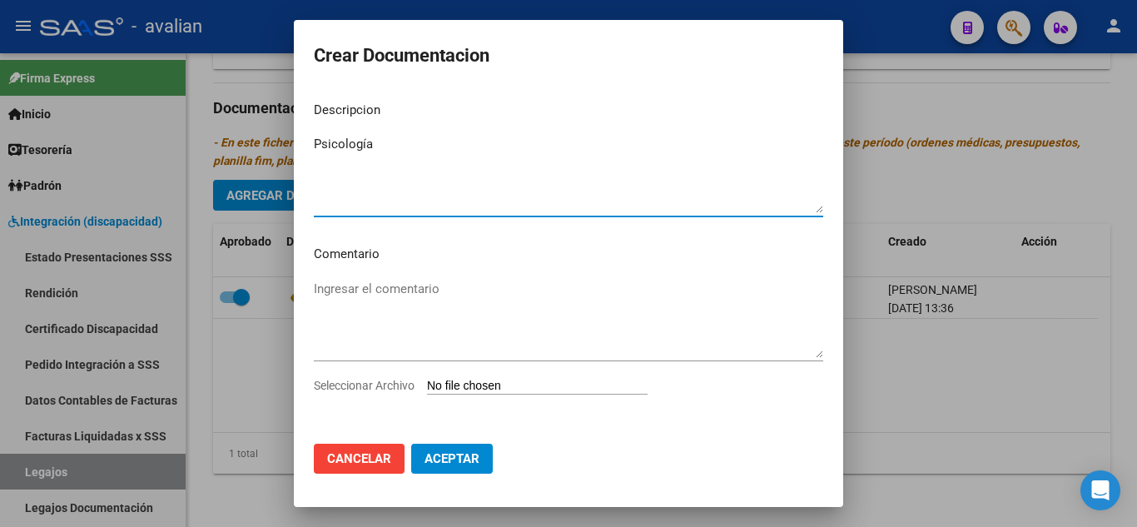
type textarea "Psicología"
click at [463, 382] on input "Seleccionar Archivo" at bounding box center [537, 387] width 221 height 16
type input "C:\fakepath\sp_documentacion.pdf"
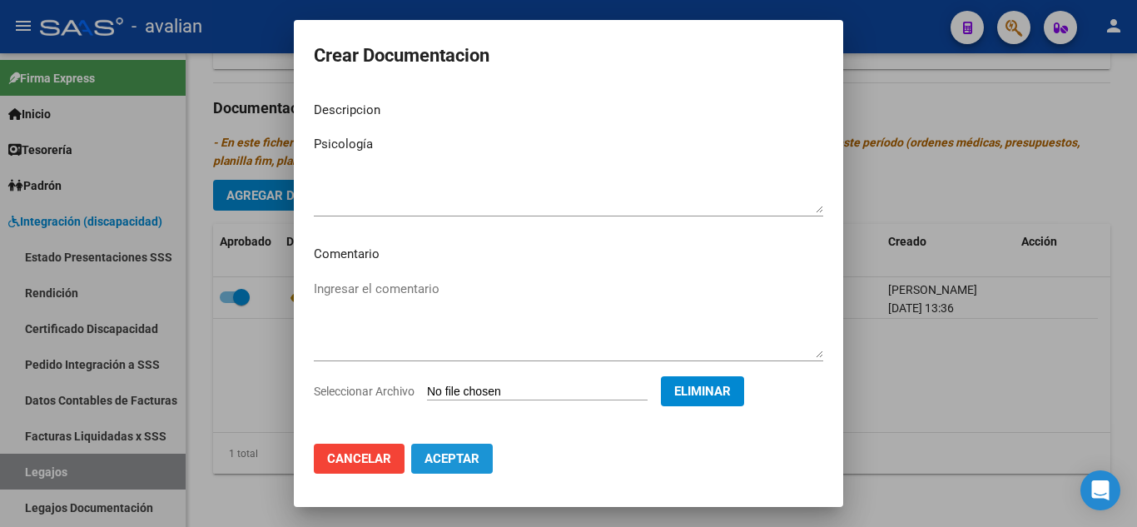
click at [476, 443] on button "Aceptar" at bounding box center [452, 458] width 82 height 30
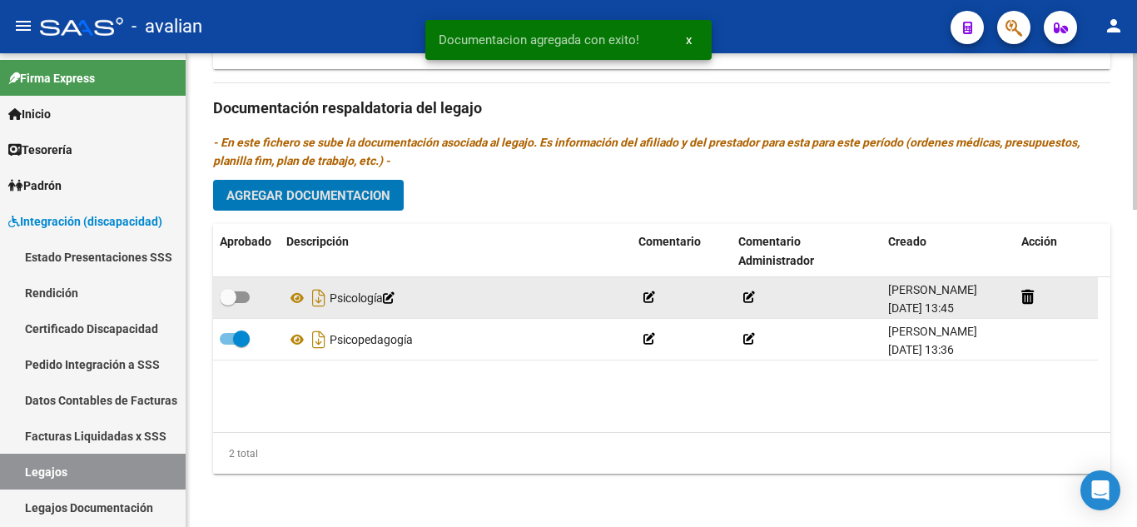
click at [233, 297] on span at bounding box center [228, 297] width 17 height 17
click at [228, 303] on input "checkbox" at bounding box center [227, 303] width 1 height 1
checkbox input "true"
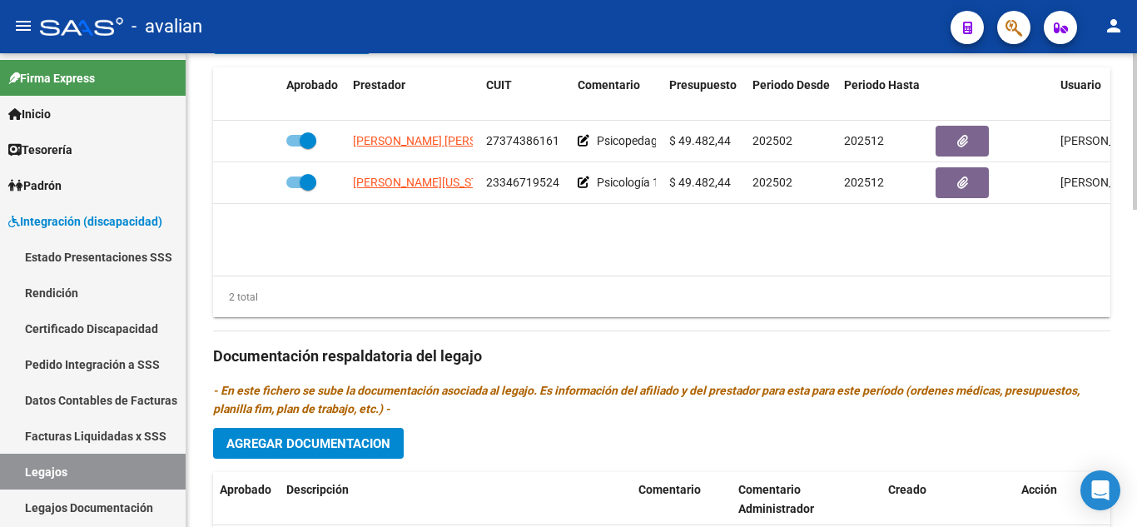
scroll to position [625, 0]
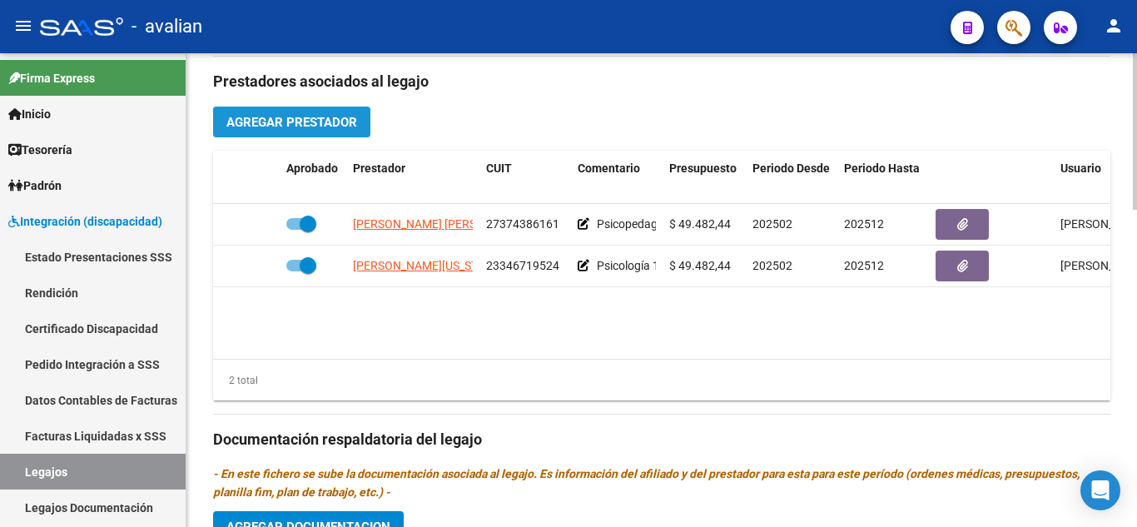
click at [315, 131] on button "Agregar Prestador" at bounding box center [291, 122] width 157 height 31
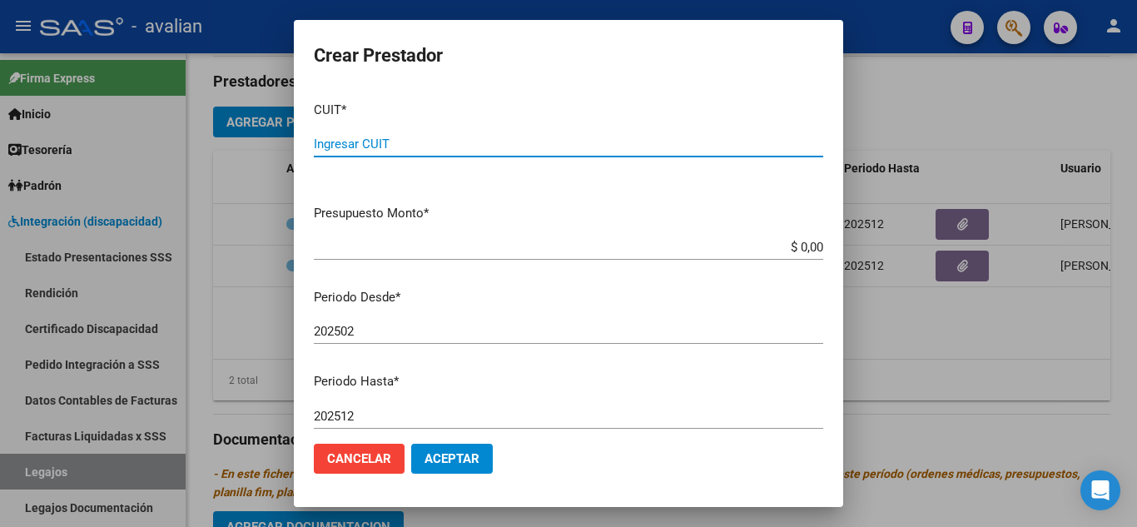
paste input "27-38884764-1"
type input "27-38884764-1"
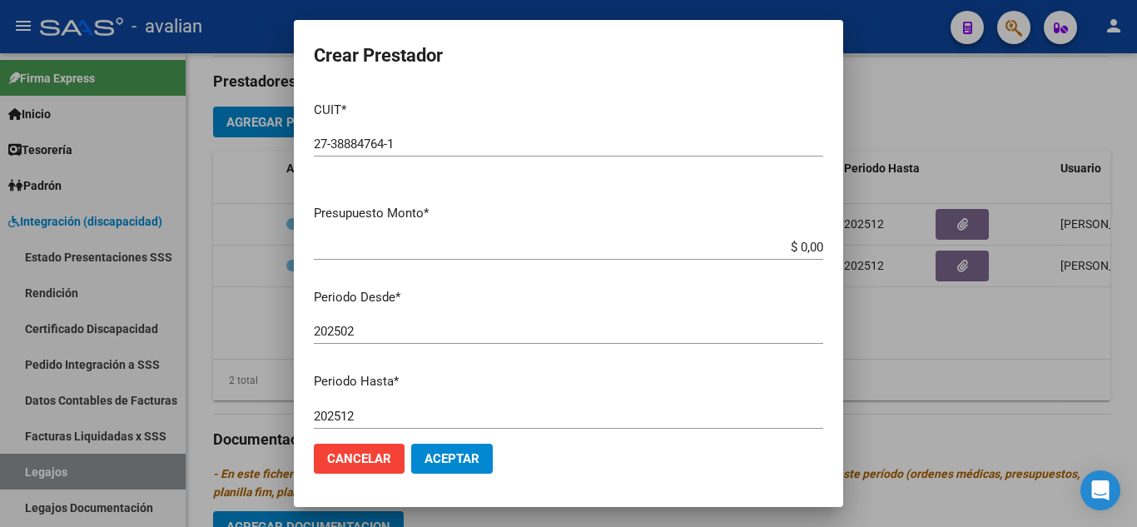
click at [588, 260] on div "$ 0,00 Ingresar el monto" at bounding box center [568, 247] width 509 height 25
drag, startPoint x: 784, startPoint y: 250, endPoint x: 909, endPoint y: 268, distance: 126.1
click at [909, 268] on div "Crear Prestador CUIT * 27-38884764-1 Ingresar CUIT ARCA Padrón Presupuesto Mont…" at bounding box center [568, 263] width 1137 height 527
paste input "307.654,34"
type input "$ 307.654,34"
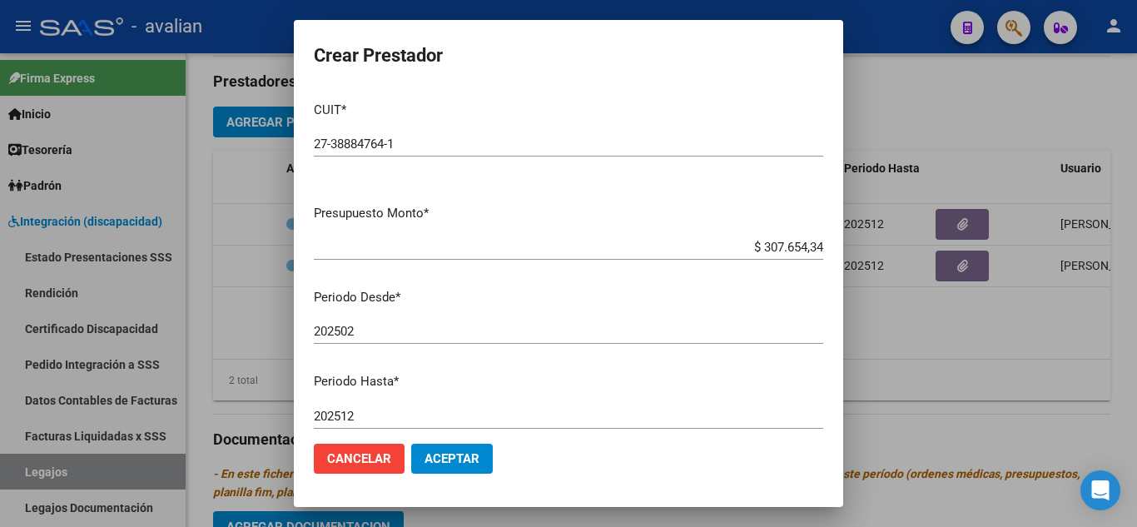
click at [753, 295] on p "Periodo Desde *" at bounding box center [568, 297] width 509 height 19
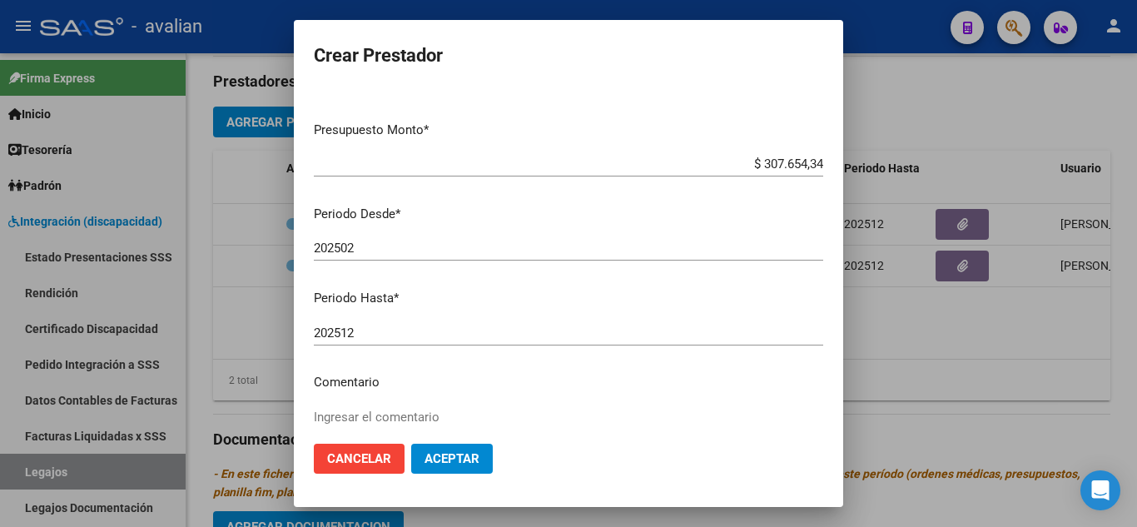
click at [366, 246] on input "202502" at bounding box center [568, 247] width 509 height 15
type input "202503"
click at [482, 455] on button "Aceptar" at bounding box center [452, 458] width 82 height 30
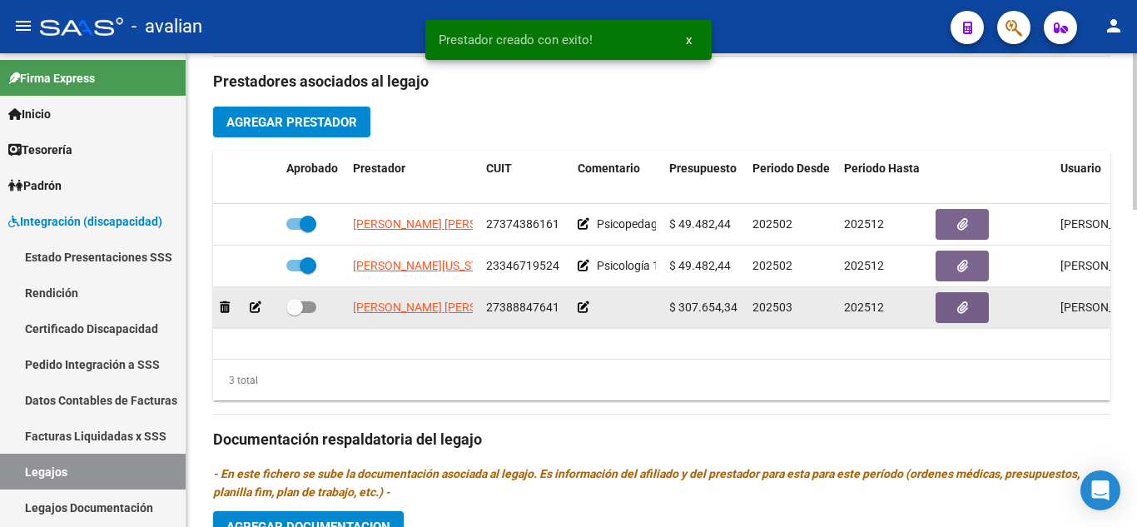
click at [580, 305] on icon at bounding box center [583, 307] width 12 height 12
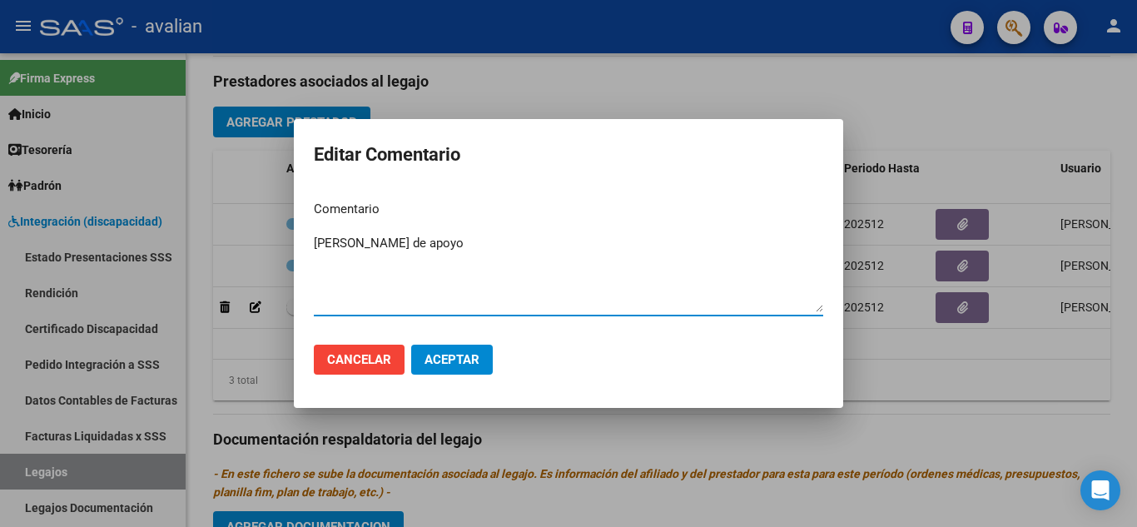
type textarea "[PERSON_NAME] de apoyo"
click at [470, 367] on span "Aceptar" at bounding box center [451, 359] width 55 height 15
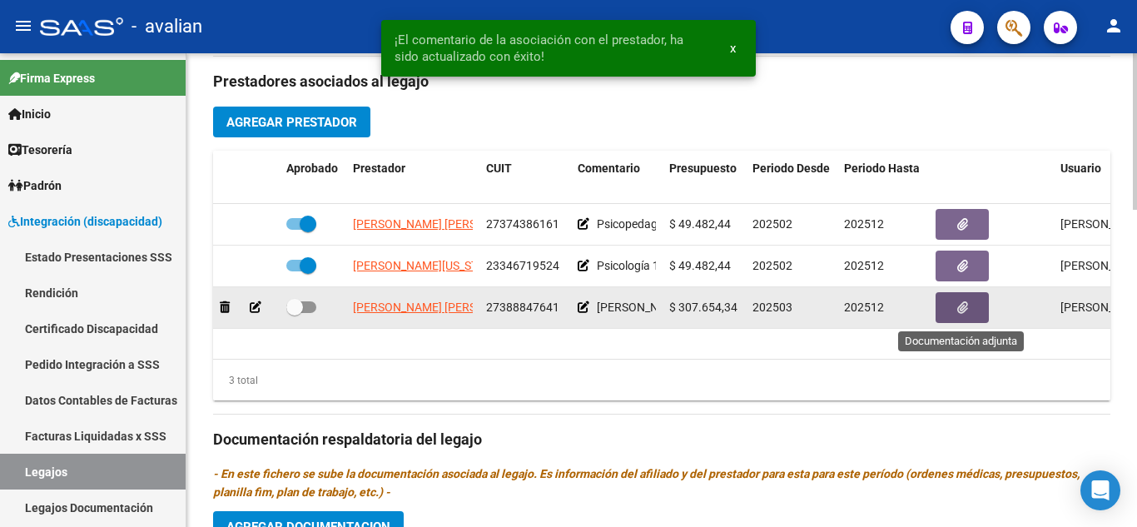
click at [968, 312] on button "button" at bounding box center [961, 307] width 53 height 31
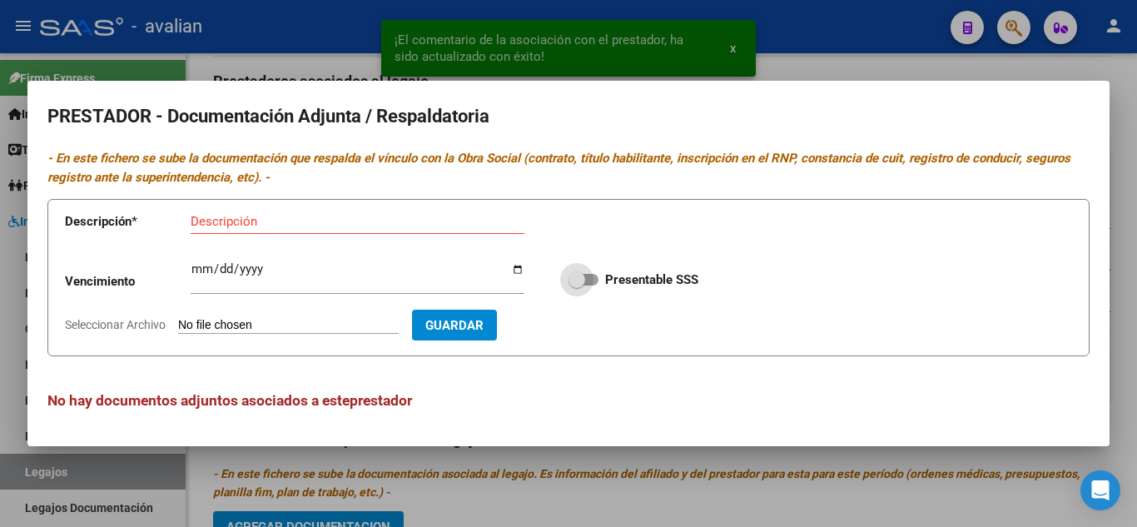
click at [592, 279] on span at bounding box center [583, 280] width 30 height 12
click at [577, 285] on input "Presentable SSS" at bounding box center [576, 285] width 1 height 1
checkbox input "true"
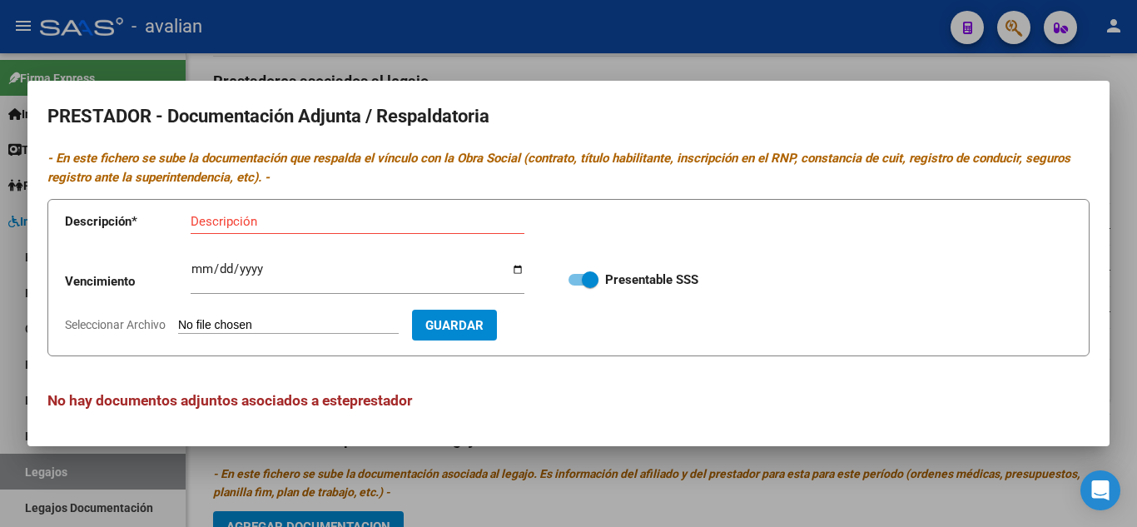
click at [312, 220] on input "Descripción" at bounding box center [358, 221] width 334 height 15
type input "CBU"
click at [280, 325] on input "Seleccionar Archivo" at bounding box center [288, 326] width 221 height 16
type input "C:\fakepath\CBU.jpg"
click at [580, 322] on span "Guardar" at bounding box center [551, 325] width 58 height 15
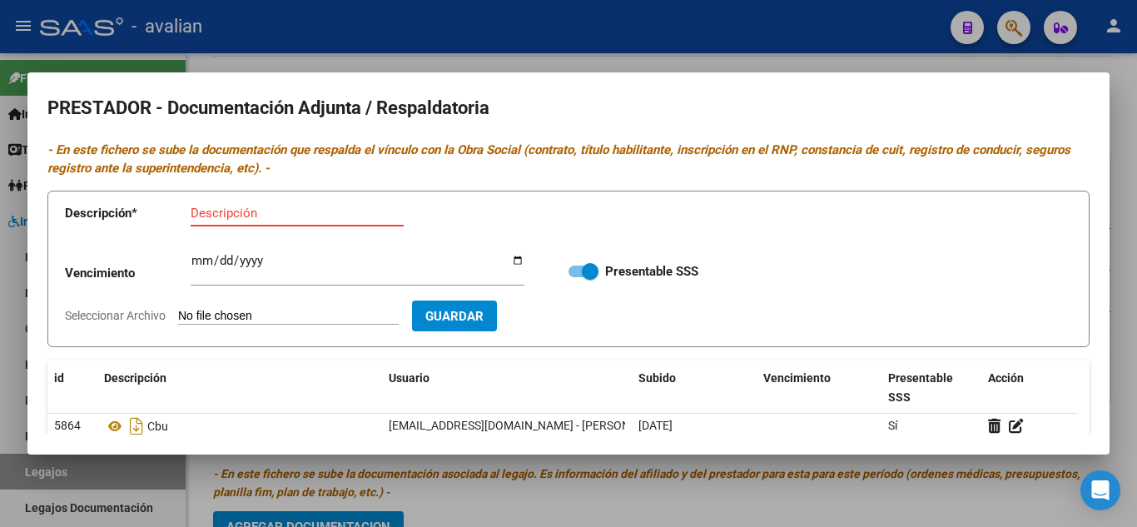
click at [217, 211] on input "Descripción" at bounding box center [297, 213] width 213 height 15
type input "TITULO FRENTE"
click at [241, 310] on input "Seleccionar Archivo" at bounding box center [288, 317] width 221 height 16
type input "C:\fakepath\T1.jpg"
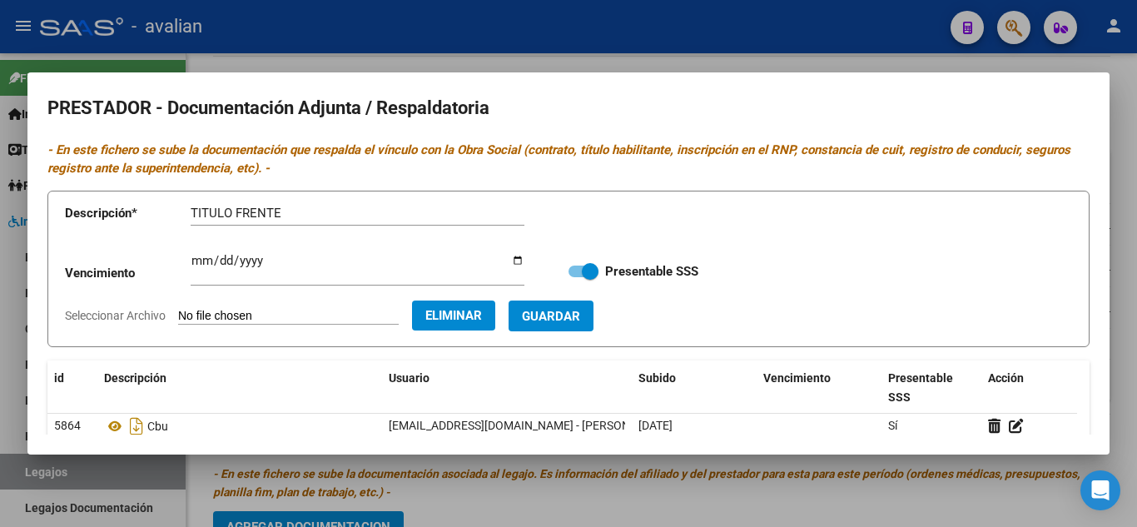
click at [580, 318] on span "Guardar" at bounding box center [551, 316] width 58 height 15
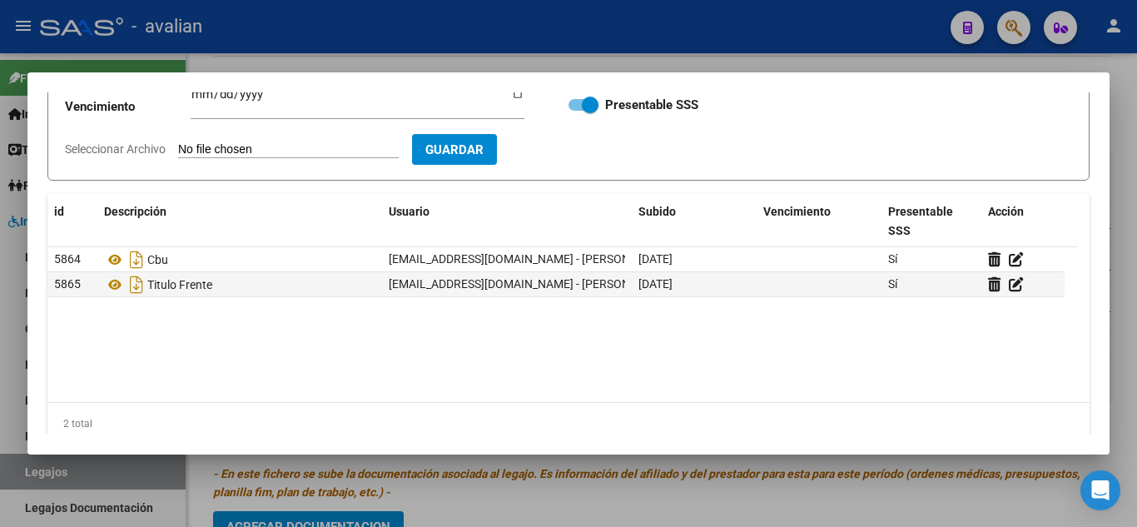
scroll to position [0, 0]
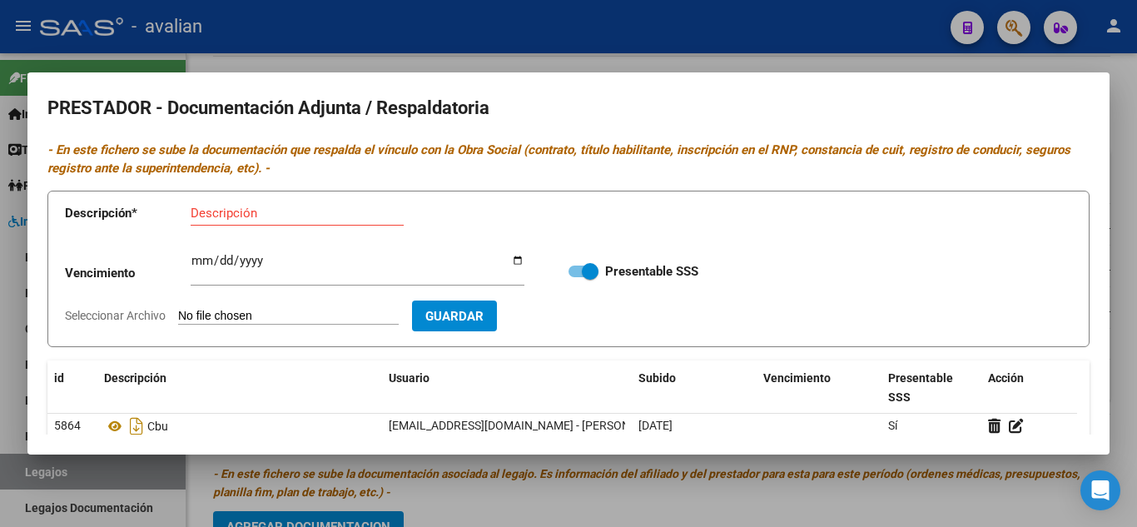
click at [245, 221] on div "Descripción" at bounding box center [297, 213] width 213 height 25
click at [241, 216] on input "Descripción" at bounding box center [297, 213] width 213 height 15
type input "TITULO DORSO"
click at [266, 318] on input "Seleccionar Archivo" at bounding box center [288, 317] width 221 height 16
type input "C:\fakepath\T2.jpg"
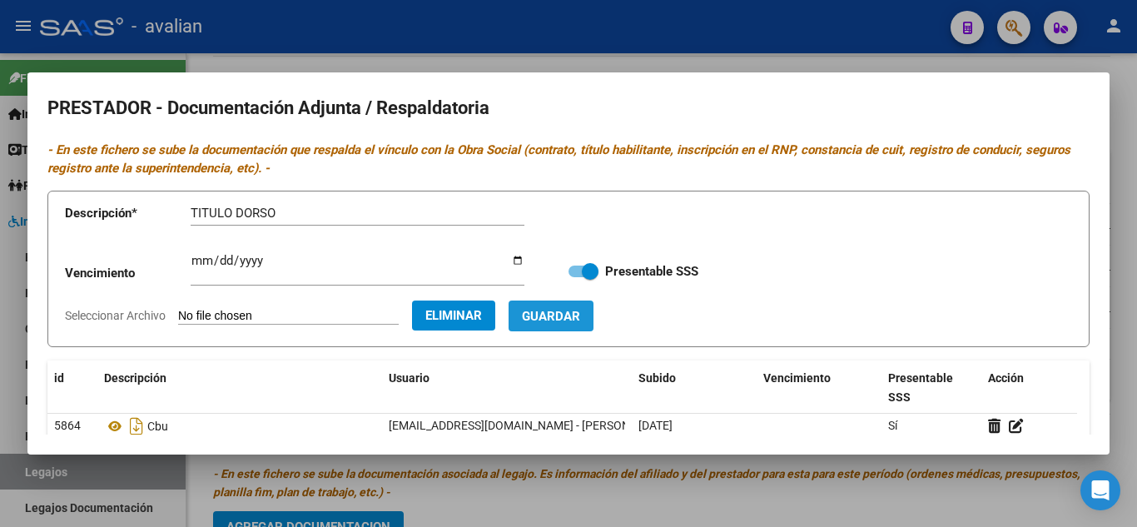
click at [570, 312] on span "Guardar" at bounding box center [551, 316] width 58 height 15
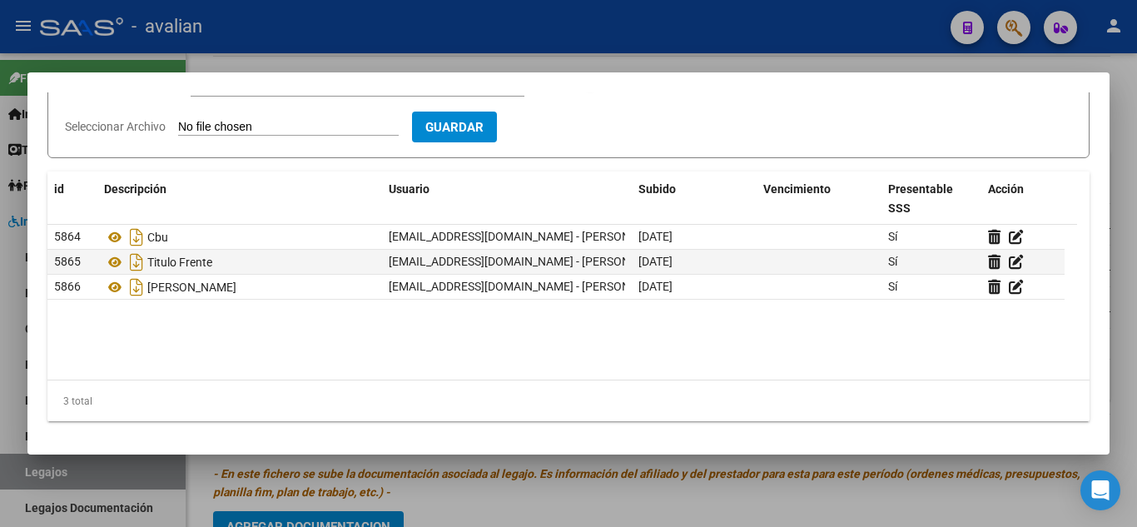
scroll to position [22, 0]
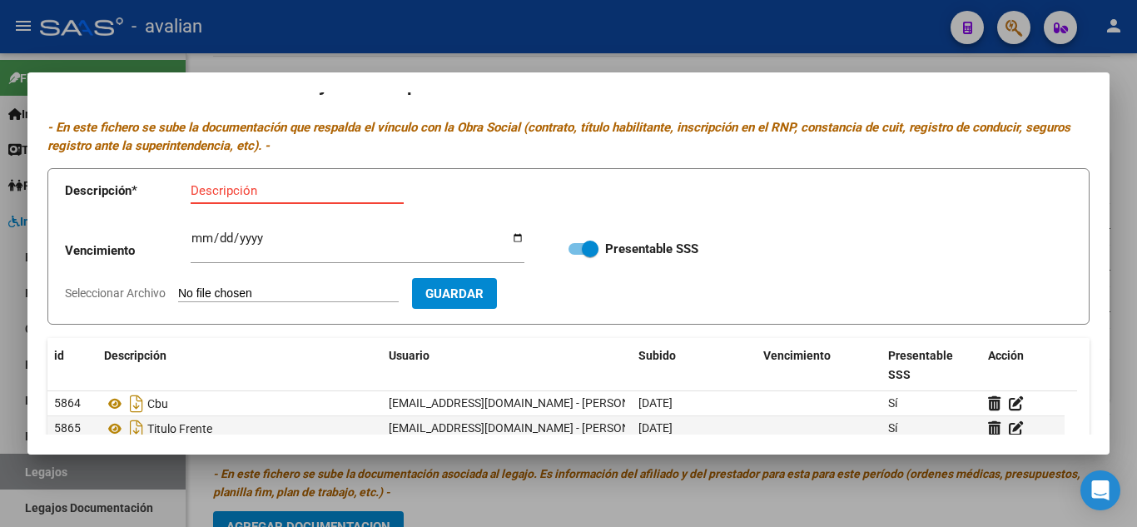
click at [252, 193] on input "Descripción" at bounding box center [297, 190] width 213 height 15
type input "RNP"
click at [194, 231] on input "Ingresar vencimiento" at bounding box center [358, 244] width 334 height 27
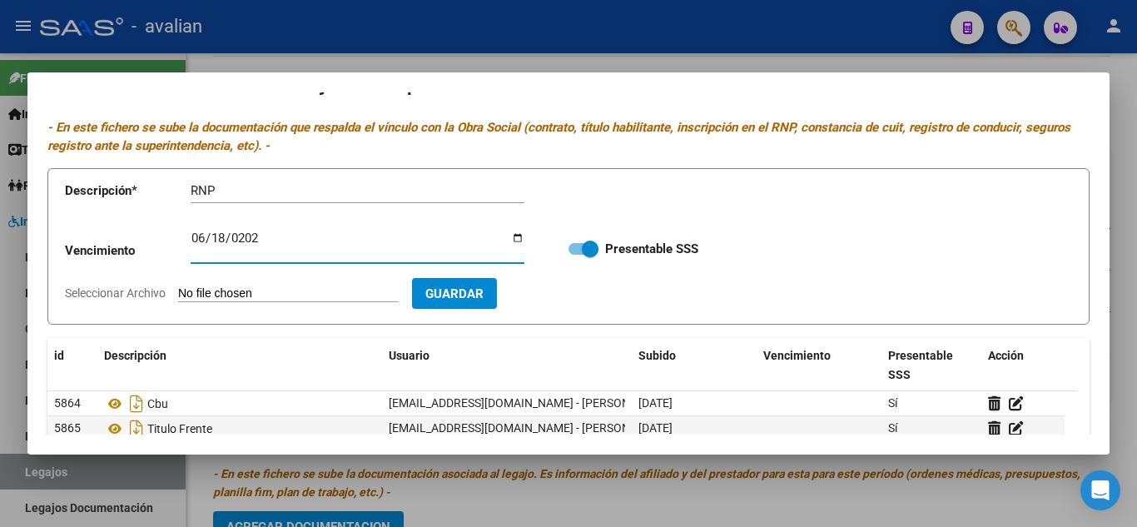
type input "[DATE]"
click at [266, 291] on input "Seleccionar Archivo" at bounding box center [288, 294] width 221 height 16
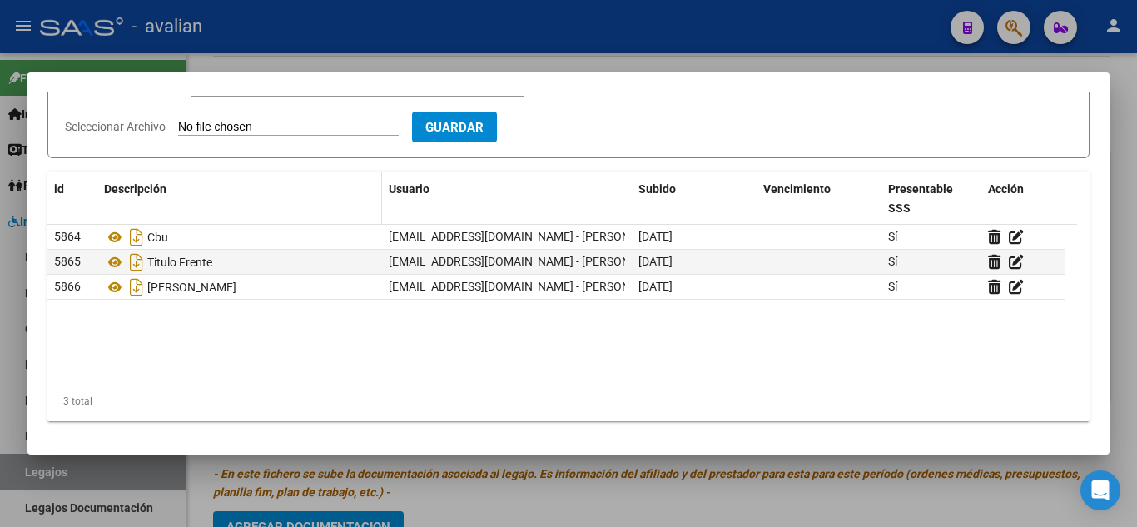
scroll to position [106, 0]
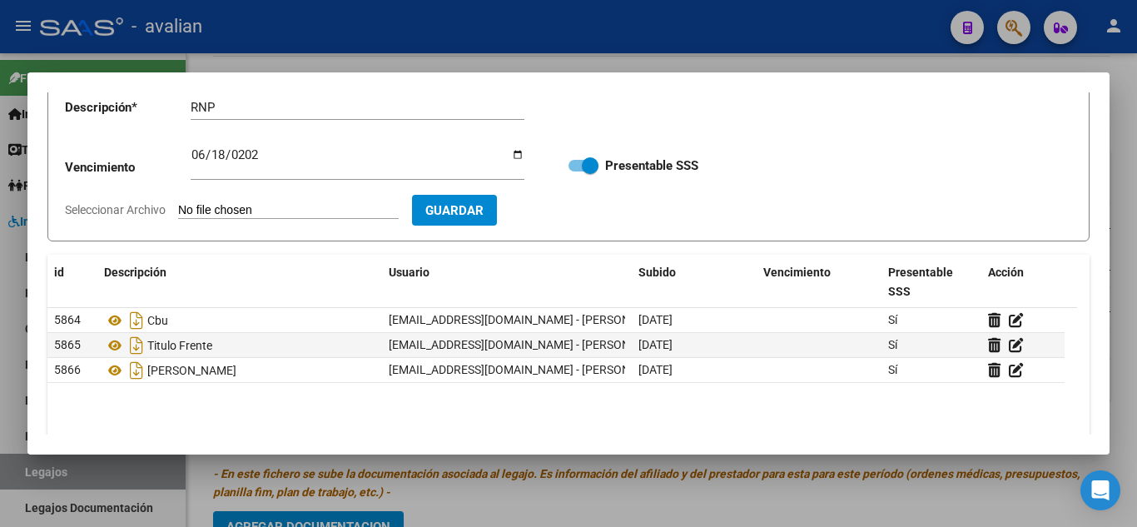
click at [230, 208] on input "Seleccionar Archivo" at bounding box center [288, 211] width 221 height 16
type input "C:\fakepath\RNP.jpg"
drag, startPoint x: 603, startPoint y: 221, endPoint x: 597, endPoint y: 235, distance: 15.6
click at [593, 220] on button "Guardar" at bounding box center [550, 210] width 85 height 31
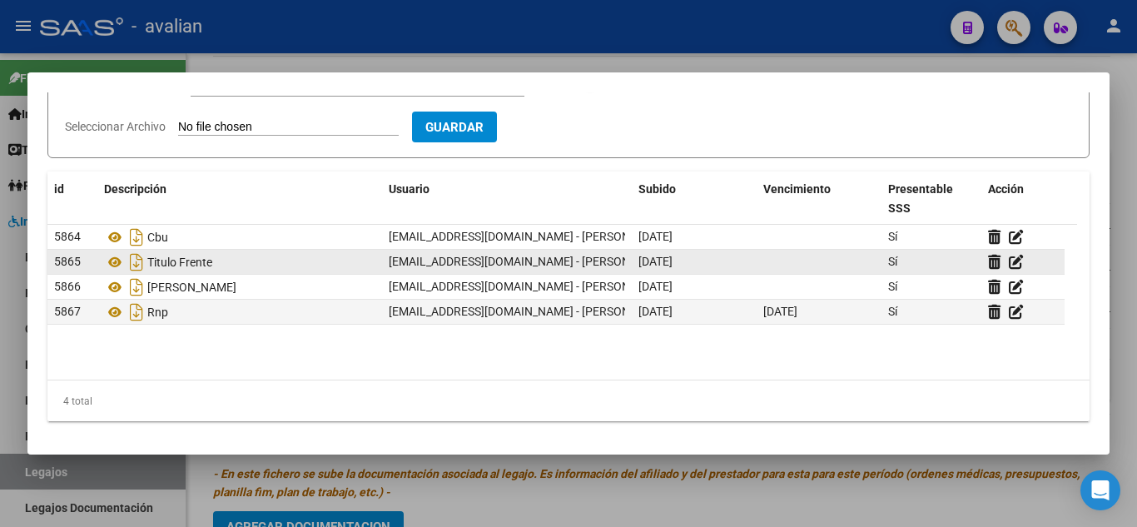
scroll to position [0, 0]
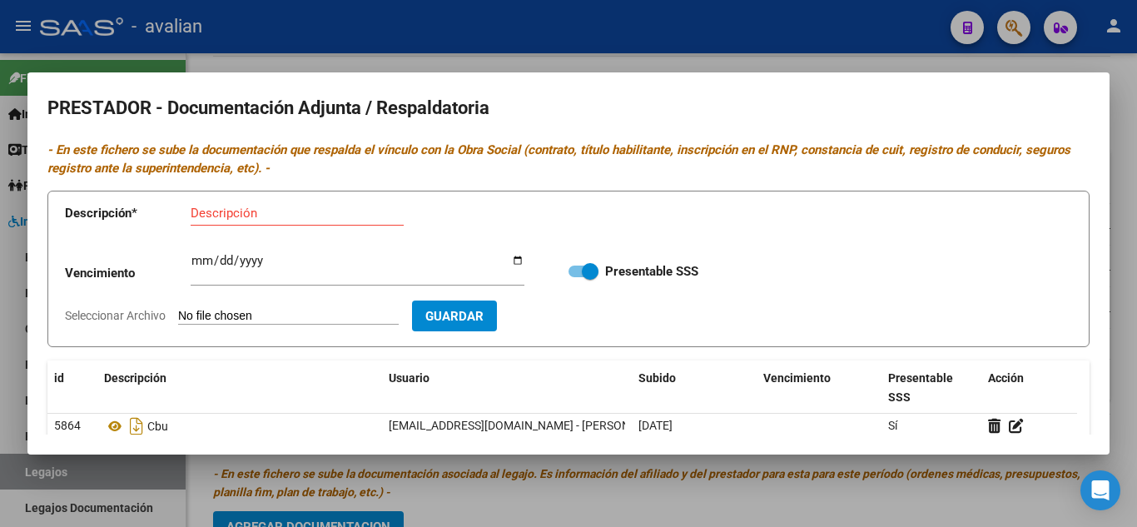
click at [260, 221] on div "Descripción" at bounding box center [297, 213] width 213 height 25
click at [249, 204] on div "Descripción" at bounding box center [297, 213] width 213 height 25
type input "ANALITICO1"
click at [245, 323] on input "Seleccionar Archivo" at bounding box center [288, 317] width 221 height 16
type input "C:\fakepath\ANALITICO1.jpg"
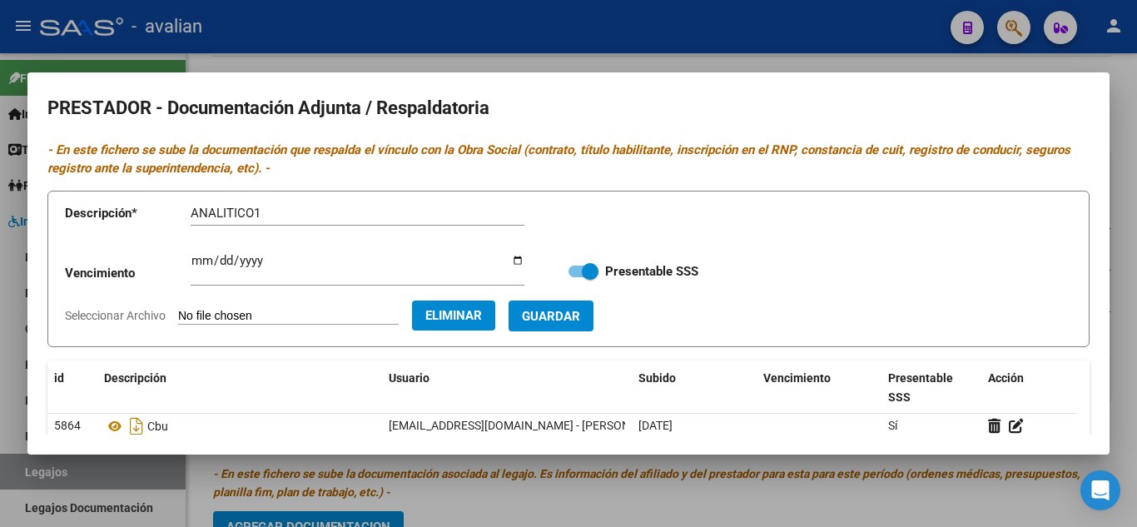
click at [580, 313] on span "Guardar" at bounding box center [551, 316] width 58 height 15
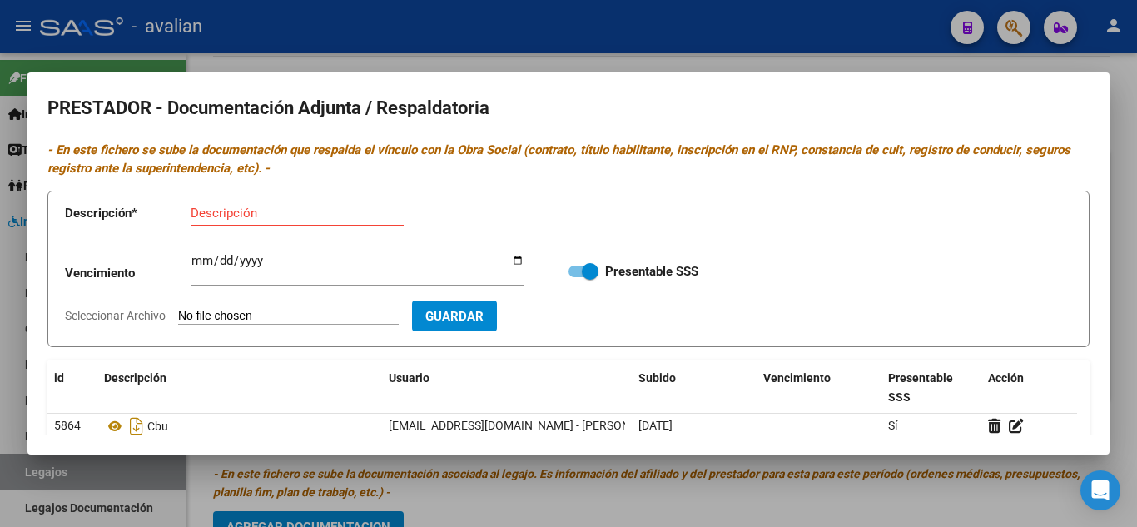
click at [248, 207] on input "Descripción" at bounding box center [297, 213] width 213 height 15
type input "ANALITICO2"
click at [256, 316] on input "Seleccionar Archivo" at bounding box center [288, 317] width 221 height 16
type input "C:\fakepath\ANALITICO2.jpg"
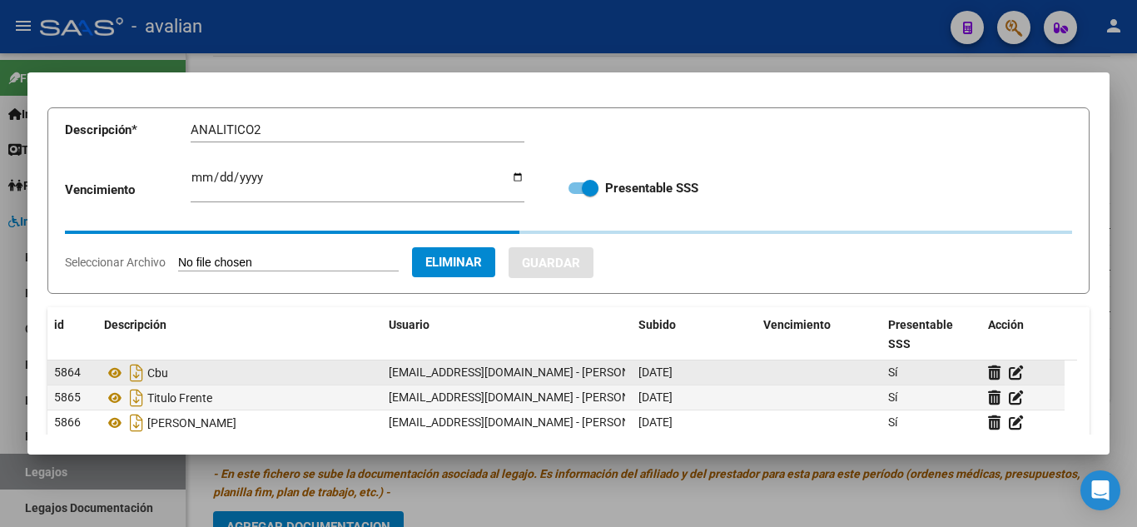
scroll to position [166, 0]
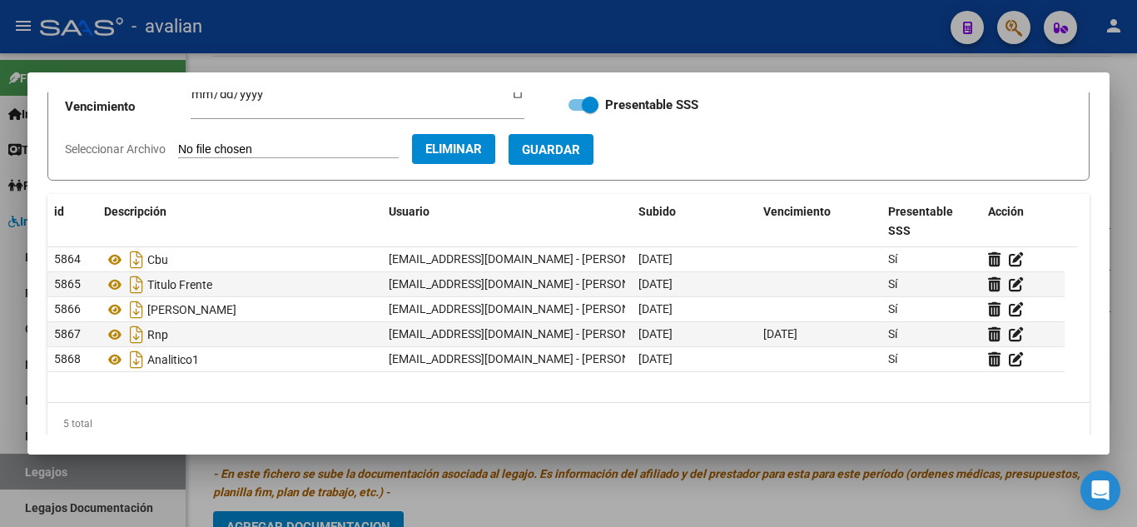
click at [586, 159] on button "Guardar" at bounding box center [550, 149] width 85 height 31
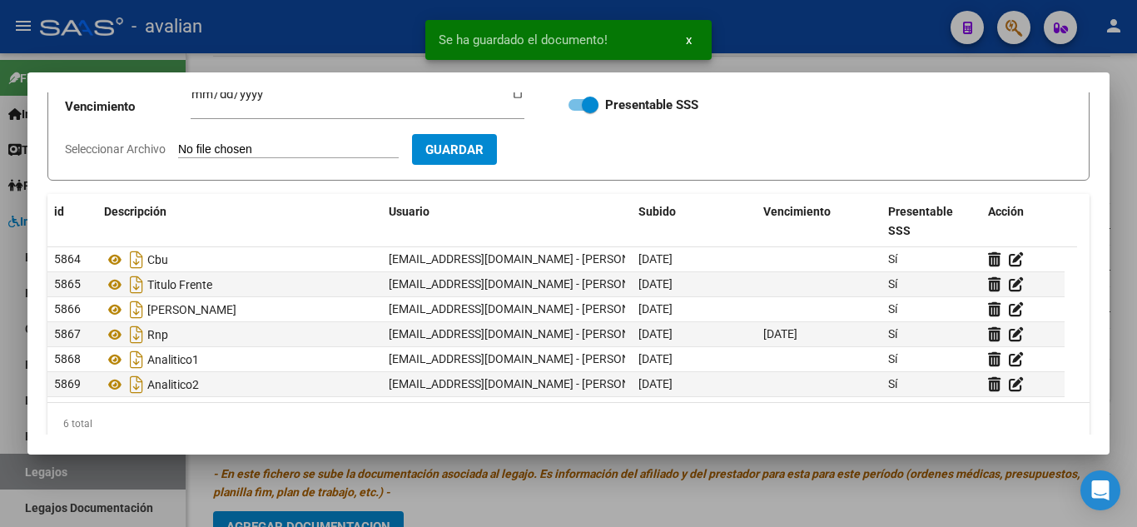
scroll to position [83, 0]
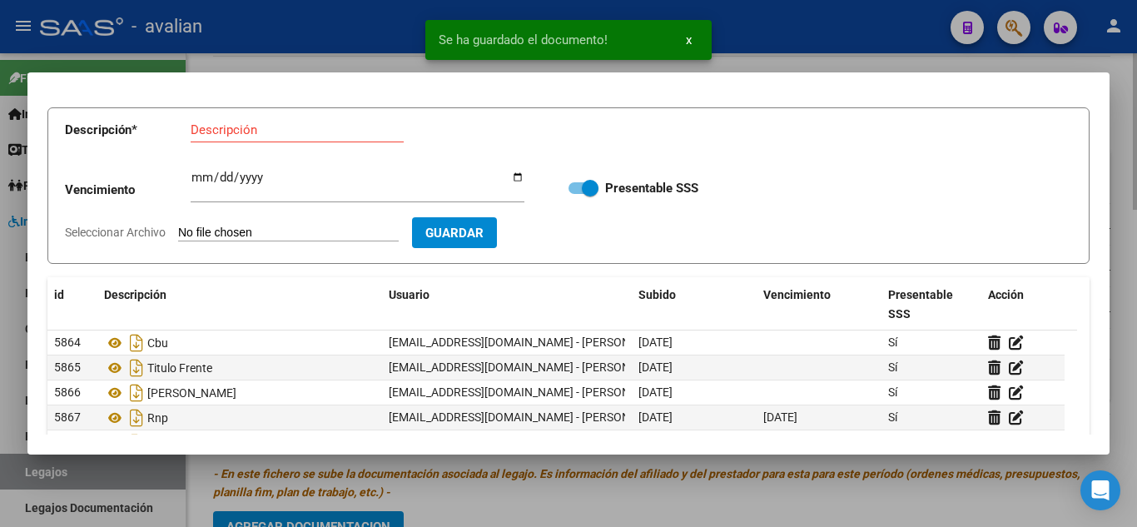
click at [348, 61] on div at bounding box center [568, 263] width 1137 height 527
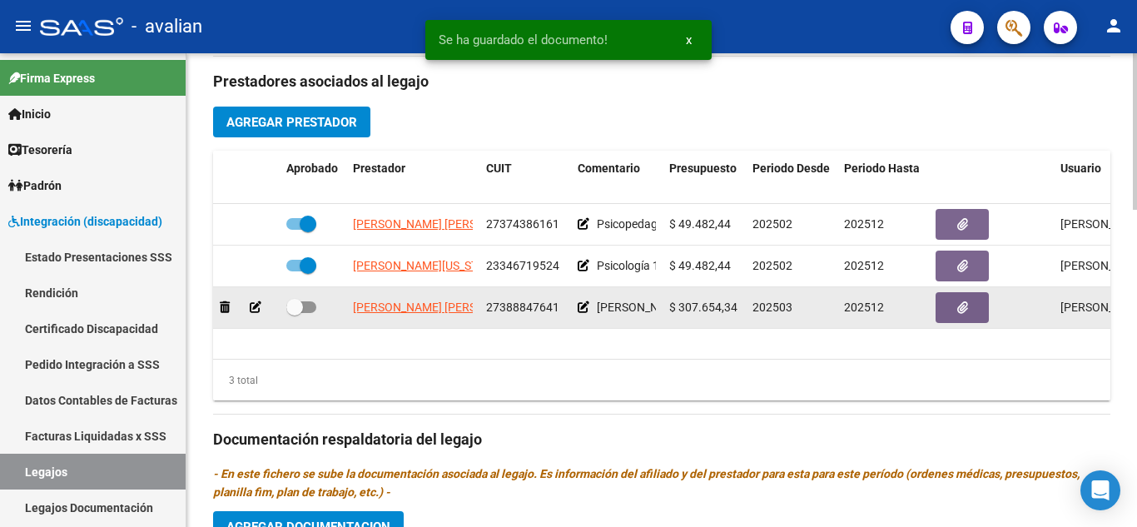
click at [303, 312] on span at bounding box center [301, 307] width 30 height 12
click at [295, 313] on input "checkbox" at bounding box center [294, 313] width 1 height 1
checkbox input "true"
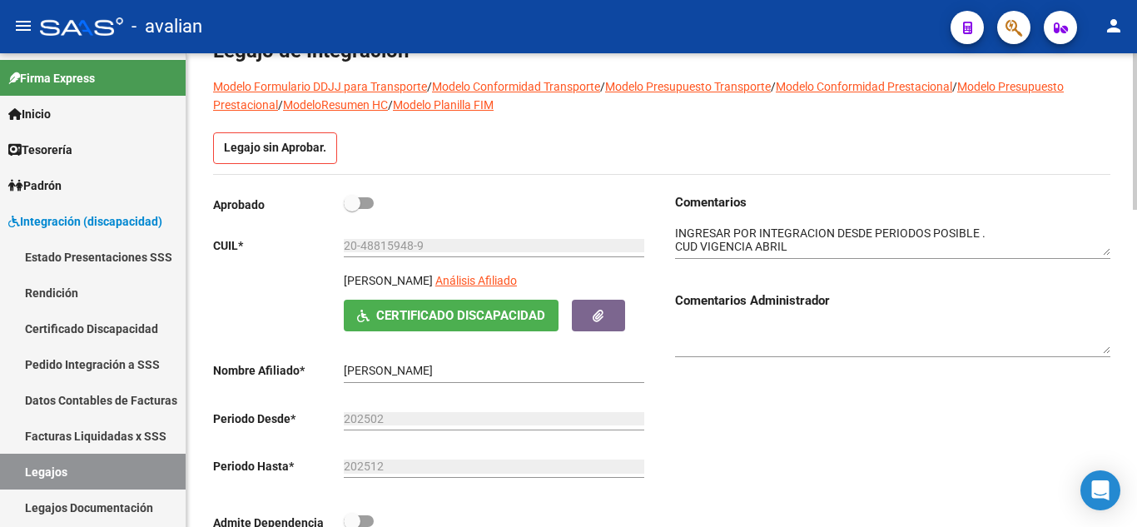
scroll to position [0, 0]
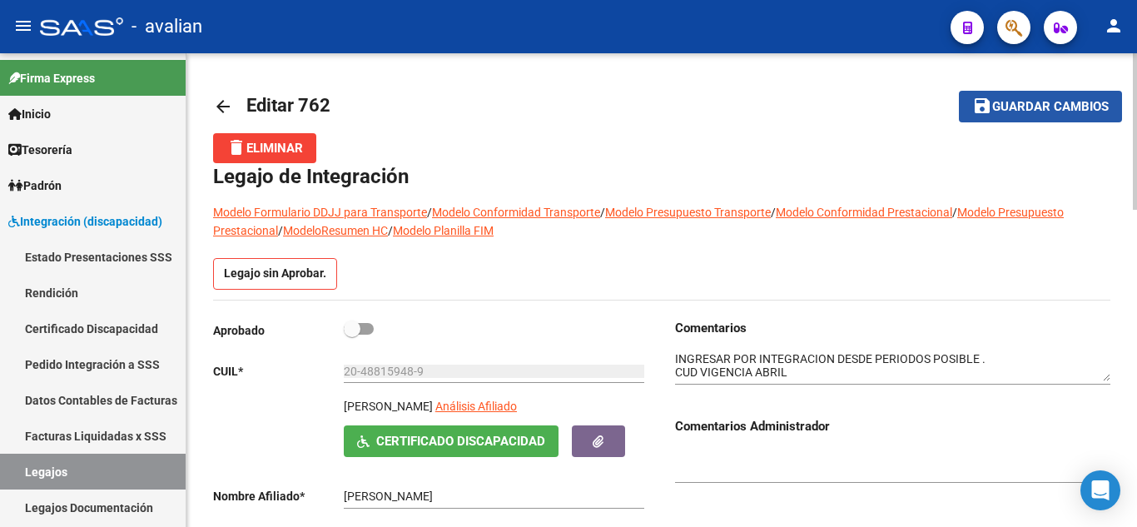
click at [1057, 92] on button "save Guardar cambios" at bounding box center [1040, 106] width 163 height 31
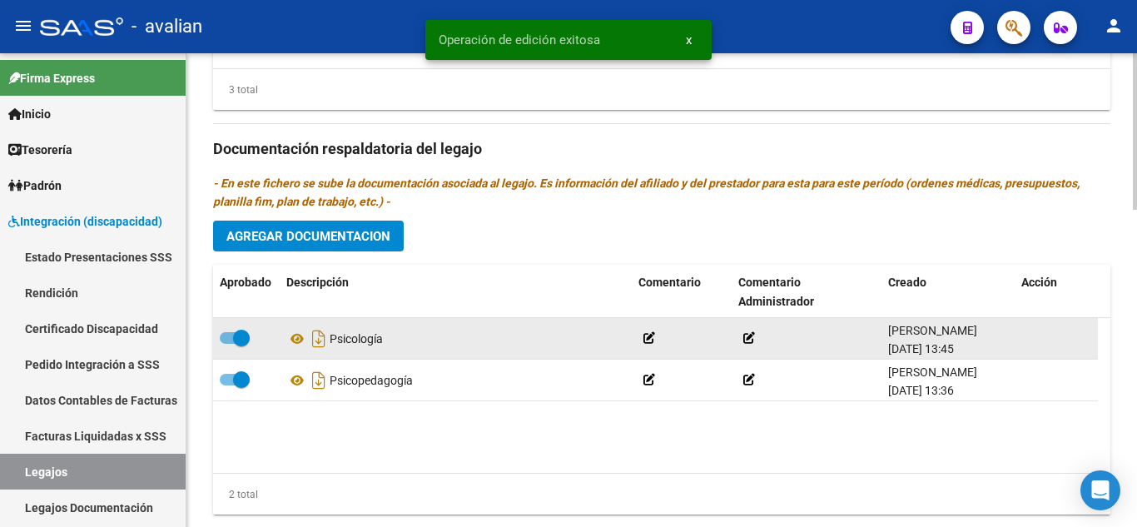
scroll to position [958, 0]
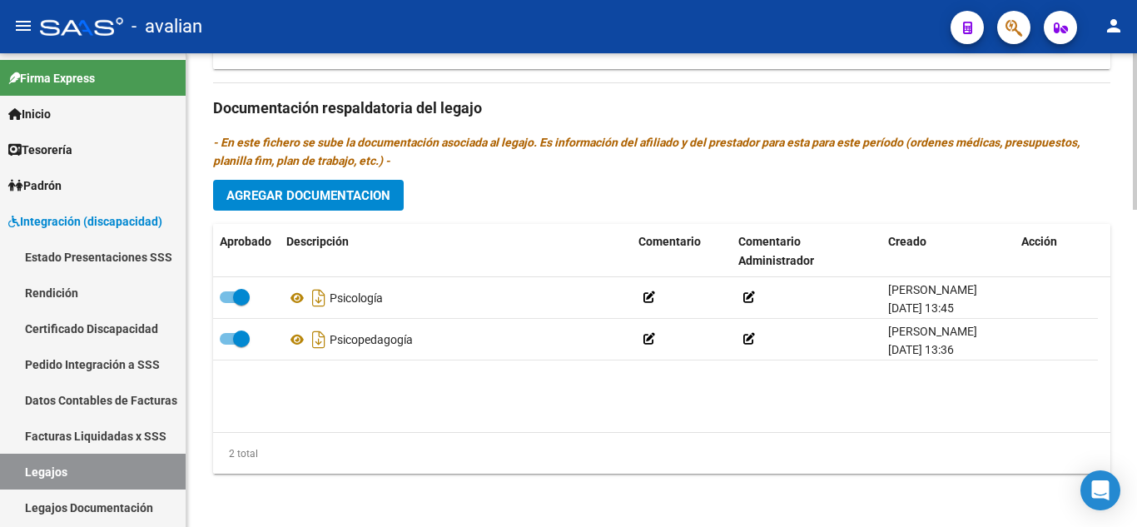
click at [326, 201] on span "Agregar Documentacion" at bounding box center [308, 195] width 164 height 15
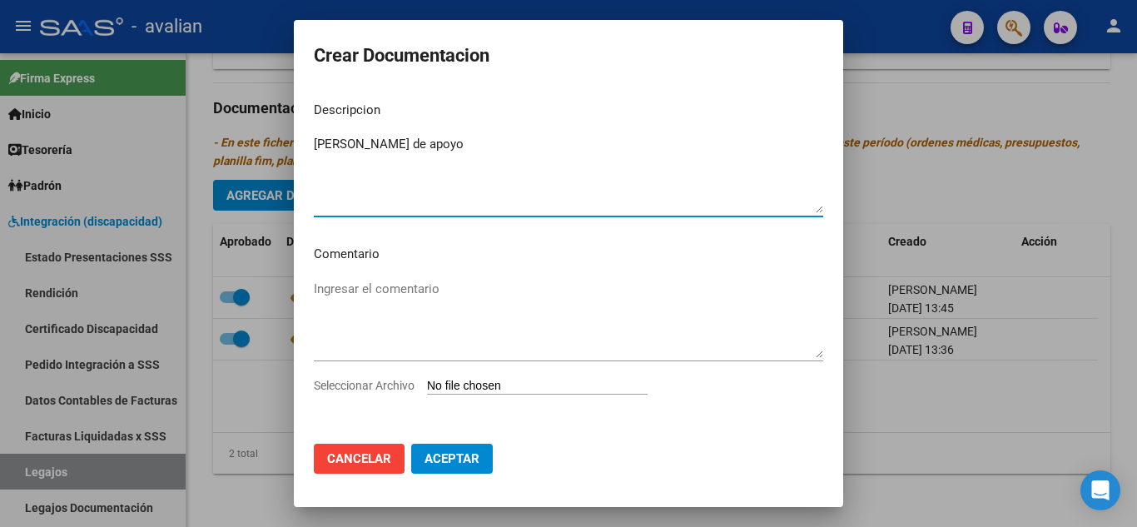
type textarea "[PERSON_NAME] de apoyo"
click at [485, 378] on app-file-uploader "Seleccionar Archivo" at bounding box center [487, 385] width 347 height 15
click at [516, 384] on input "Seleccionar Archivo" at bounding box center [537, 387] width 221 height 16
type input "C:\fakepath\ma_docuementacion_compressed.pdf"
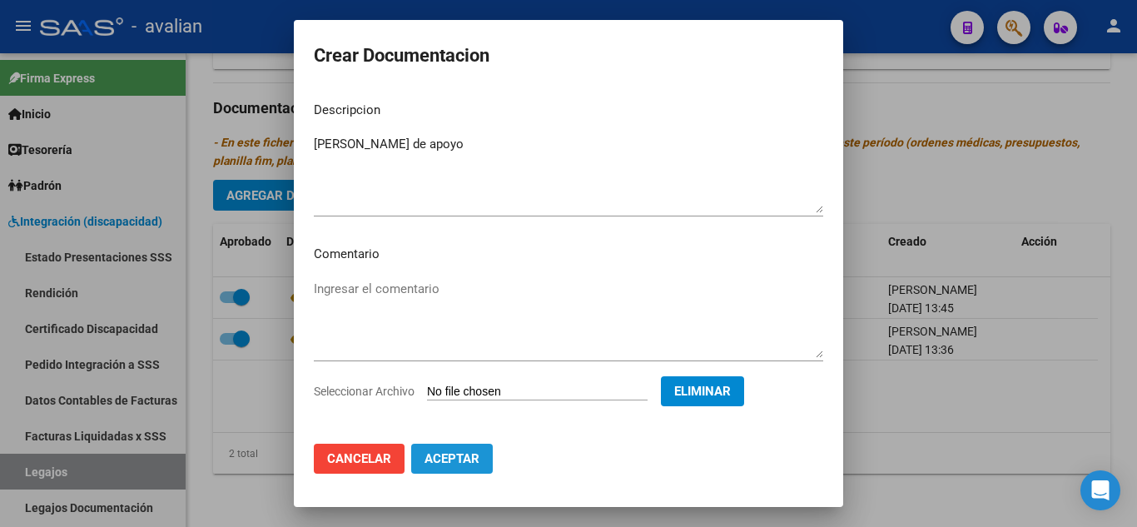
click at [457, 453] on span "Aceptar" at bounding box center [451, 458] width 55 height 15
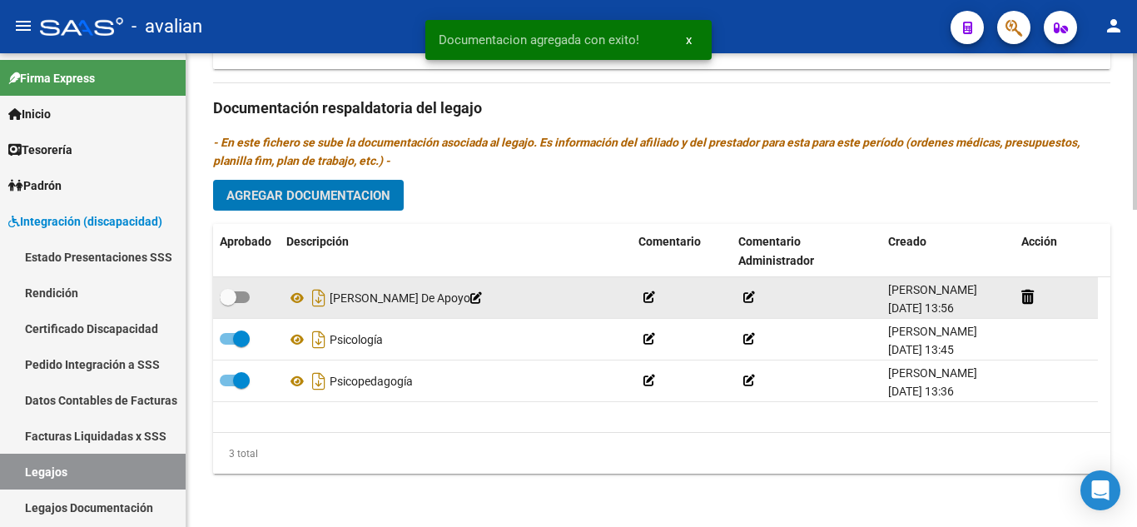
click at [240, 297] on span at bounding box center [235, 297] width 30 height 12
click at [228, 303] on input "checkbox" at bounding box center [227, 303] width 1 height 1
checkbox input "true"
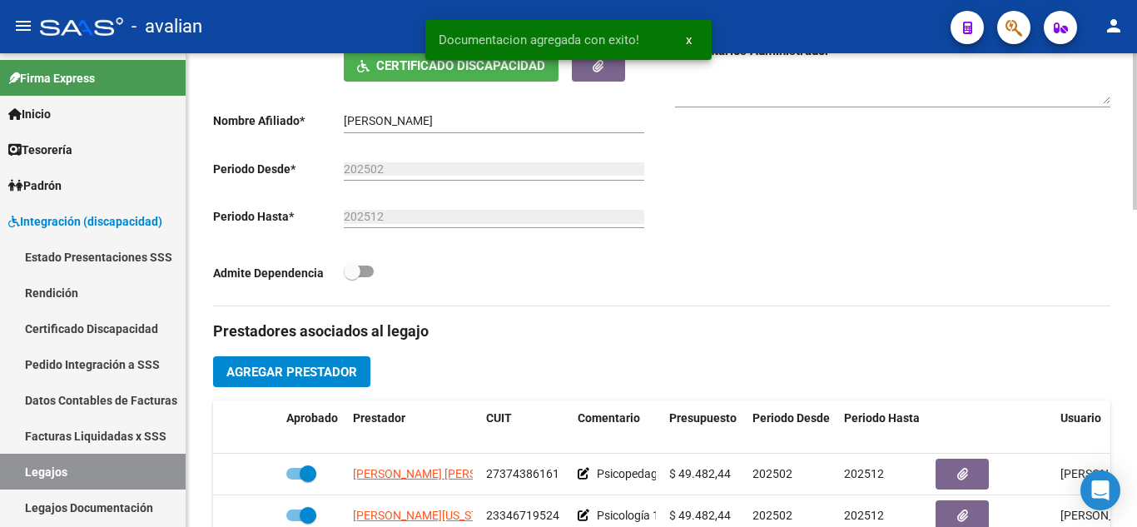
scroll to position [0, 0]
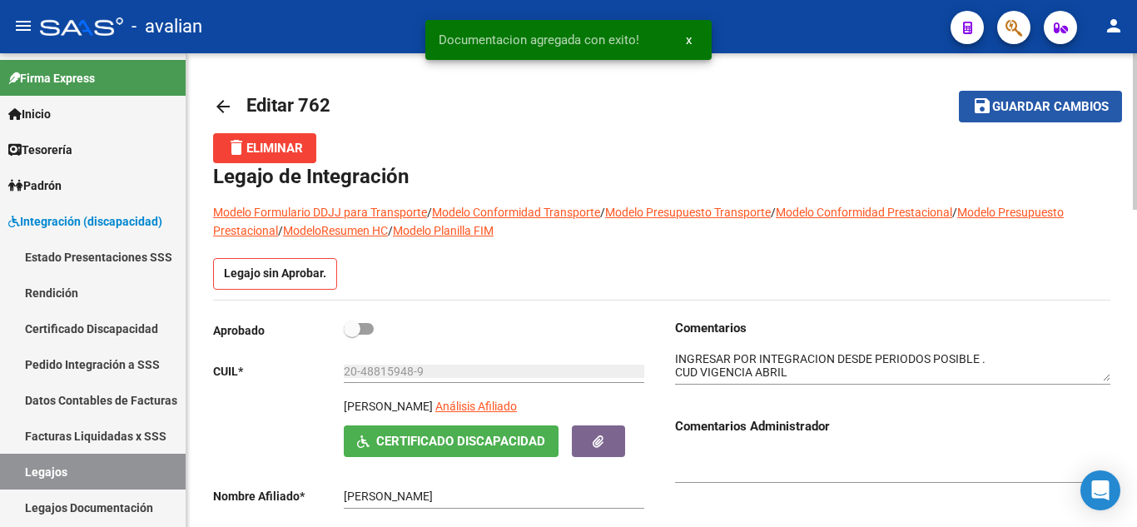
click at [1035, 108] on span "Guardar cambios" at bounding box center [1050, 107] width 116 height 15
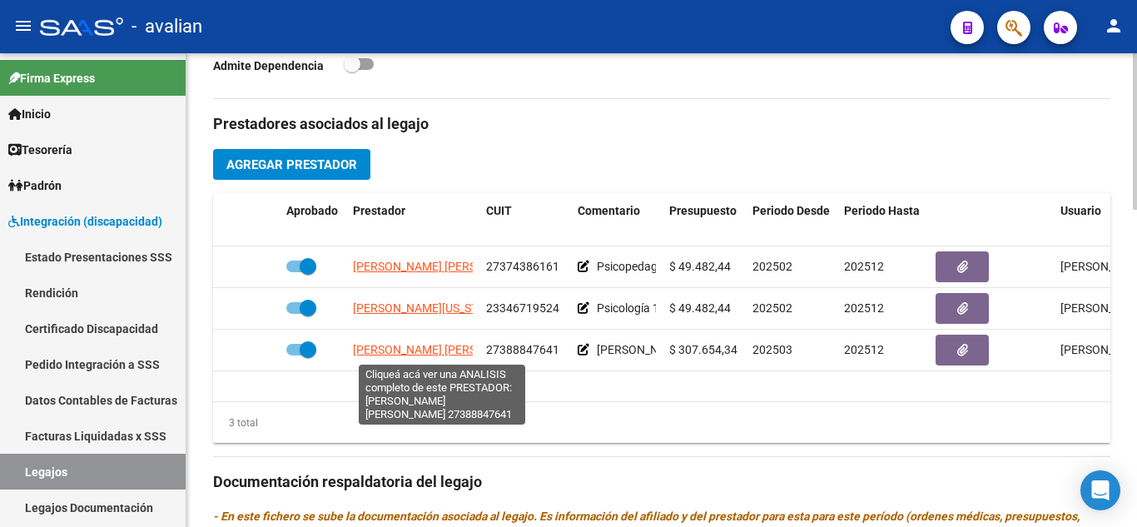
scroll to position [832, 0]
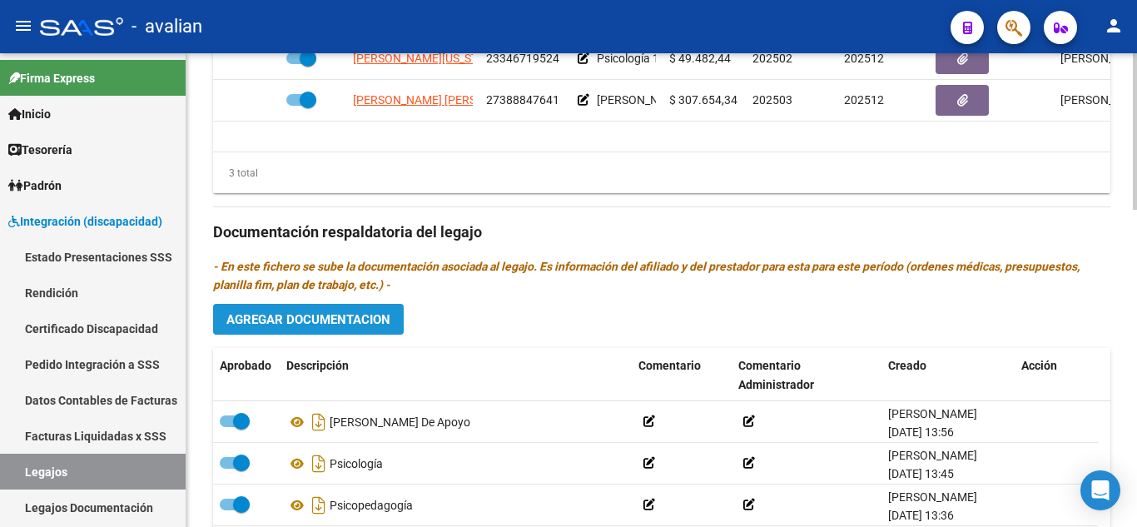
click at [374, 320] on span "Agregar Documentacion" at bounding box center [308, 319] width 164 height 15
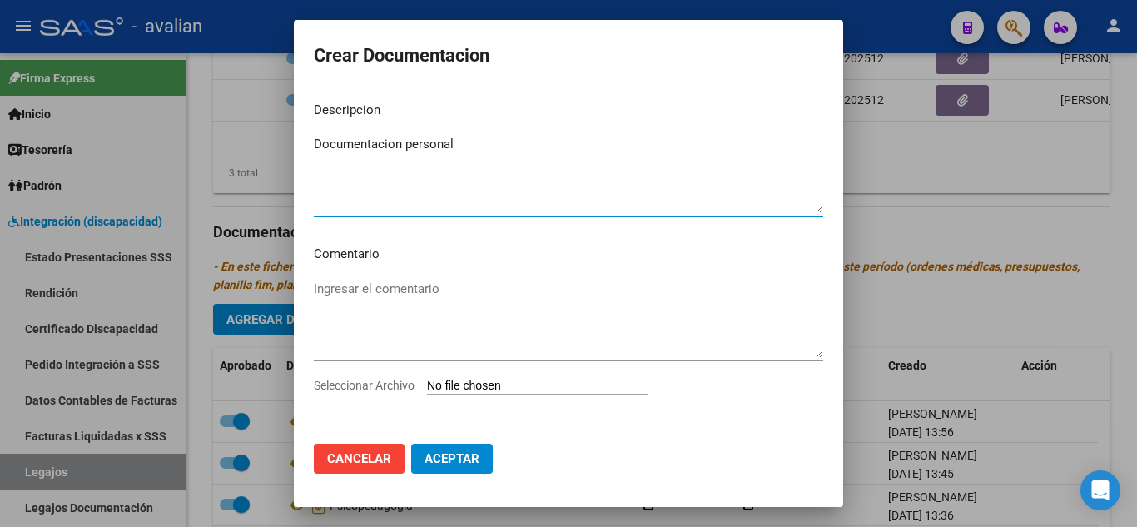
type textarea "Documentacion personal"
click at [487, 382] on input "Seleccionar Archivo" at bounding box center [537, 387] width 221 height 16
type input "C:\fakepath\documentacion_socio.pdf"
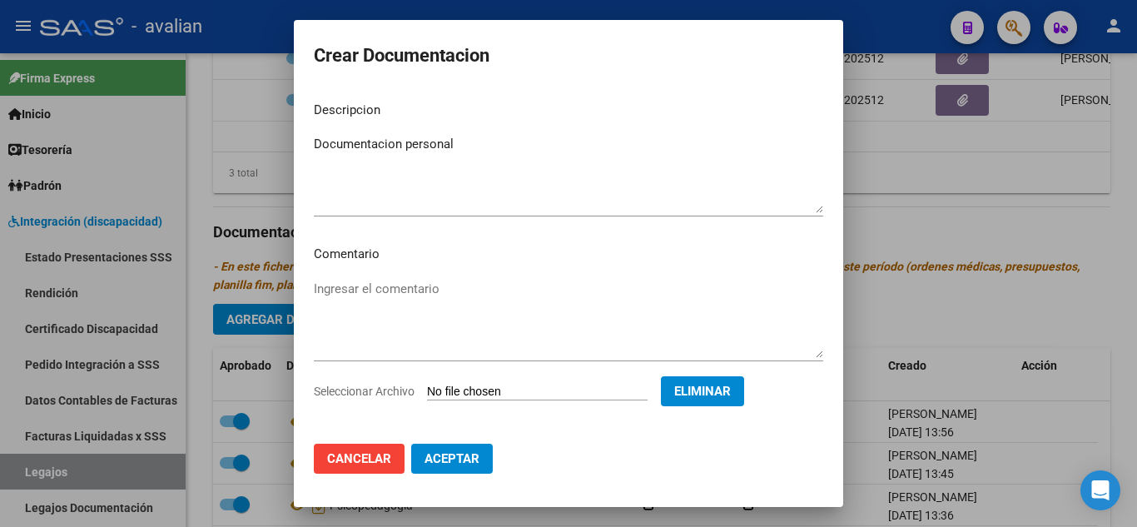
click at [470, 453] on span "Aceptar" at bounding box center [451, 458] width 55 height 15
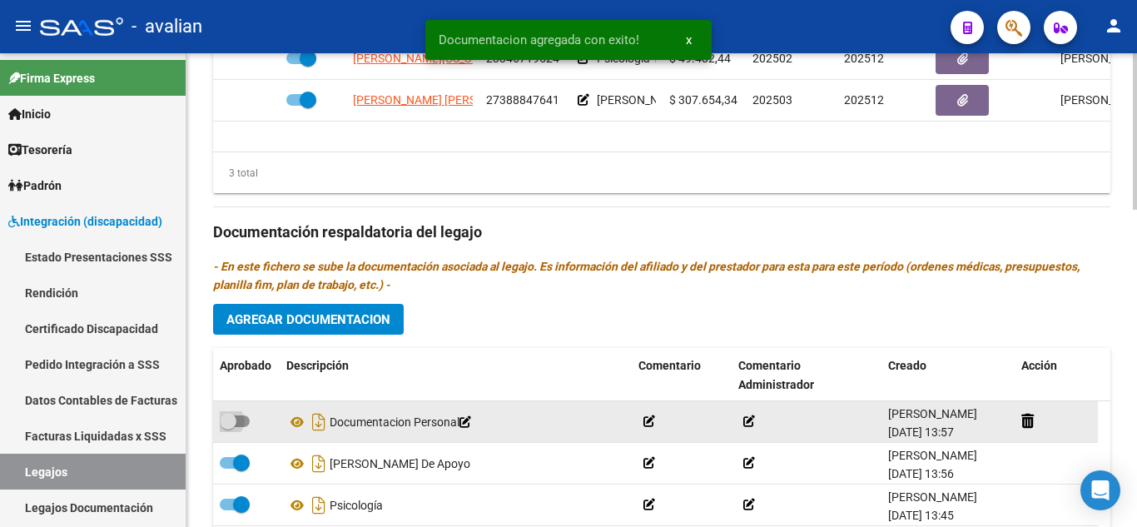
click at [240, 424] on span at bounding box center [235, 421] width 30 height 12
click at [228, 427] on input "checkbox" at bounding box center [227, 427] width 1 height 1
checkbox input "true"
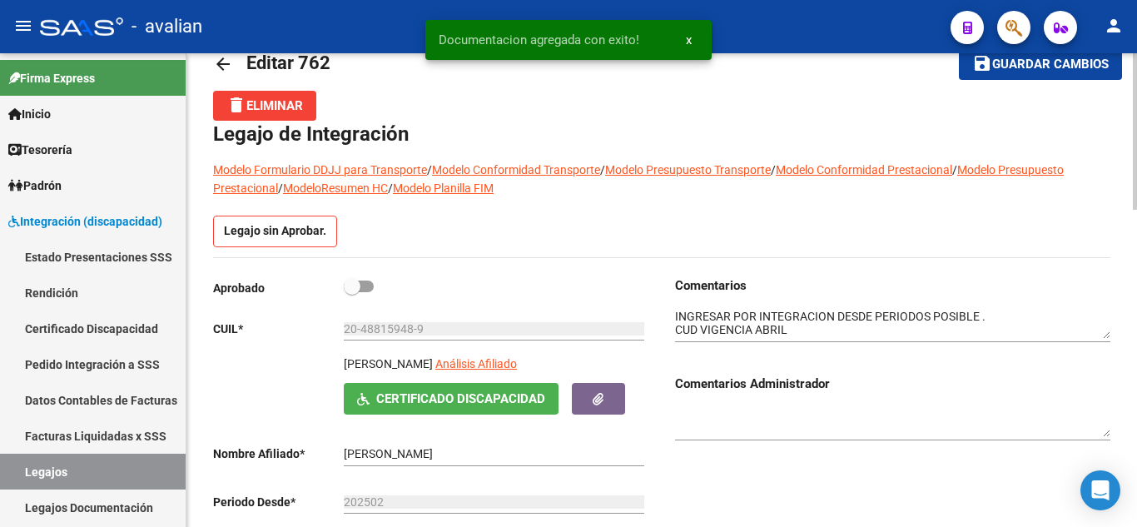
scroll to position [0, 0]
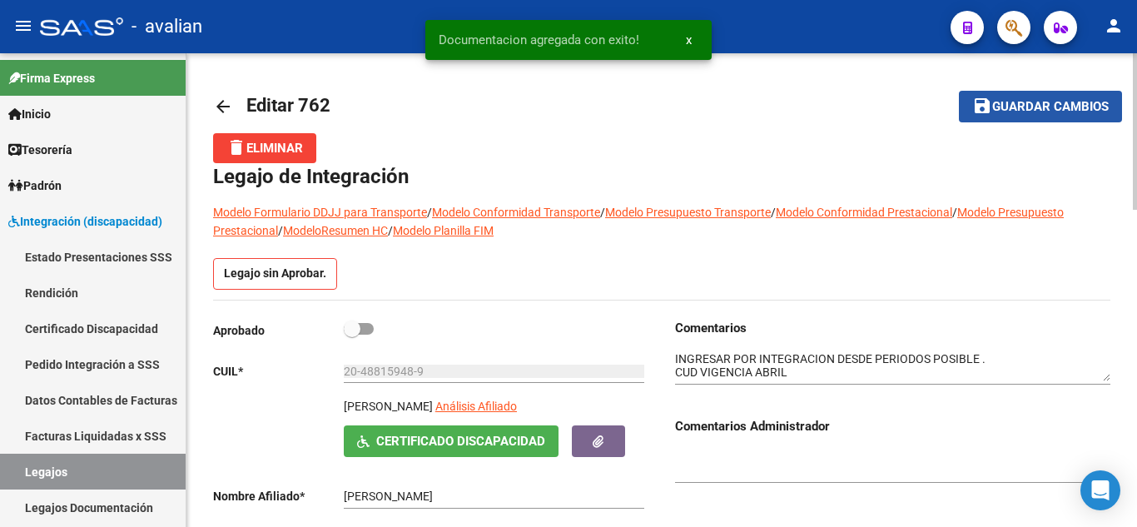
click at [983, 105] on mat-icon "save" at bounding box center [982, 106] width 20 height 20
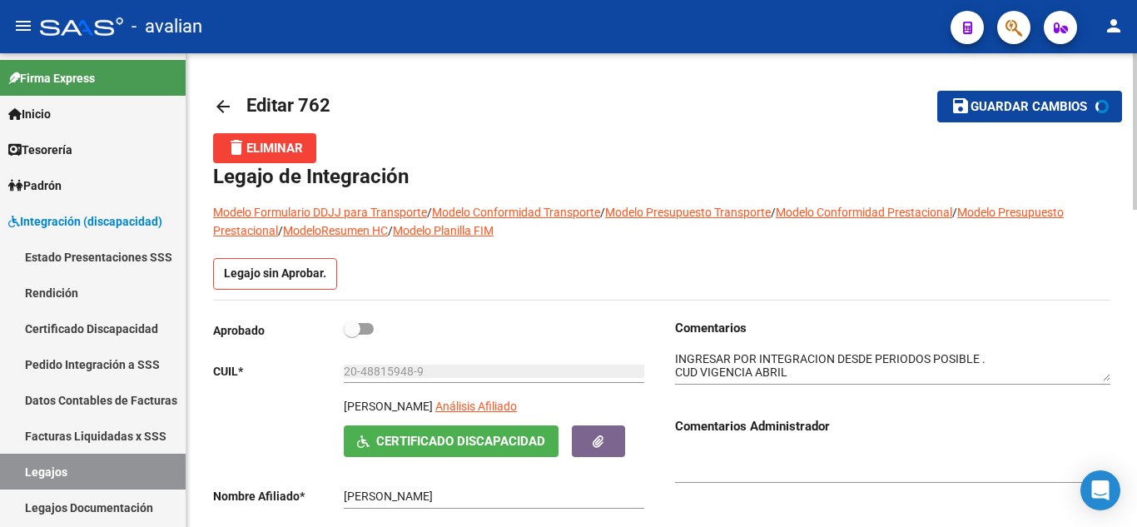
scroll to position [166, 0]
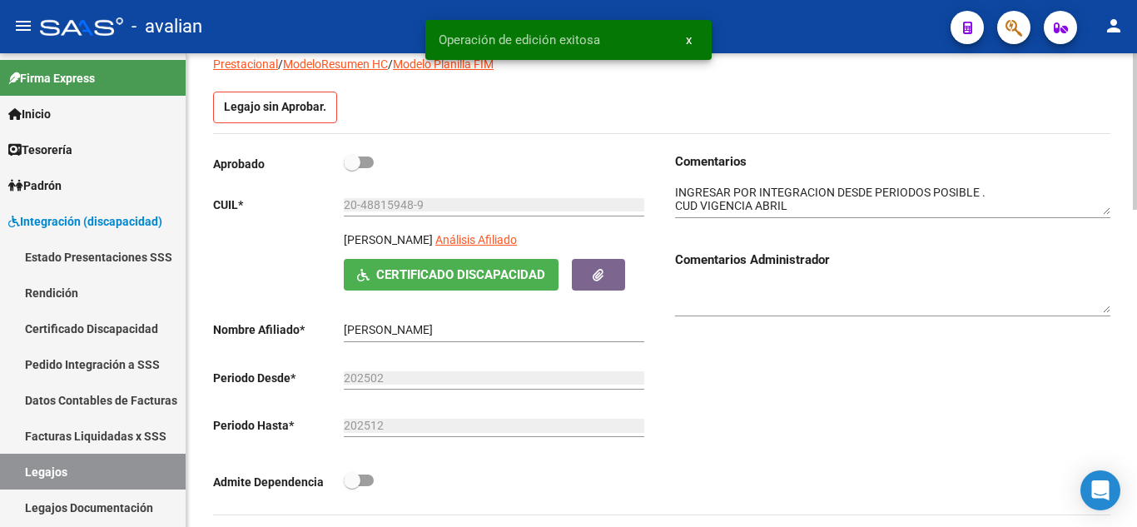
click at [784, 209] on textarea at bounding box center [892, 200] width 435 height 32
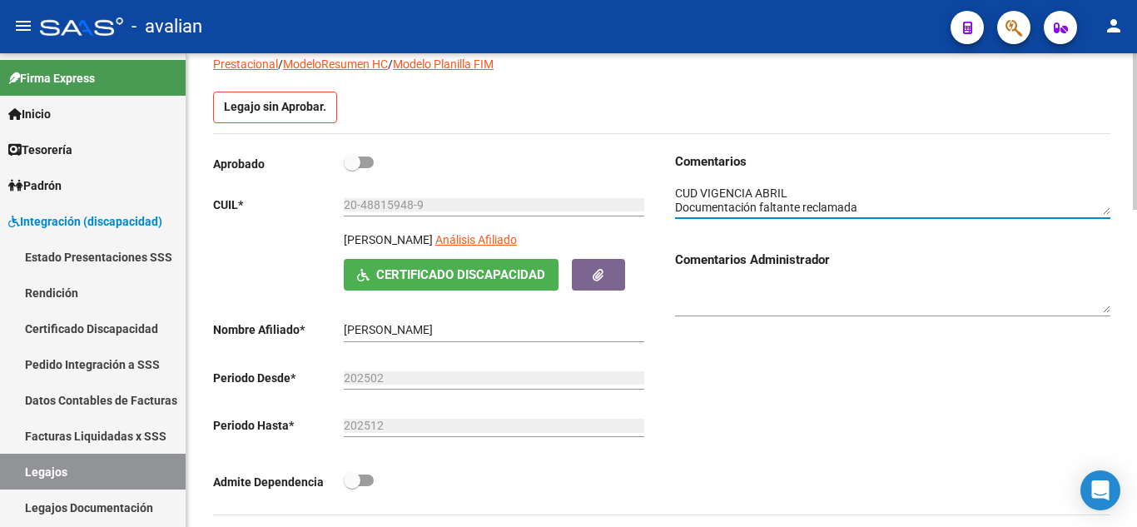
scroll to position [26, 0]
paste textarea "PSP Y PS FALTA TITULO DORSO CAR CON CUE Y AA"
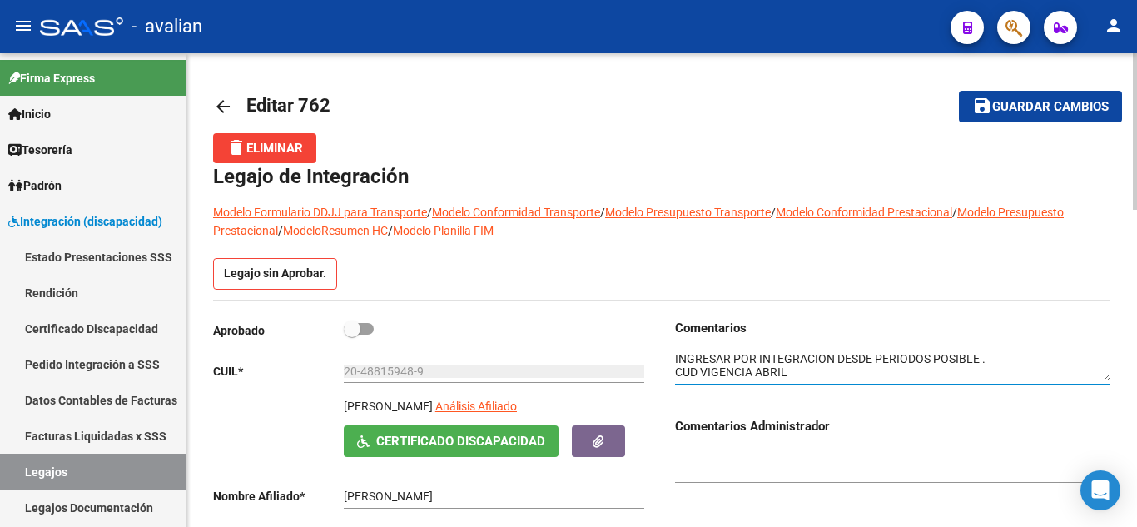
type textarea "INGRESAR POR INTEGRACION DESDE PERIODOS POSIBLE . CUD VIGENCIA ABRIL Documentac…"
click at [1012, 108] on span "Guardar cambios" at bounding box center [1050, 107] width 116 height 15
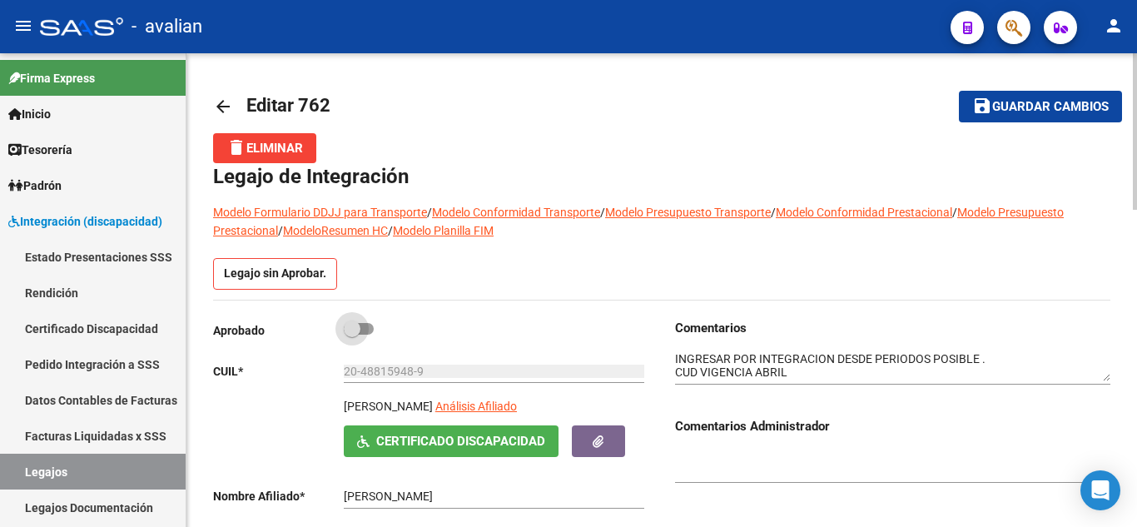
click at [363, 326] on span at bounding box center [359, 329] width 30 height 12
click at [352, 334] on input "checkbox" at bounding box center [351, 334] width 1 height 1
checkbox input "true"
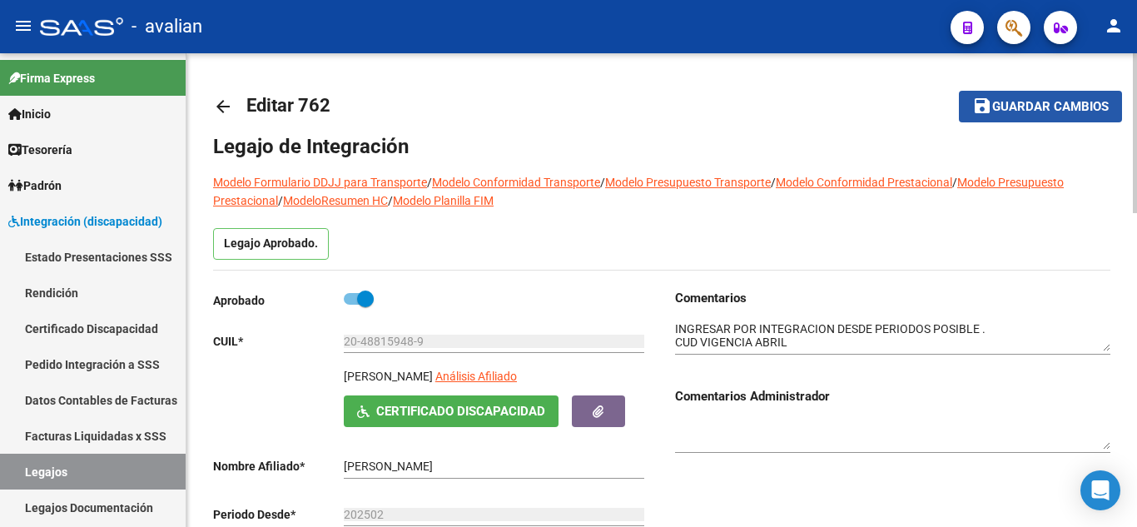
click at [1060, 92] on button "save Guardar cambios" at bounding box center [1040, 106] width 163 height 31
